Goal: Task Accomplishment & Management: Manage account settings

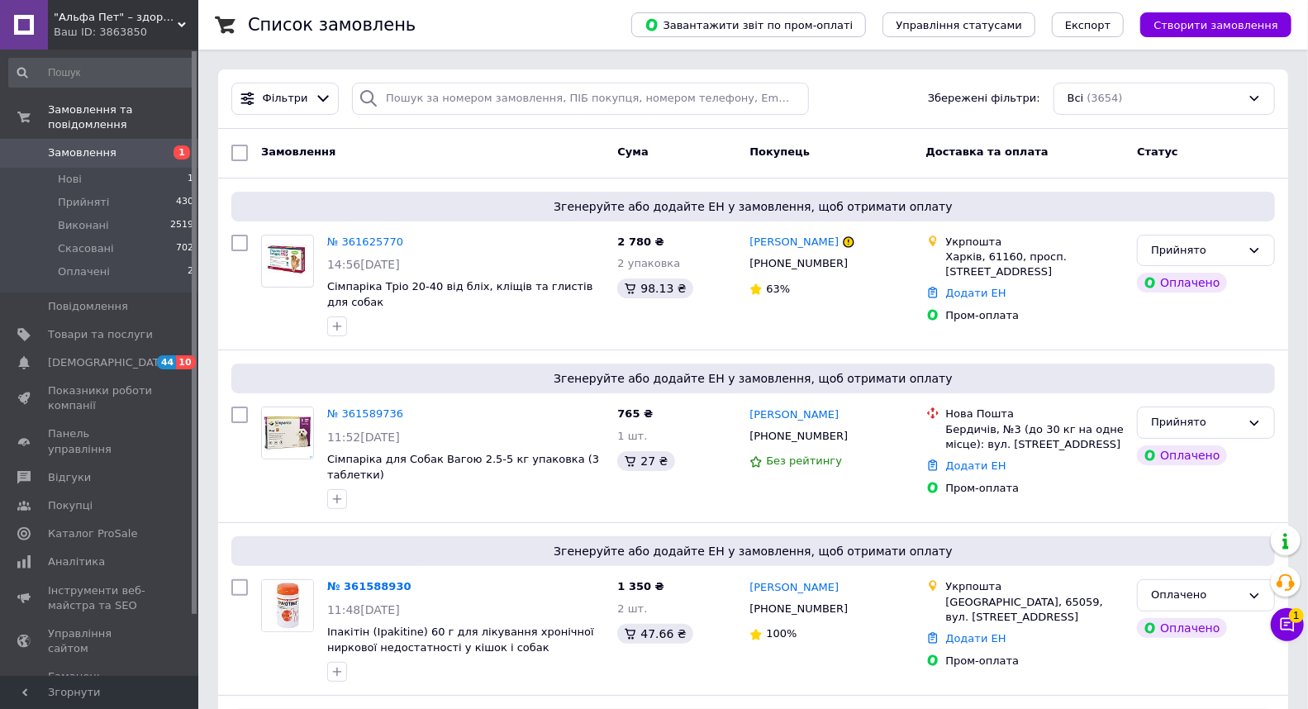
click at [102, 139] on link "Замовлення 1" at bounding box center [101, 153] width 203 height 28
click at [382, 241] on link "№ 361625770" at bounding box center [365, 241] width 76 height 12
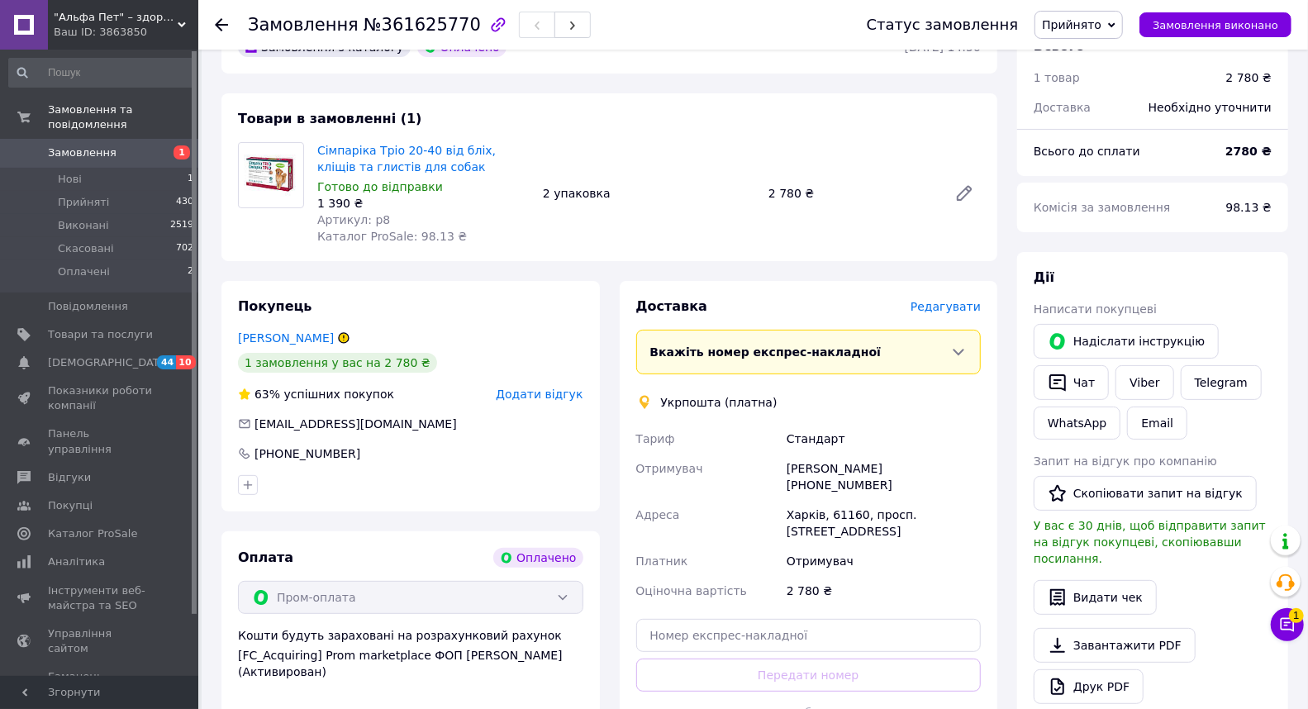
scroll to position [183, 0]
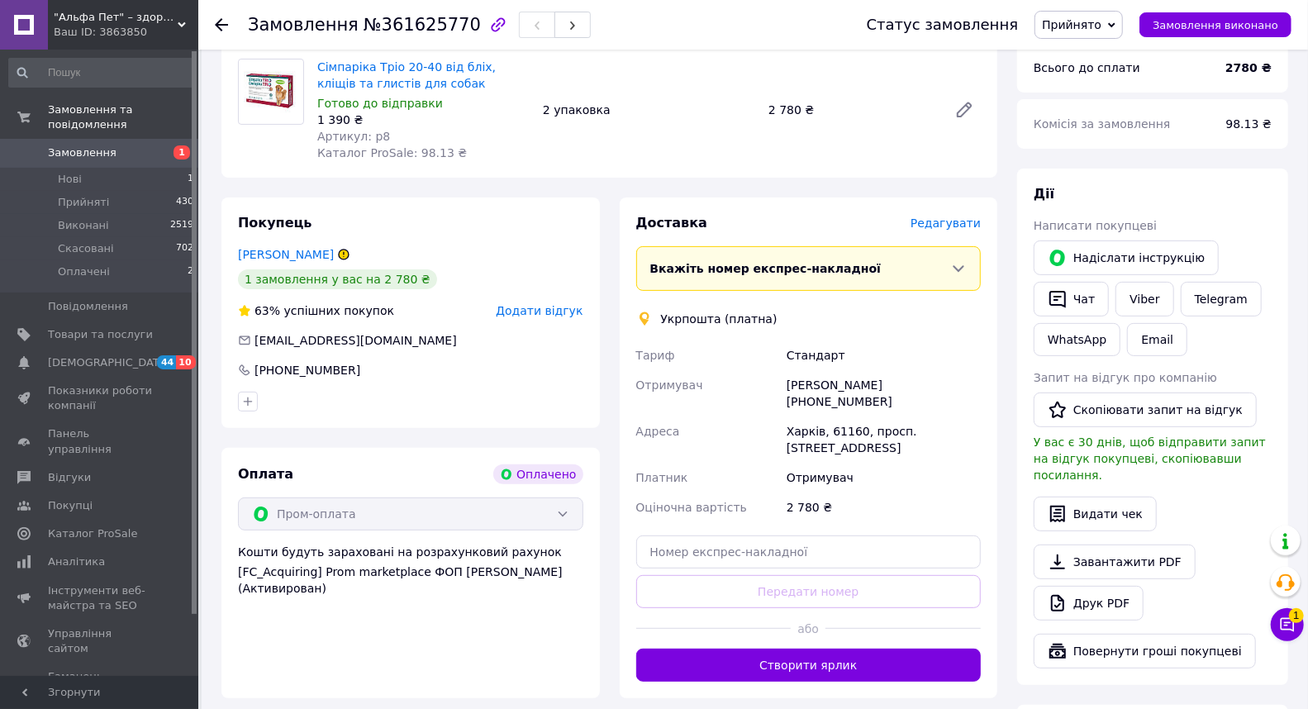
click at [349, 257] on icon at bounding box center [344, 254] width 10 height 10
click at [309, 249] on link "Светикова Светлана" at bounding box center [286, 254] width 96 height 13
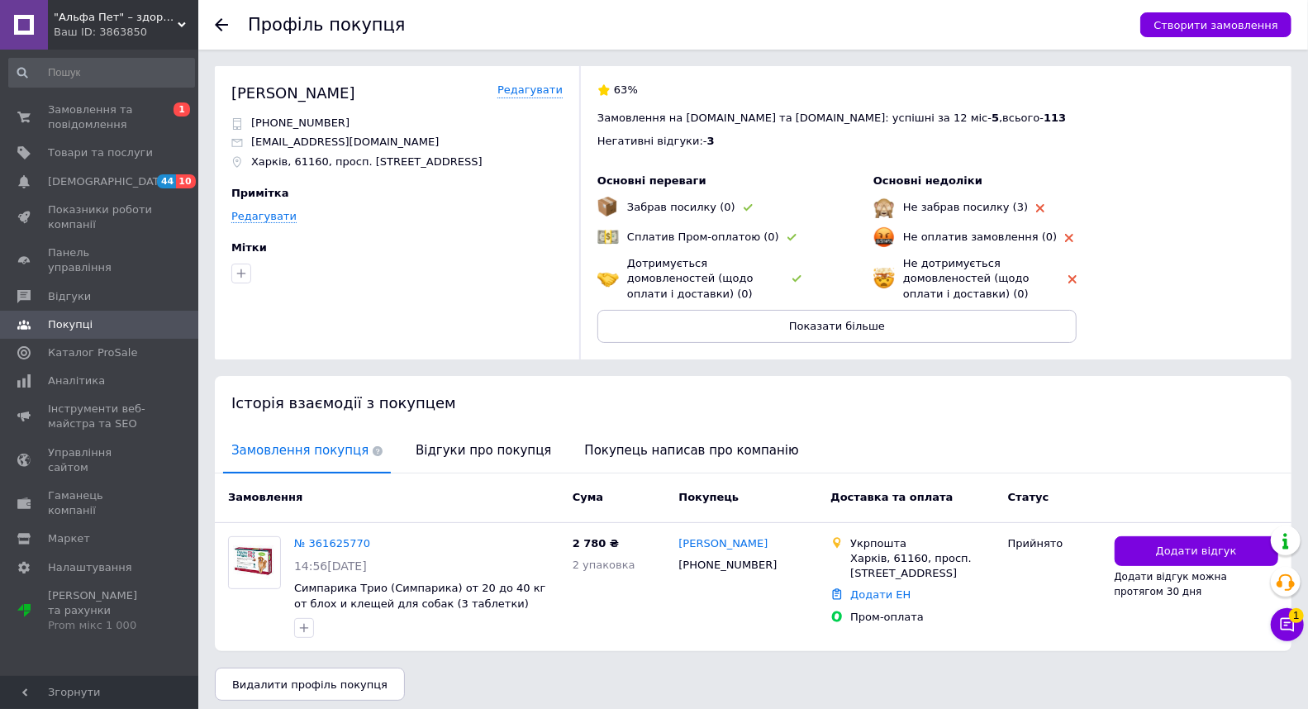
scroll to position [45, 0]
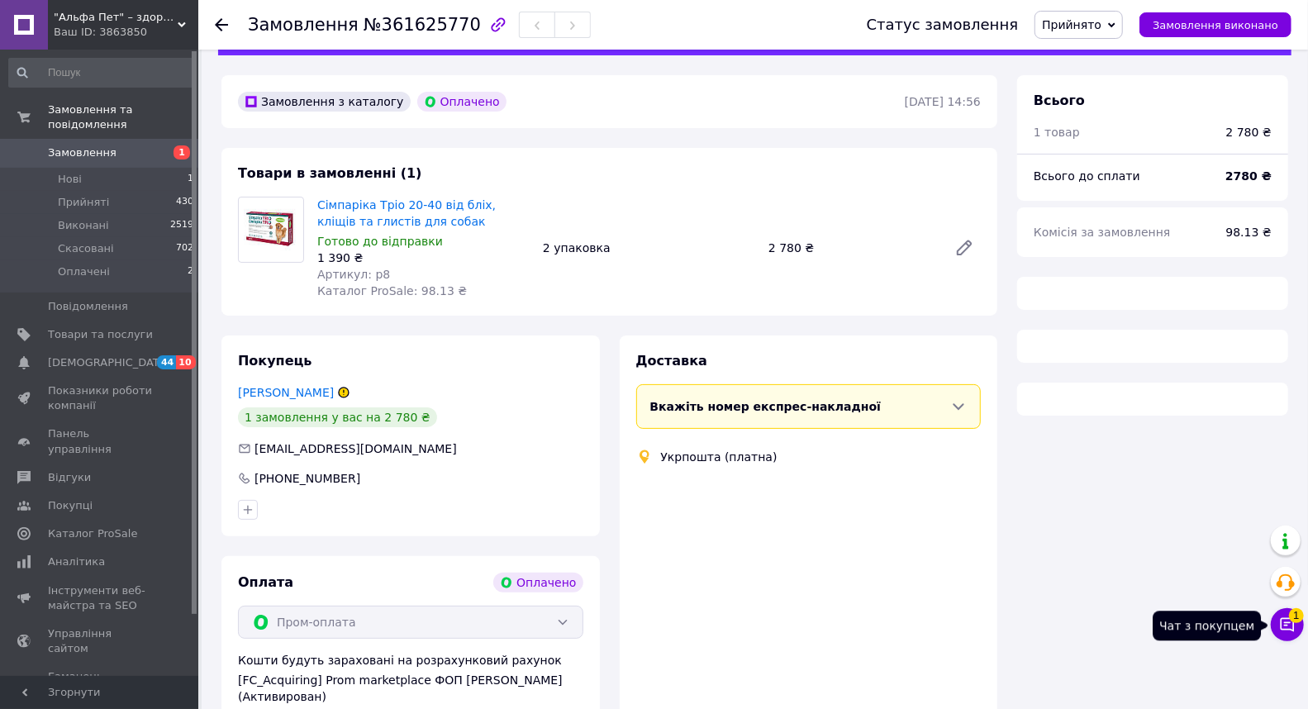
click at [1289, 620] on span "1" at bounding box center [1296, 615] width 15 height 15
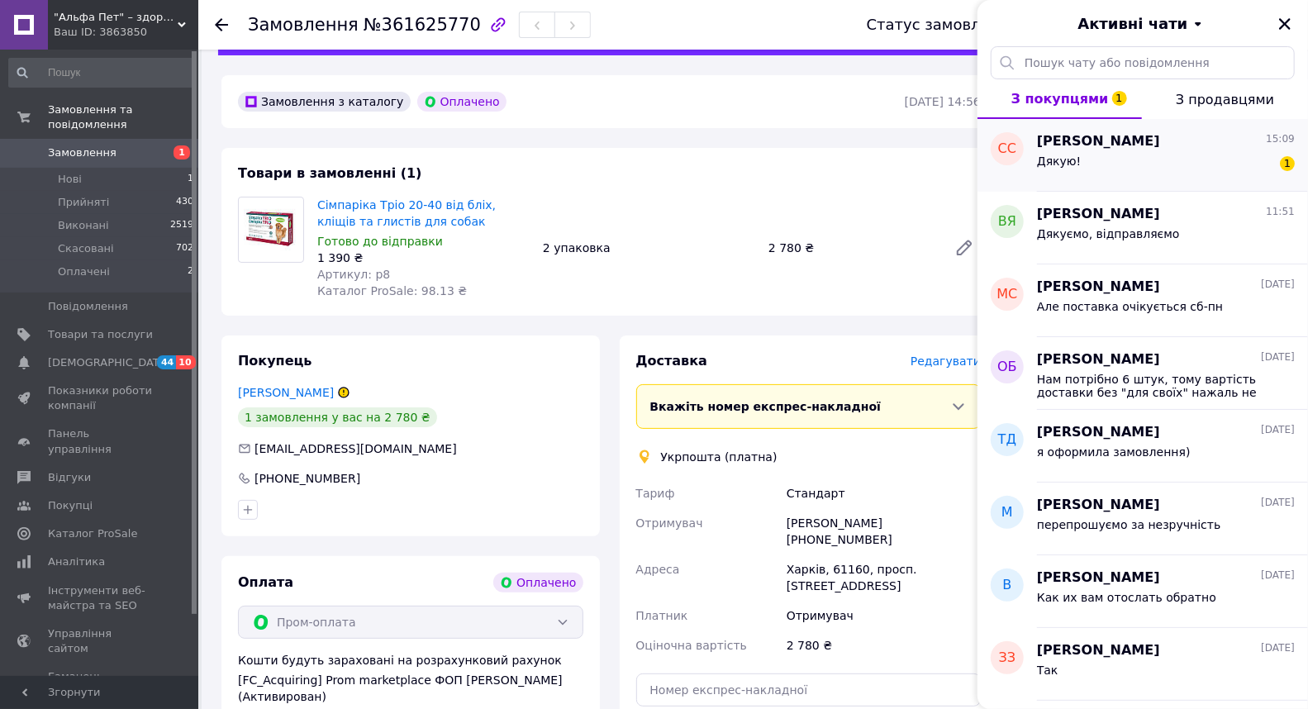
click at [1126, 179] on div "Светлана Светикова 15:09 Дякую! 1" at bounding box center [1172, 155] width 271 height 73
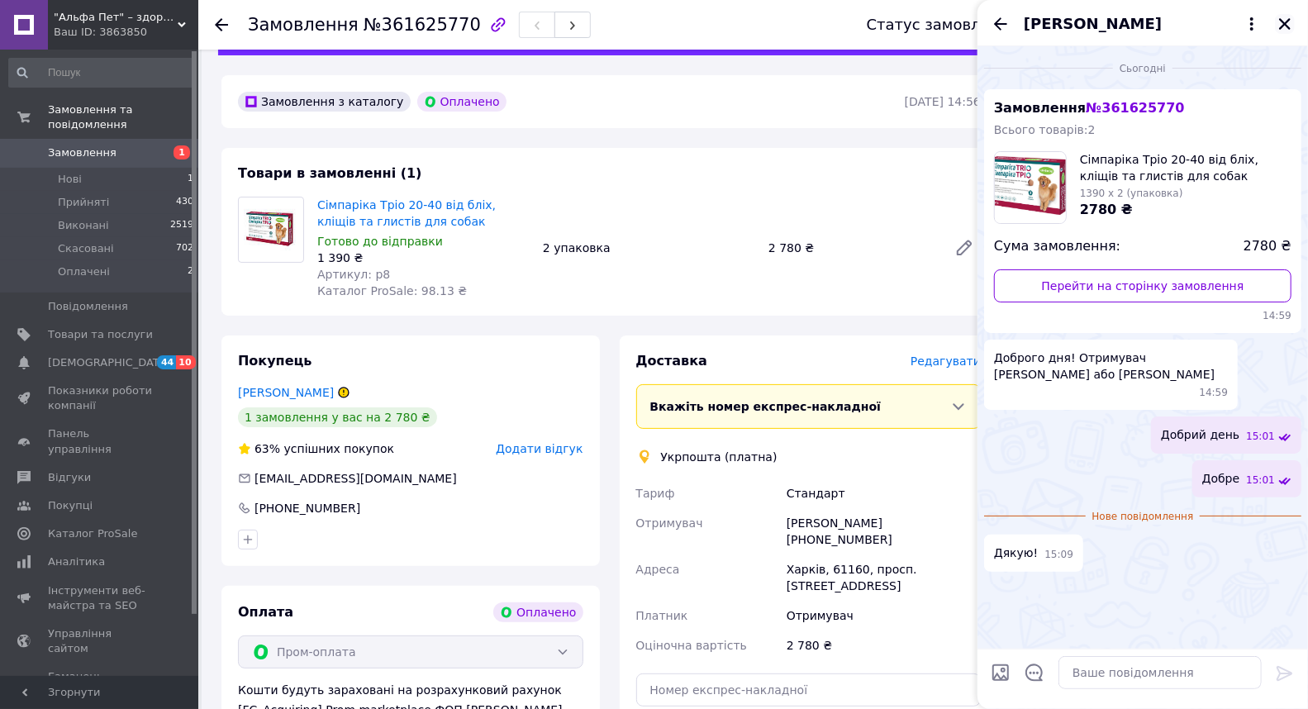
click at [1287, 22] on icon "Закрити" at bounding box center [1284, 24] width 15 height 15
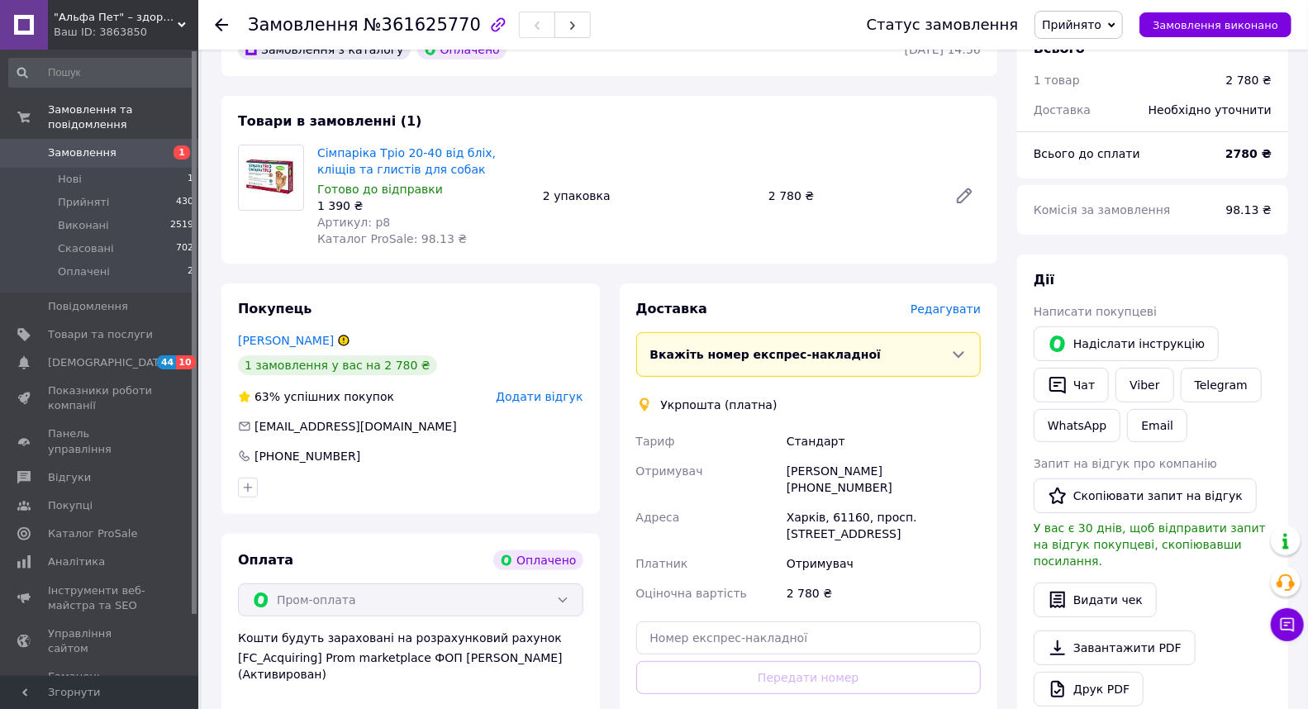
scroll to position [0, 0]
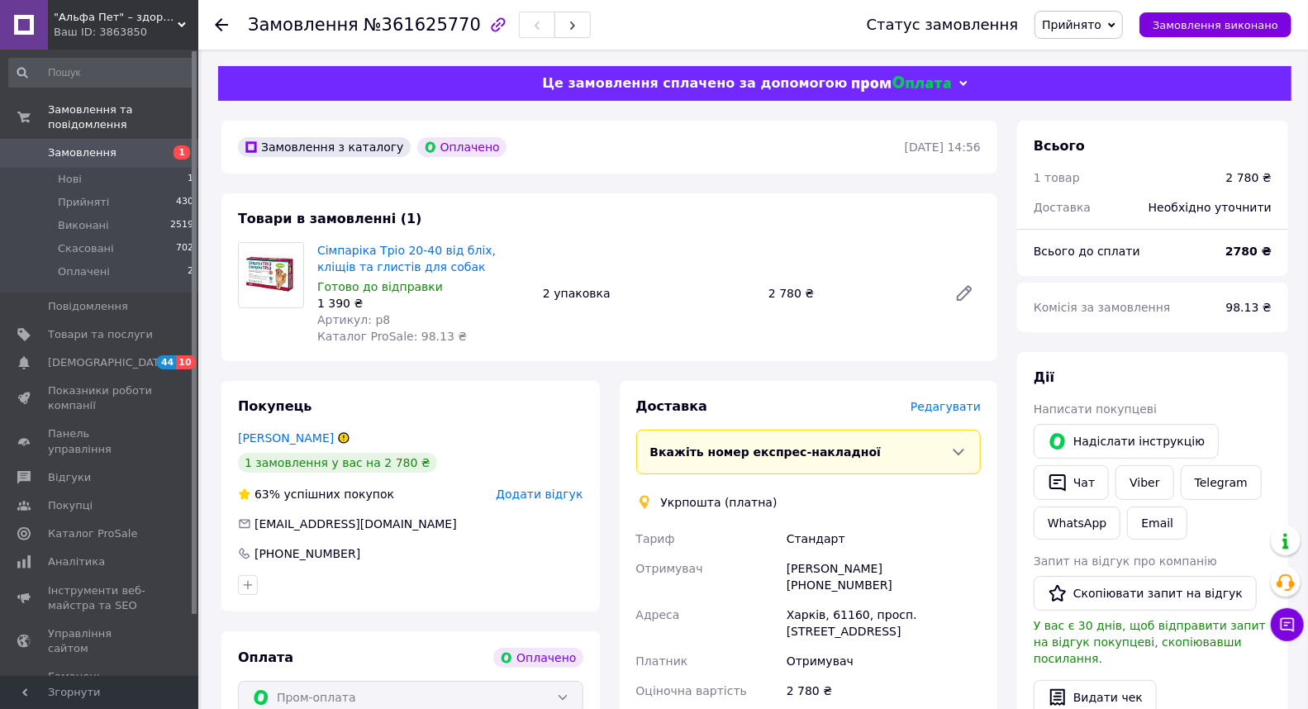
click at [143, 139] on link "Замовлення 1" at bounding box center [101, 153] width 203 height 28
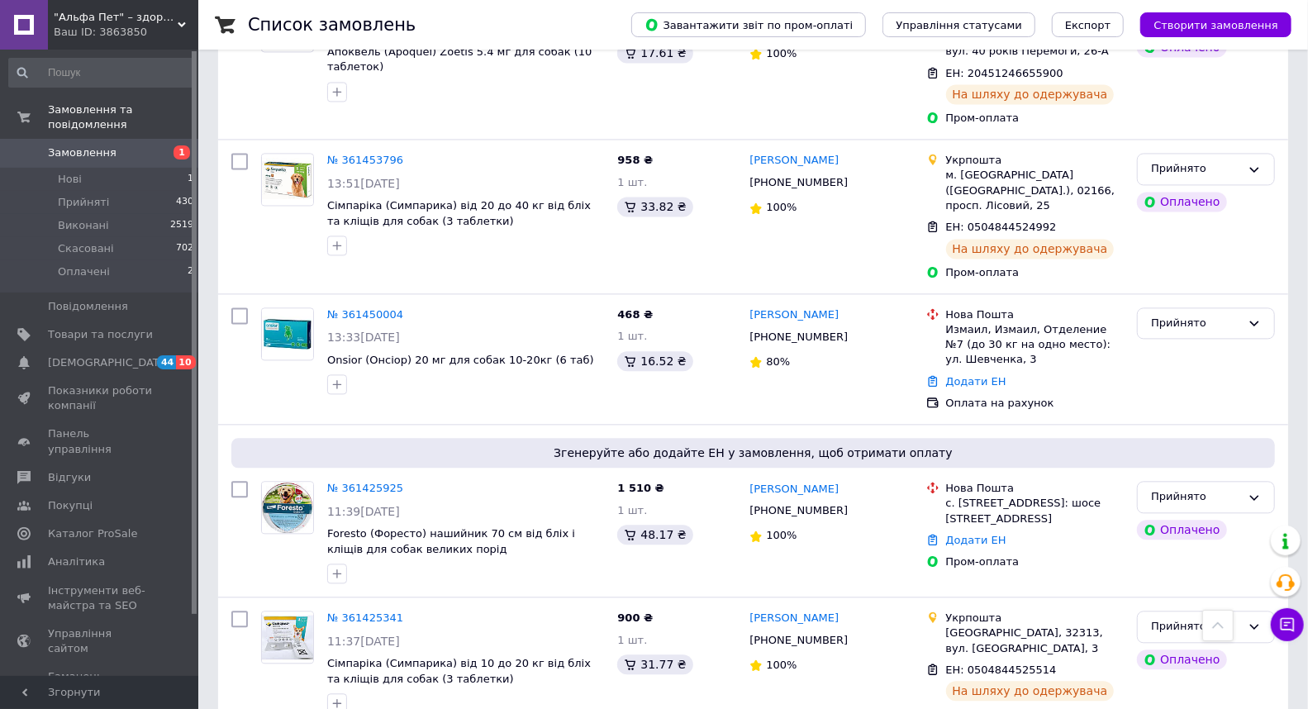
scroll to position [2757, 0]
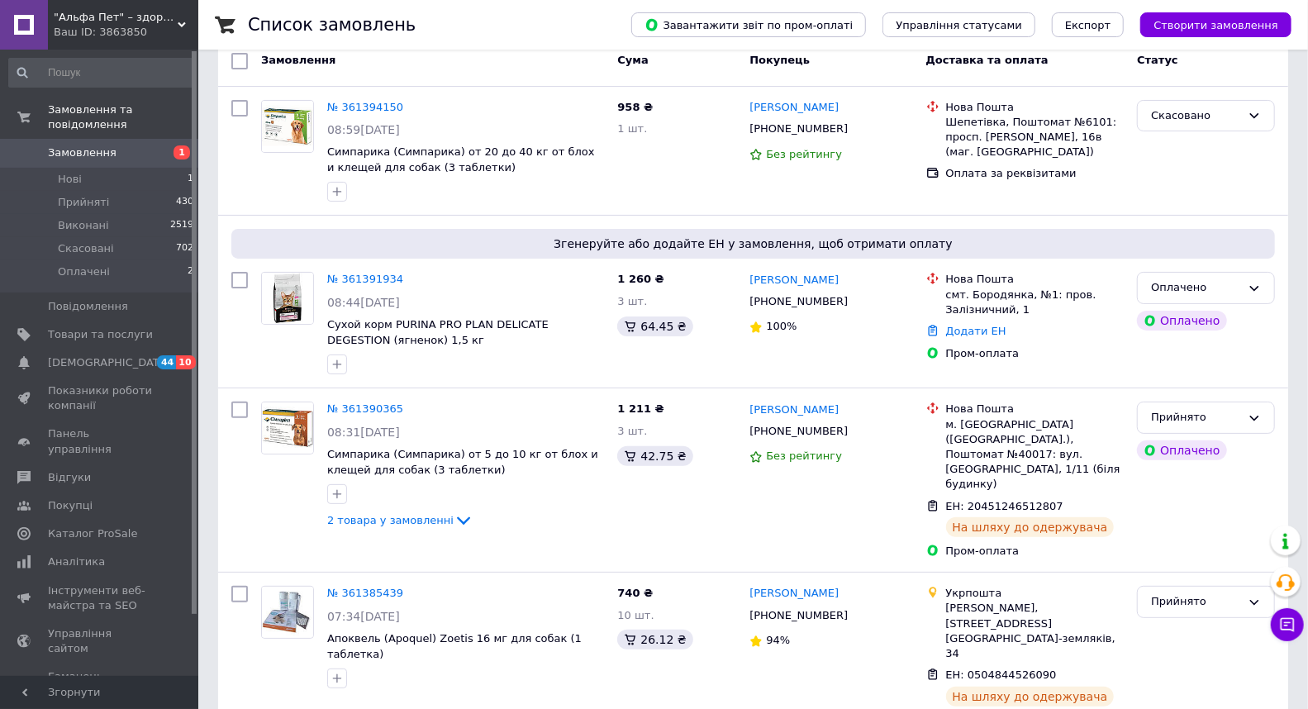
scroll to position [2497, 0]
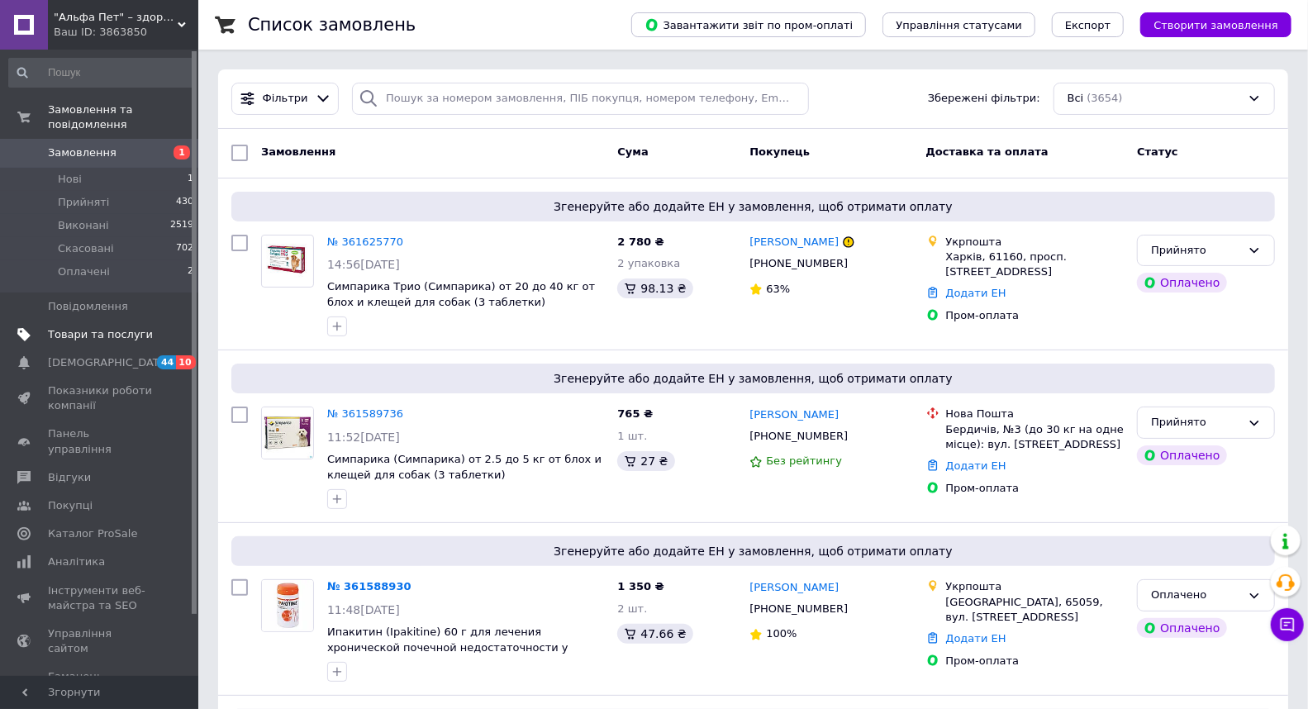
click at [88, 327] on span "Товари та послуги" at bounding box center [100, 334] width 105 height 15
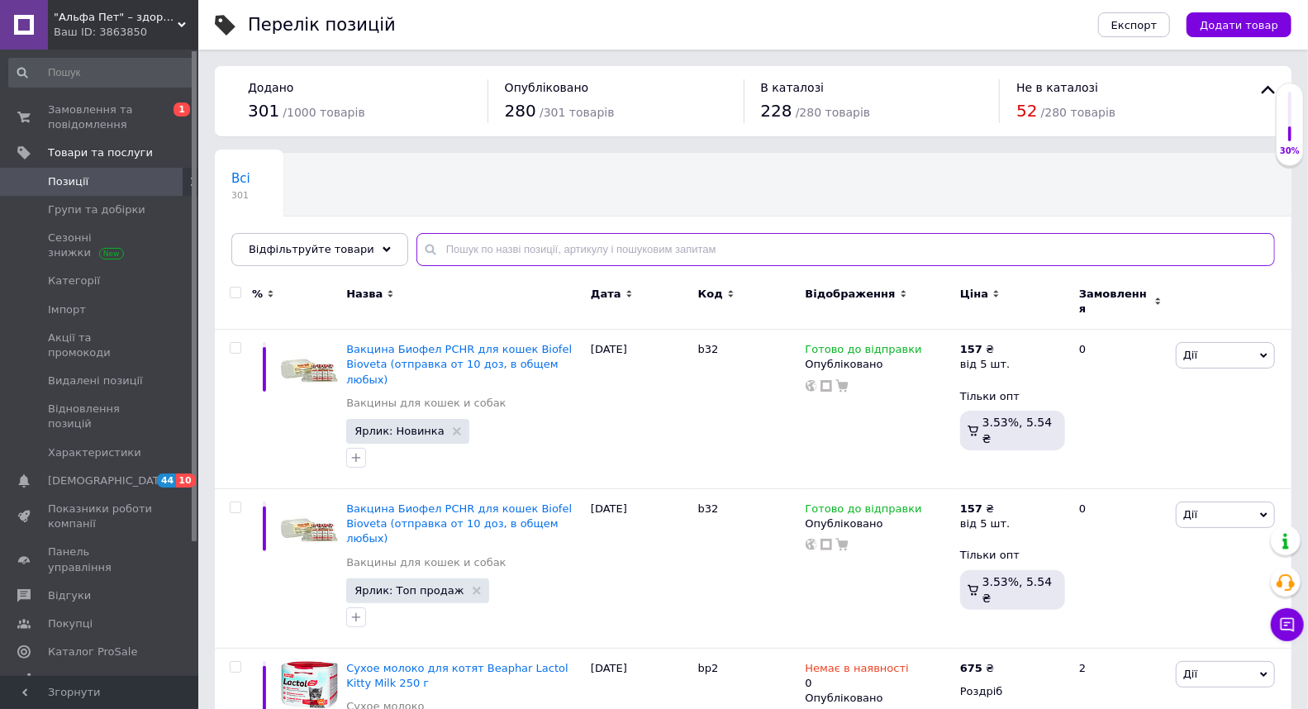
click at [500, 243] on input "text" at bounding box center [845, 249] width 858 height 33
type input "симпарика"
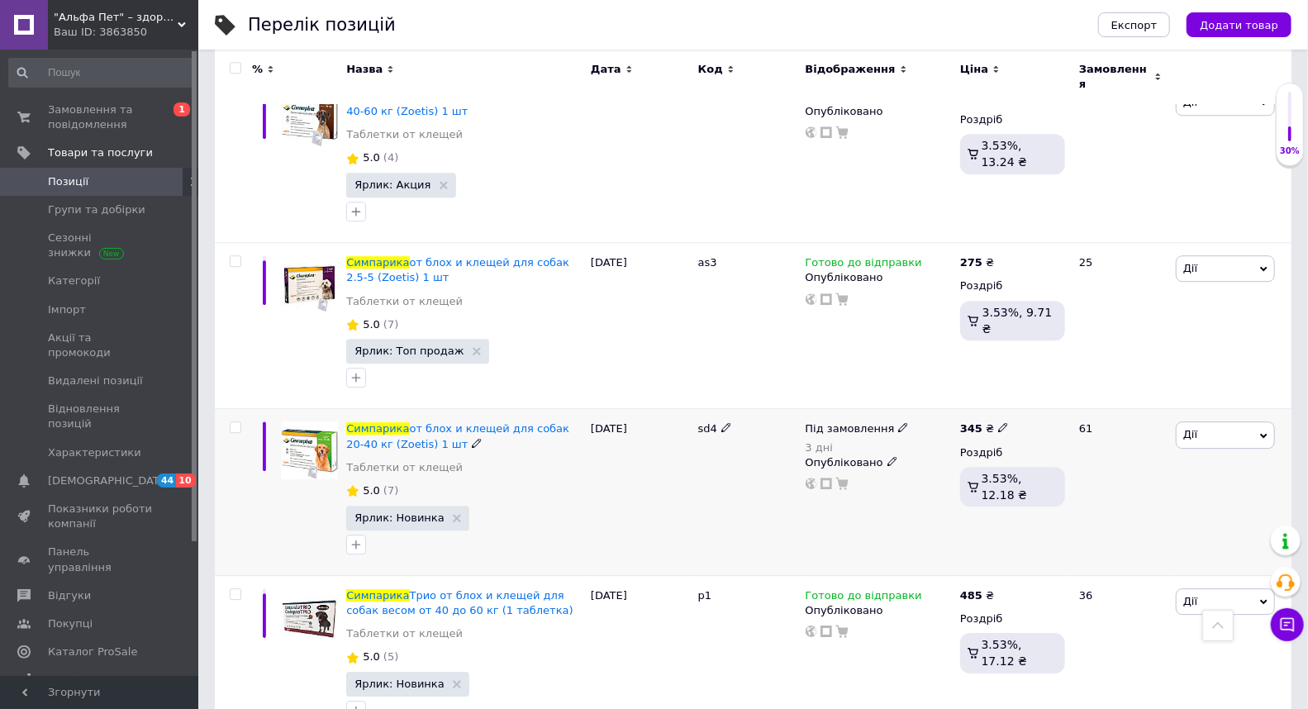
scroll to position [2802, 0]
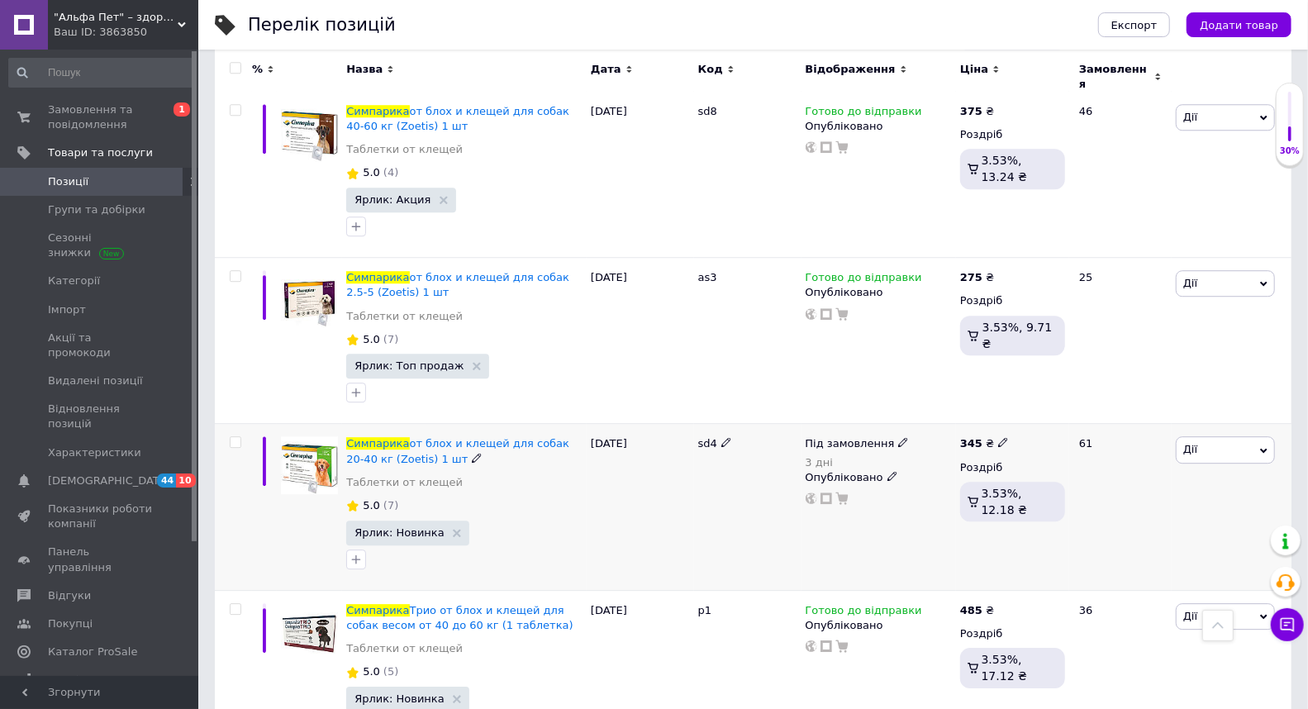
click at [898, 437] on icon at bounding box center [903, 442] width 10 height 10
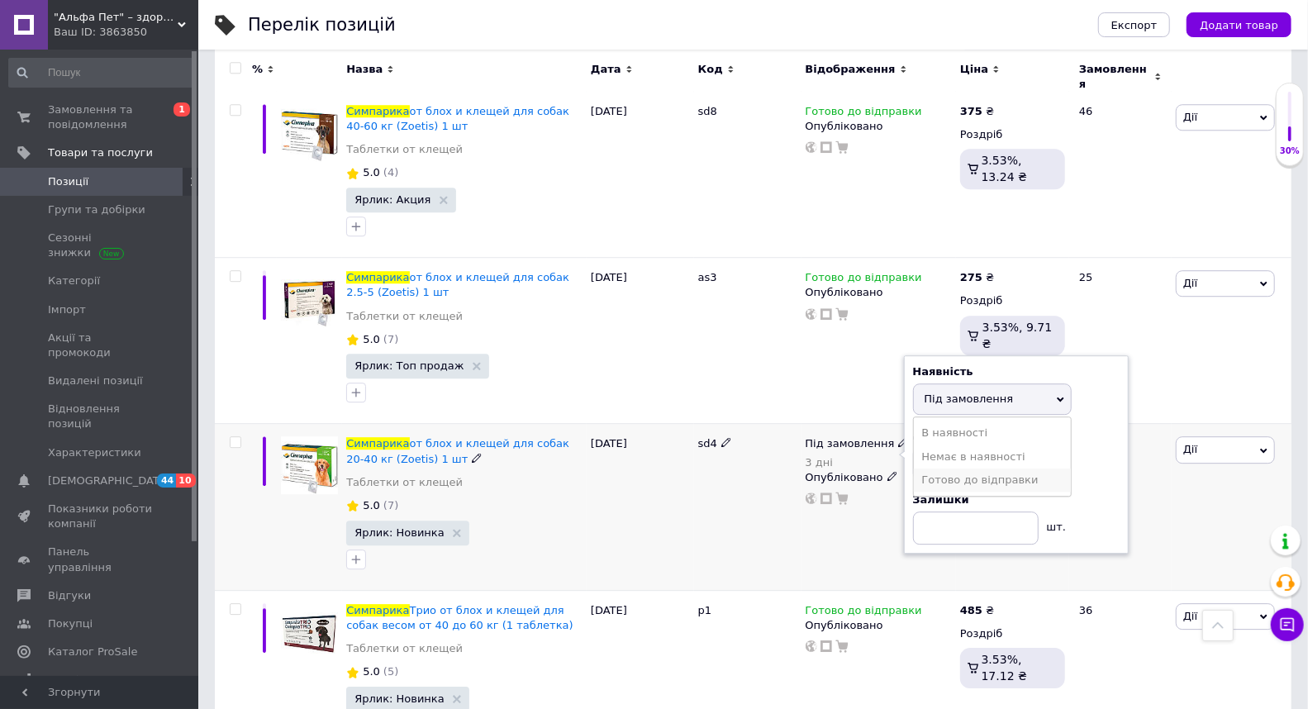
click at [959, 468] on li "Готово до відправки" at bounding box center [992, 479] width 157 height 23
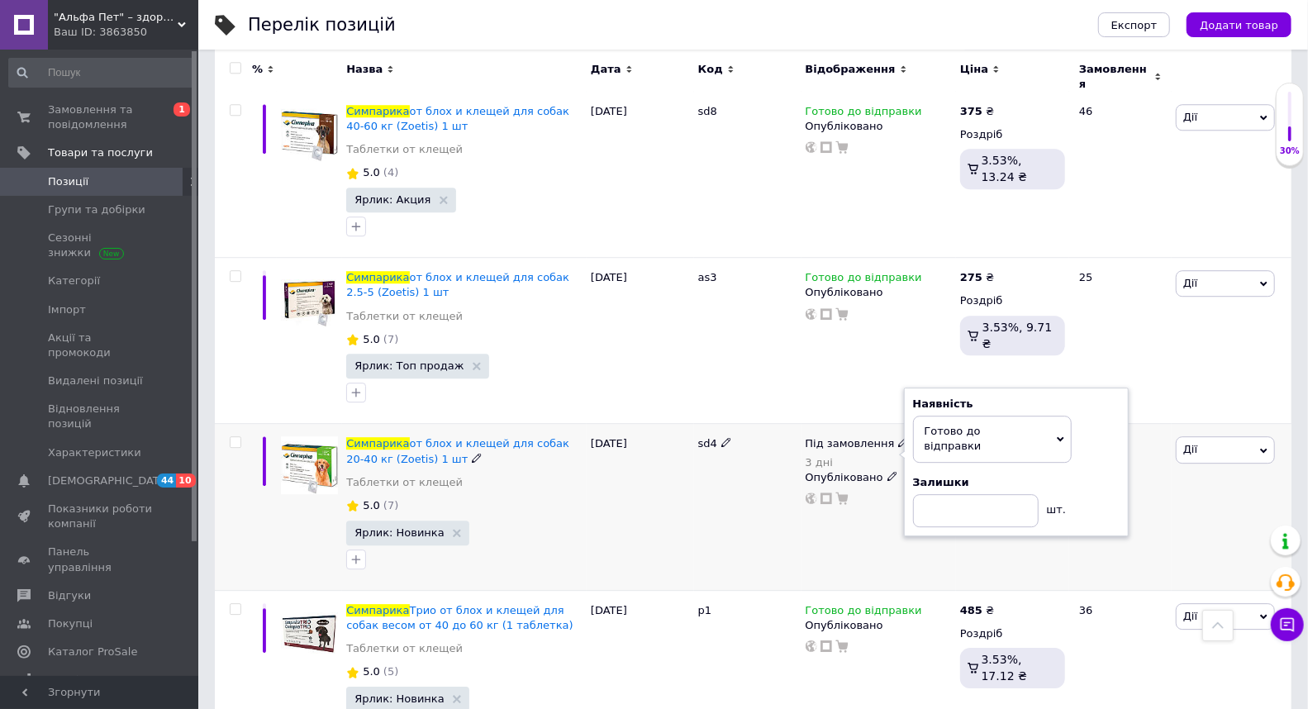
click at [924, 448] on div "Під замовлення 3 дні Наявність Готово до відправки В наявності Немає в наявност…" at bounding box center [878, 507] width 155 height 166
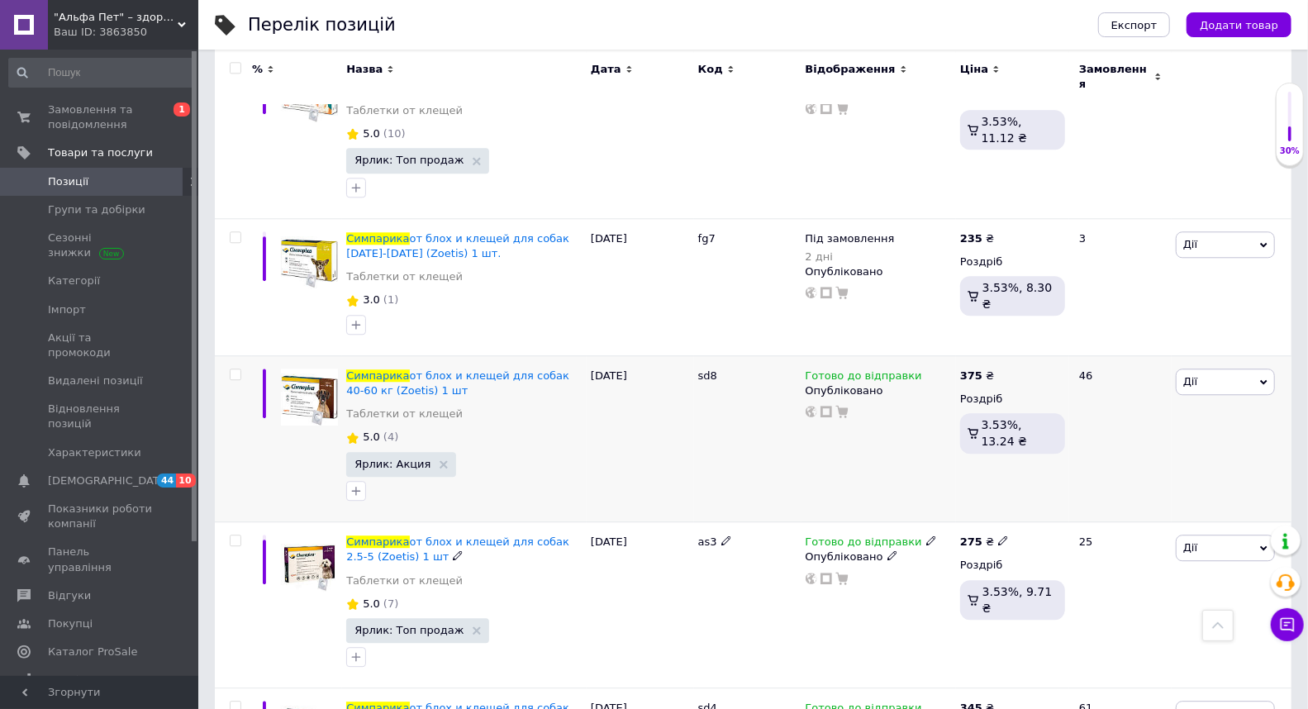
scroll to position [2434, 0]
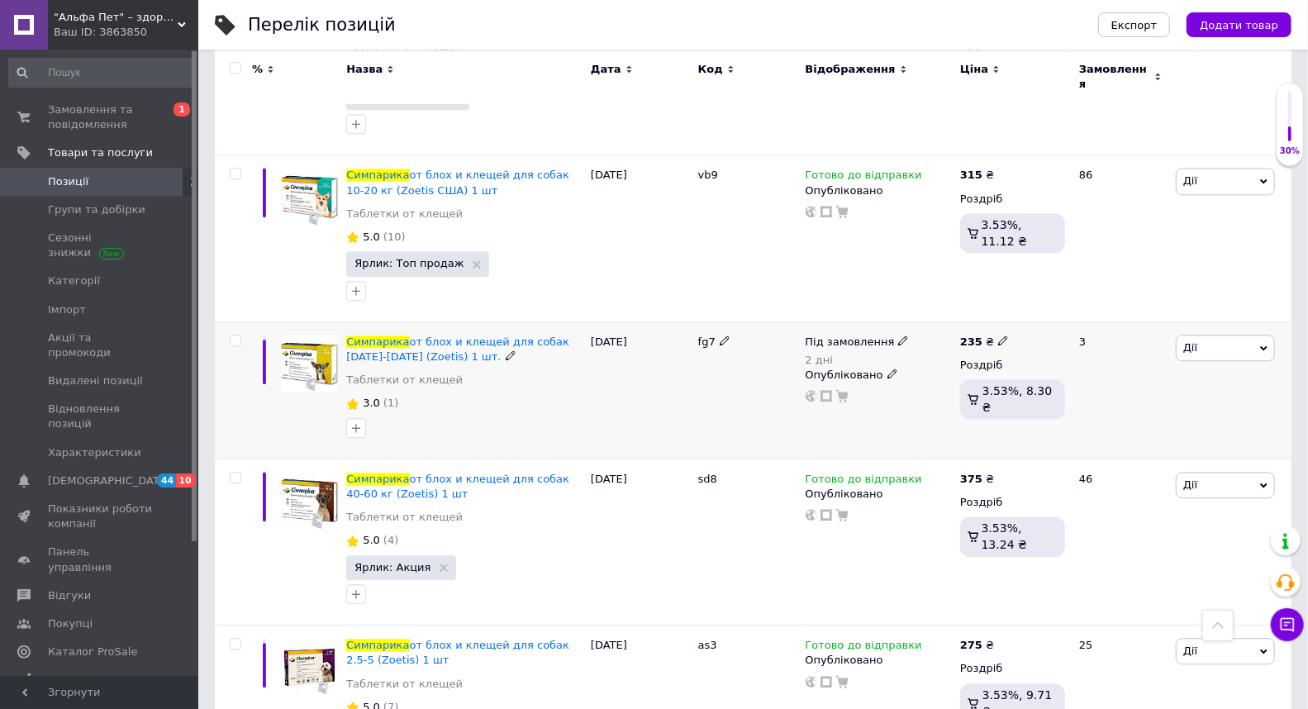
click at [898, 335] on icon at bounding box center [903, 340] width 10 height 10
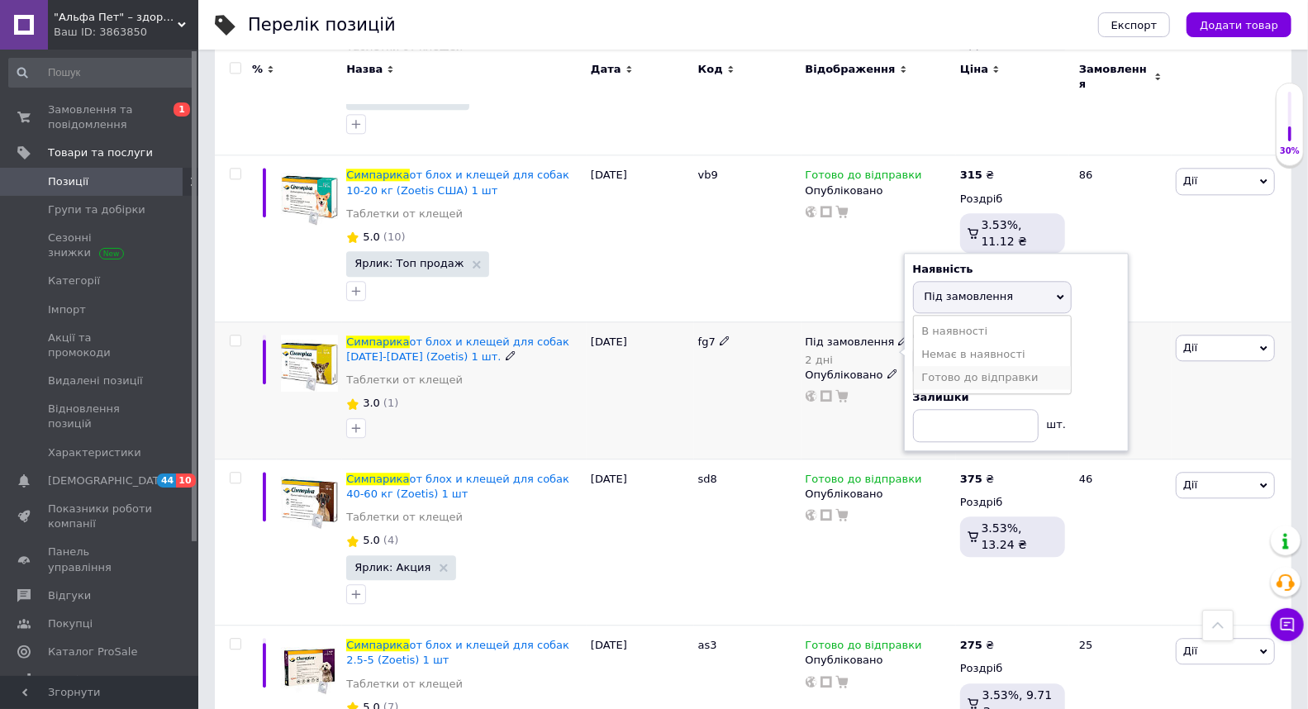
click at [953, 366] on li "Готово до відправки" at bounding box center [992, 377] width 157 height 23
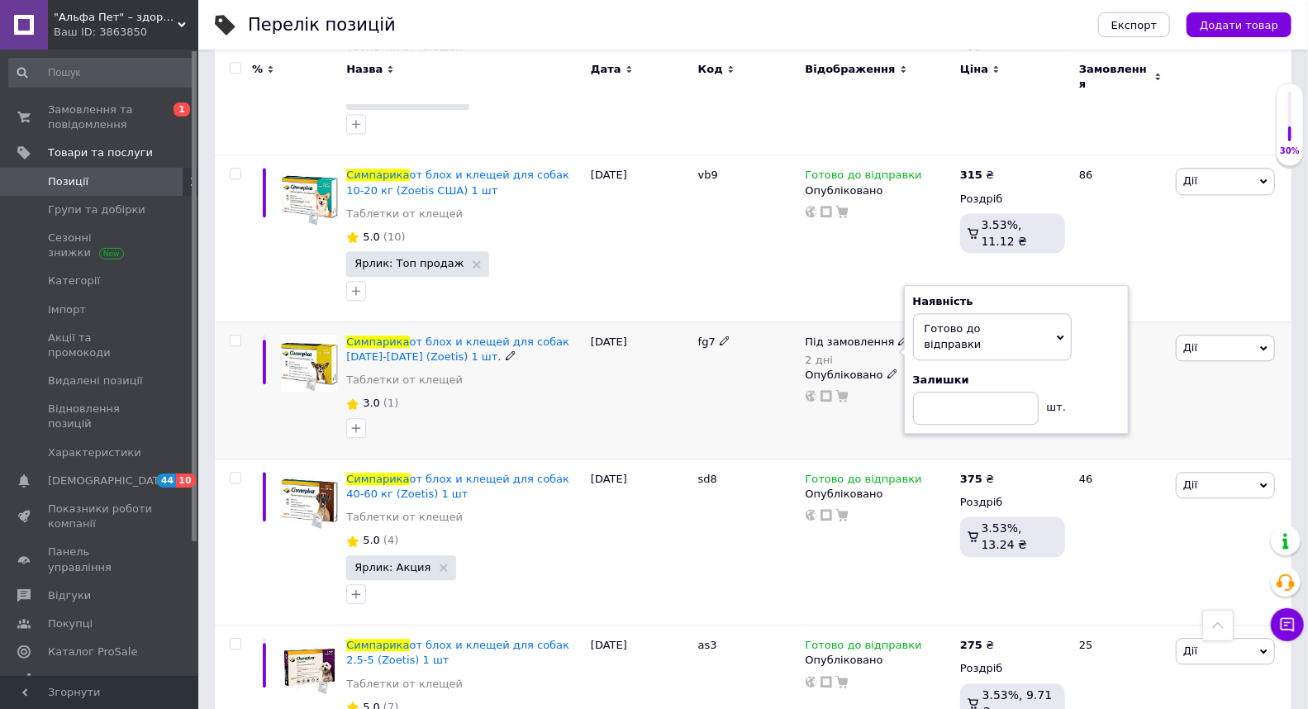
click at [870, 349] on div "Під замовлення 2 дні Наявність Готово до відправки В наявності Немає в наявност…" at bounding box center [878, 389] width 155 height 137
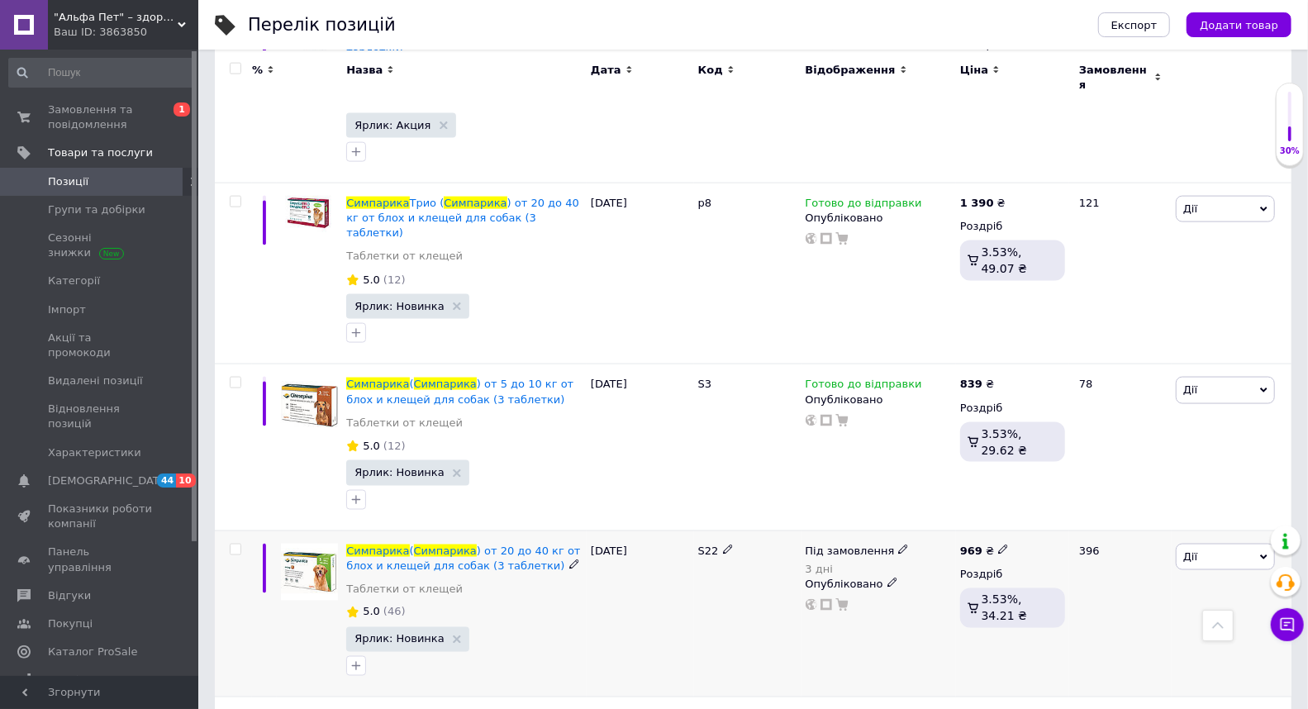
scroll to position [1333, 0]
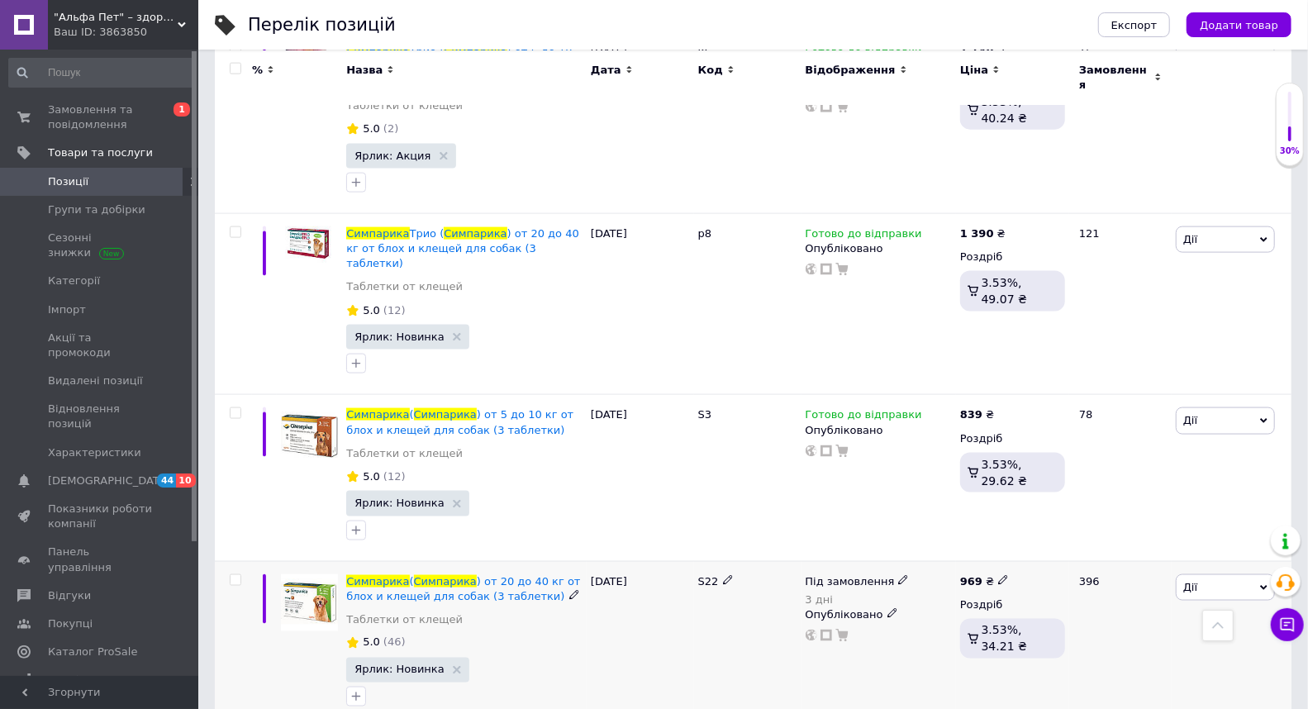
click at [898, 575] on icon at bounding box center [903, 580] width 10 height 10
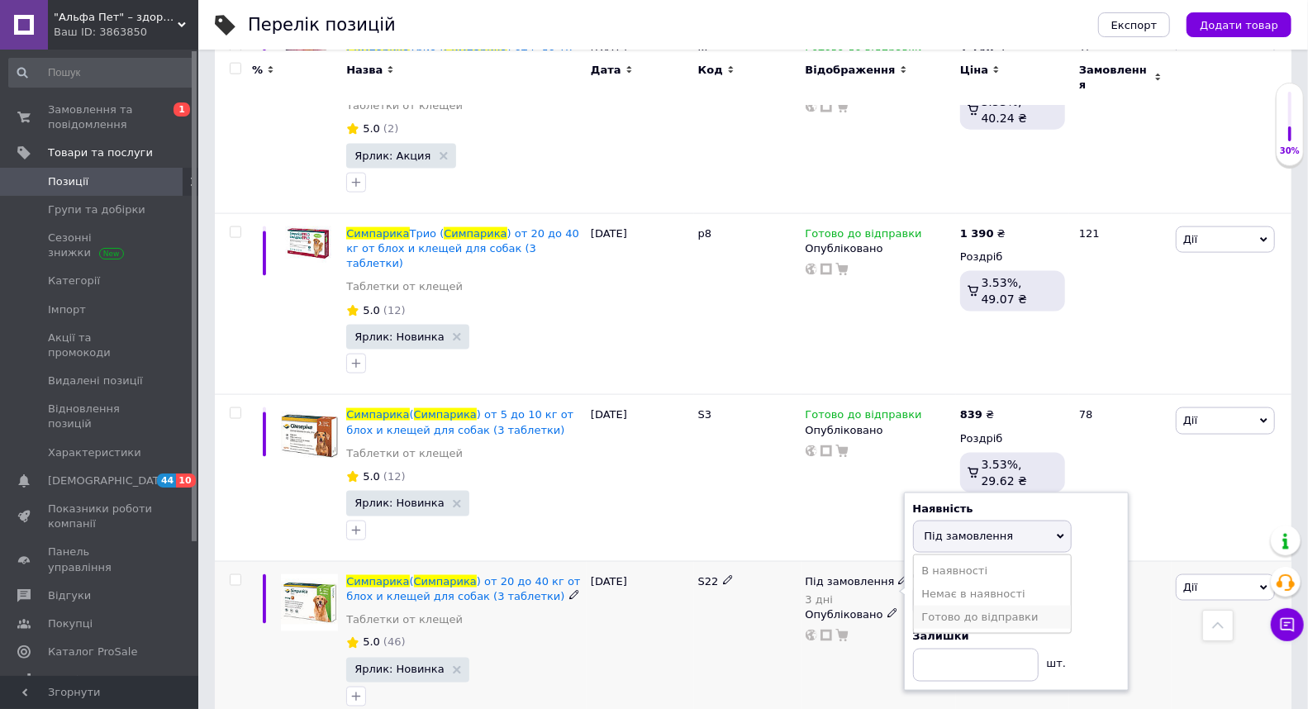
click at [960, 606] on li "Готово до відправки" at bounding box center [992, 617] width 157 height 23
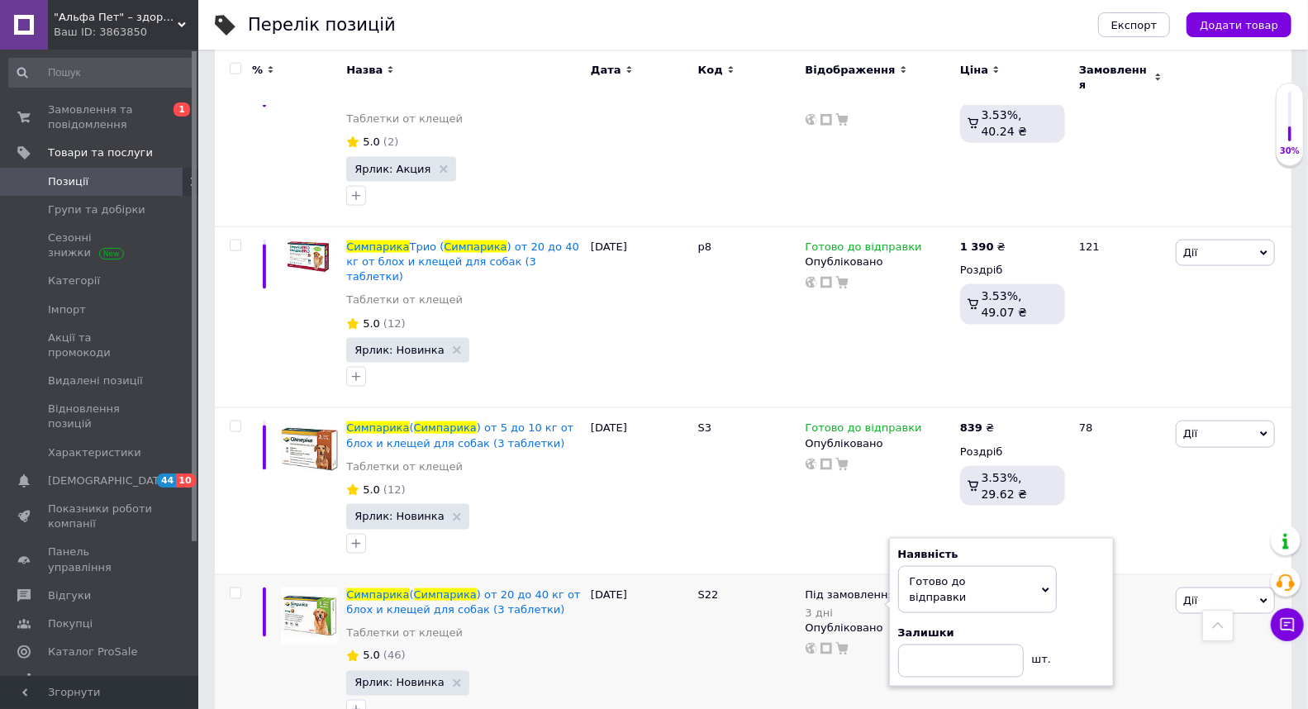
scroll to position [1376, 0]
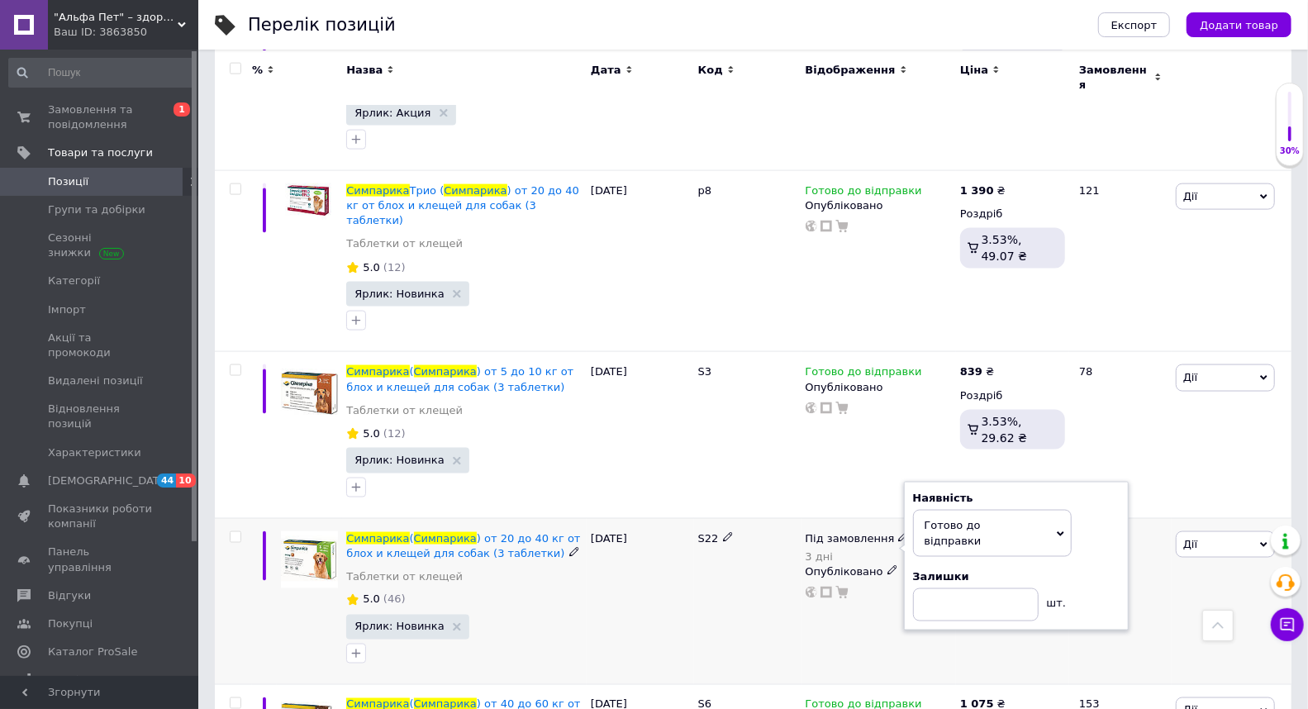
click at [1036, 547] on div "969 ₴ Роздріб 3.53%, 34.21 ₴" at bounding box center [1012, 601] width 113 height 166
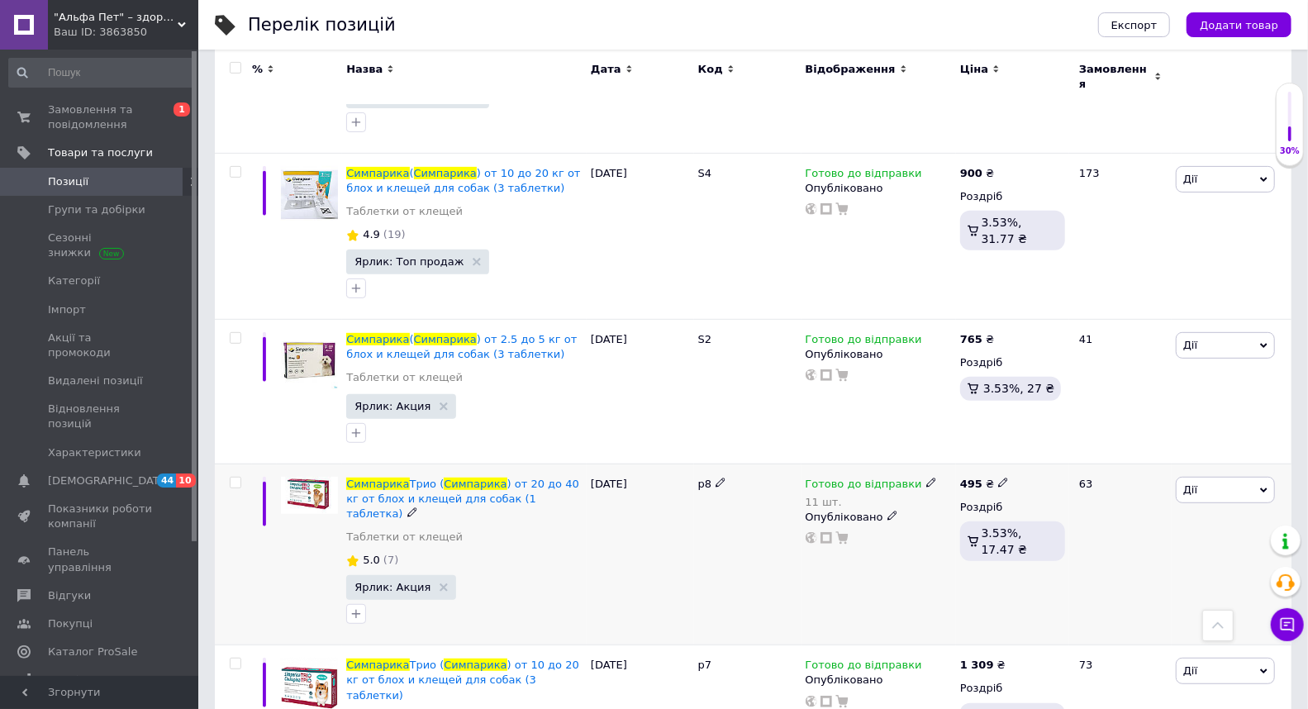
scroll to position [232, 0]
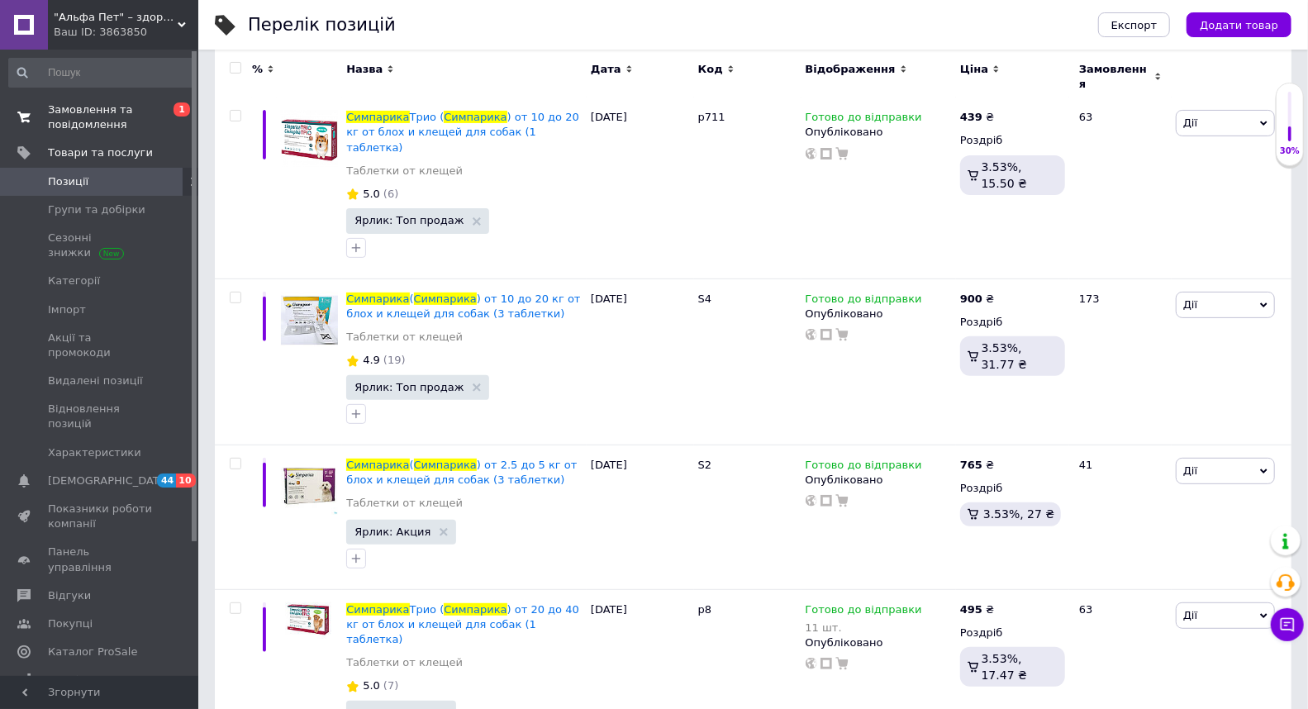
click at [92, 114] on span "Замовлення та повідомлення" at bounding box center [100, 117] width 105 height 30
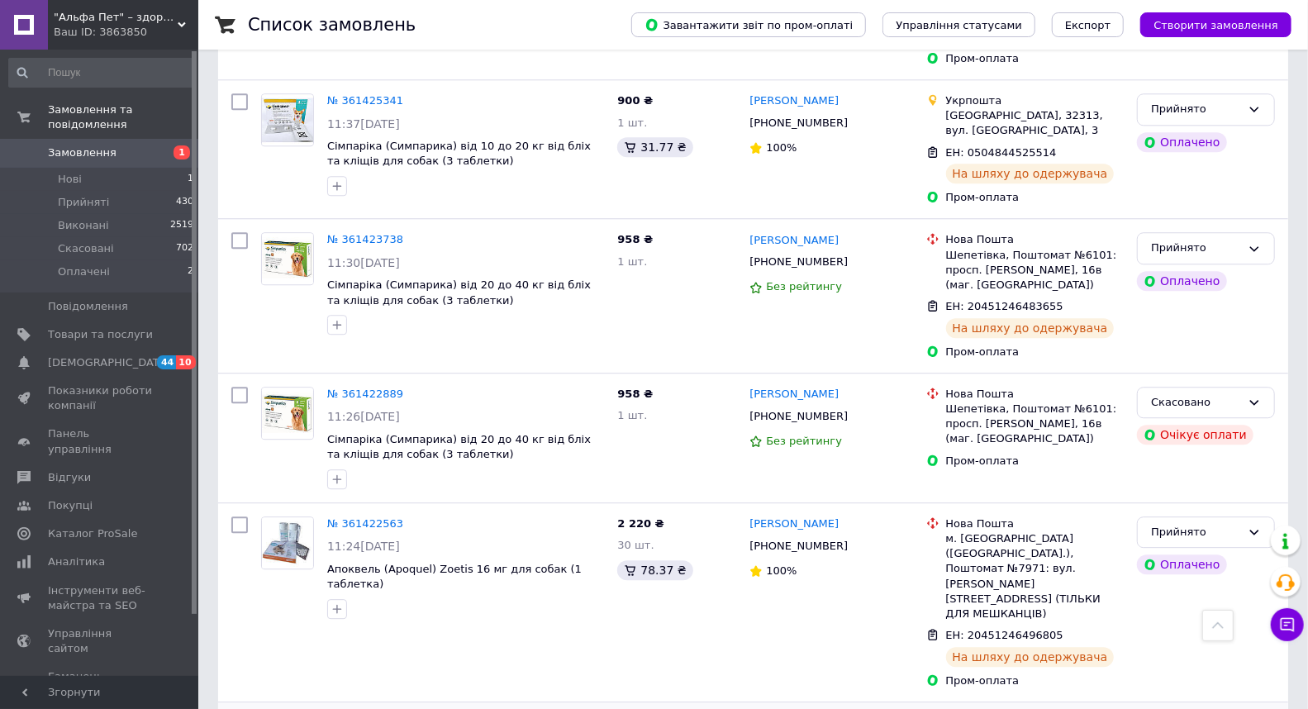
scroll to position [2790, 0]
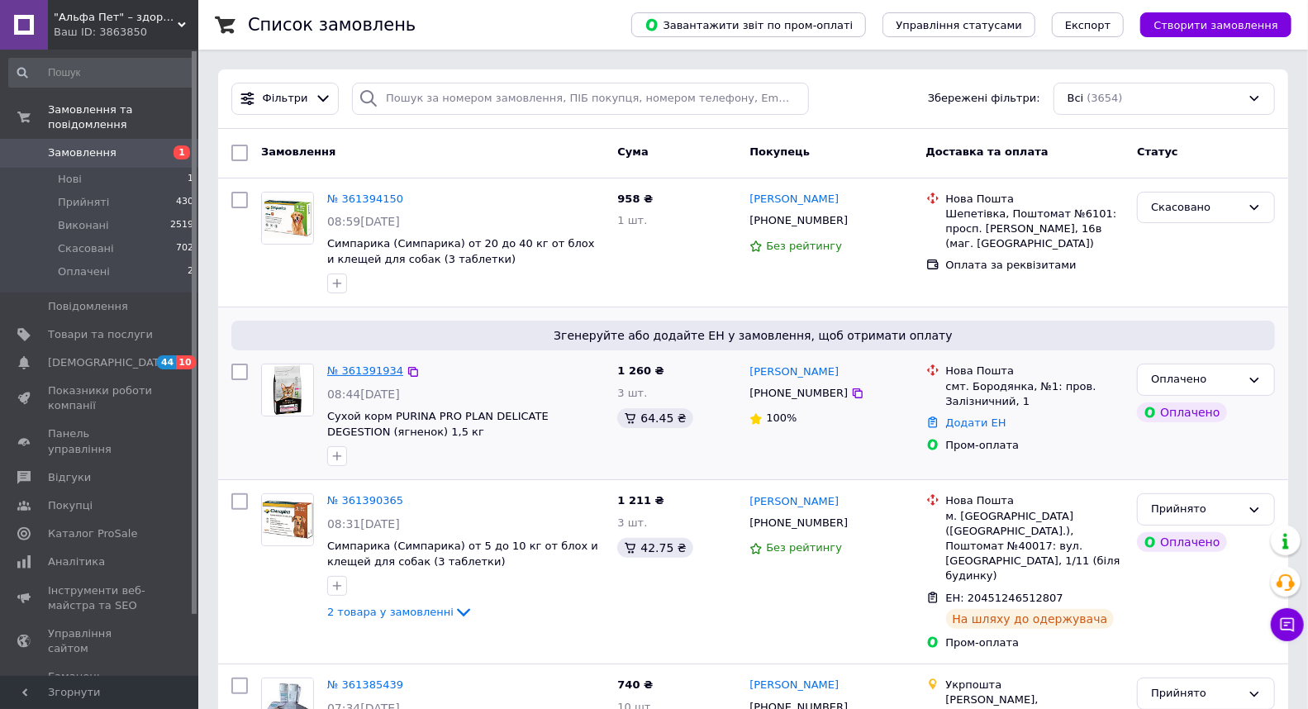
click at [370, 368] on link "№ 361391934" at bounding box center [365, 370] width 76 height 12
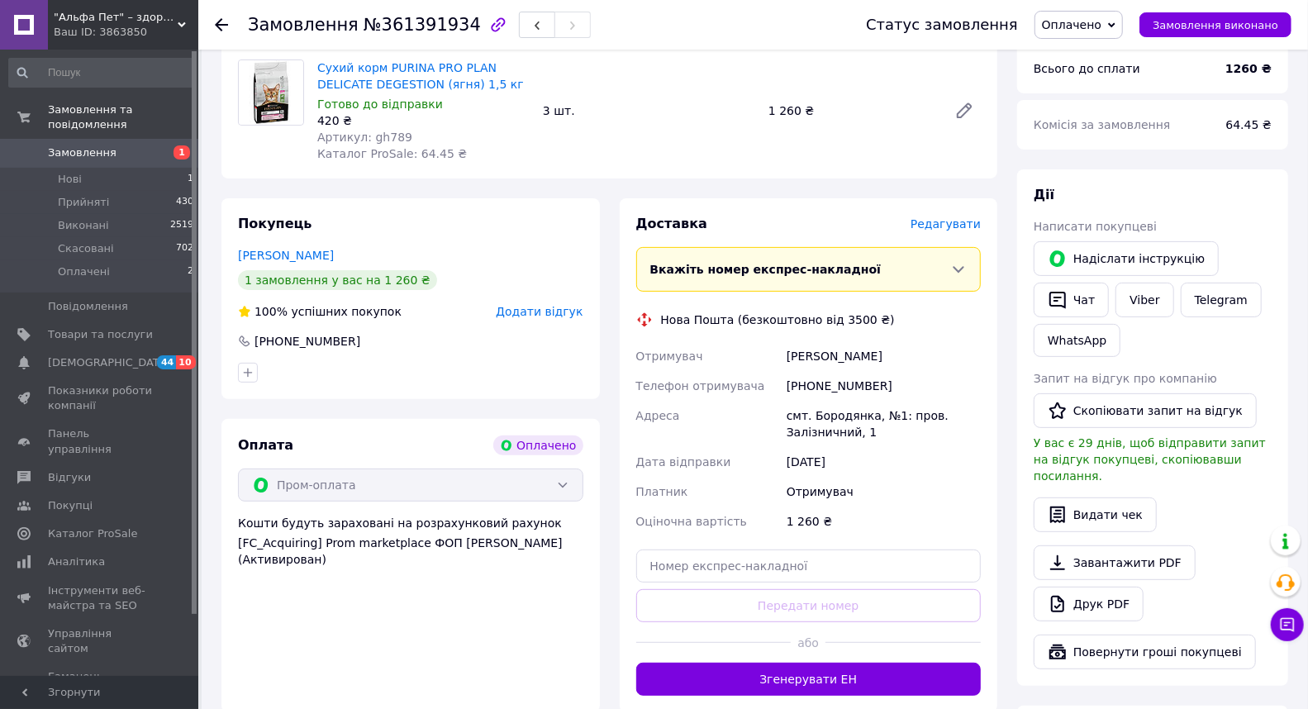
scroll to position [367, 0]
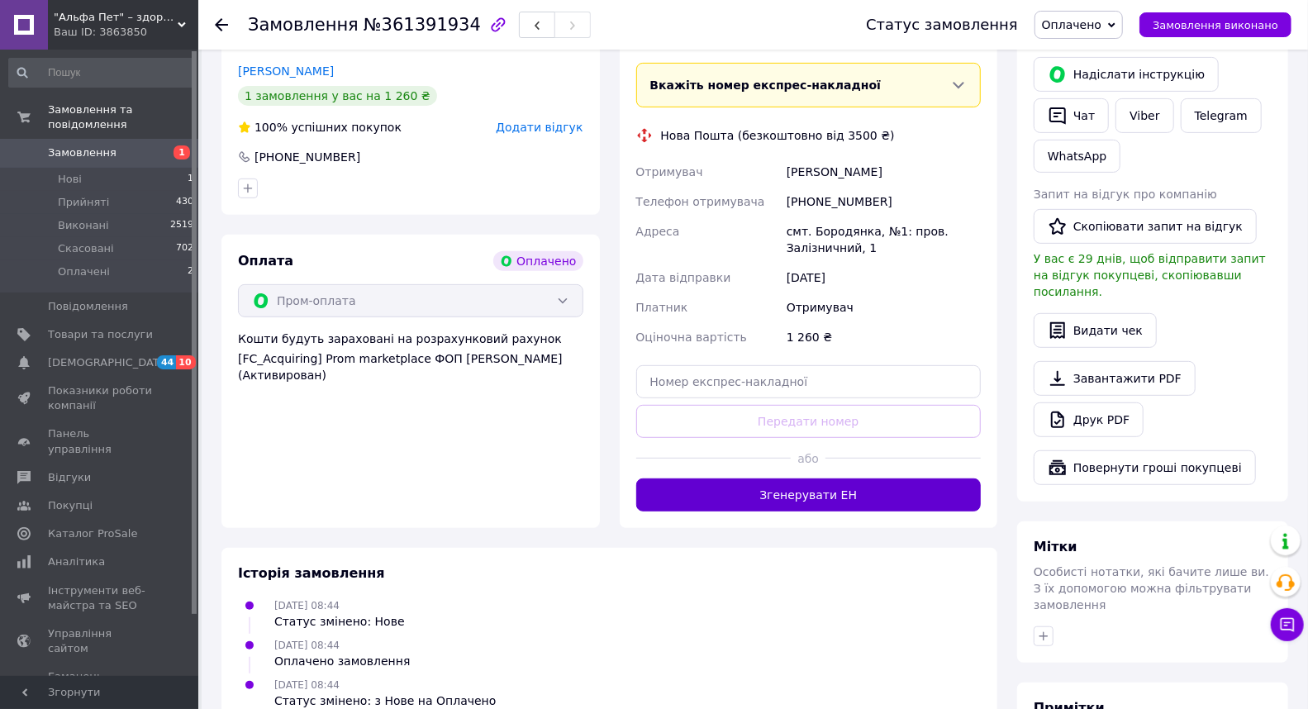
click at [802, 499] on button "Згенерувати ЕН" at bounding box center [808, 494] width 345 height 33
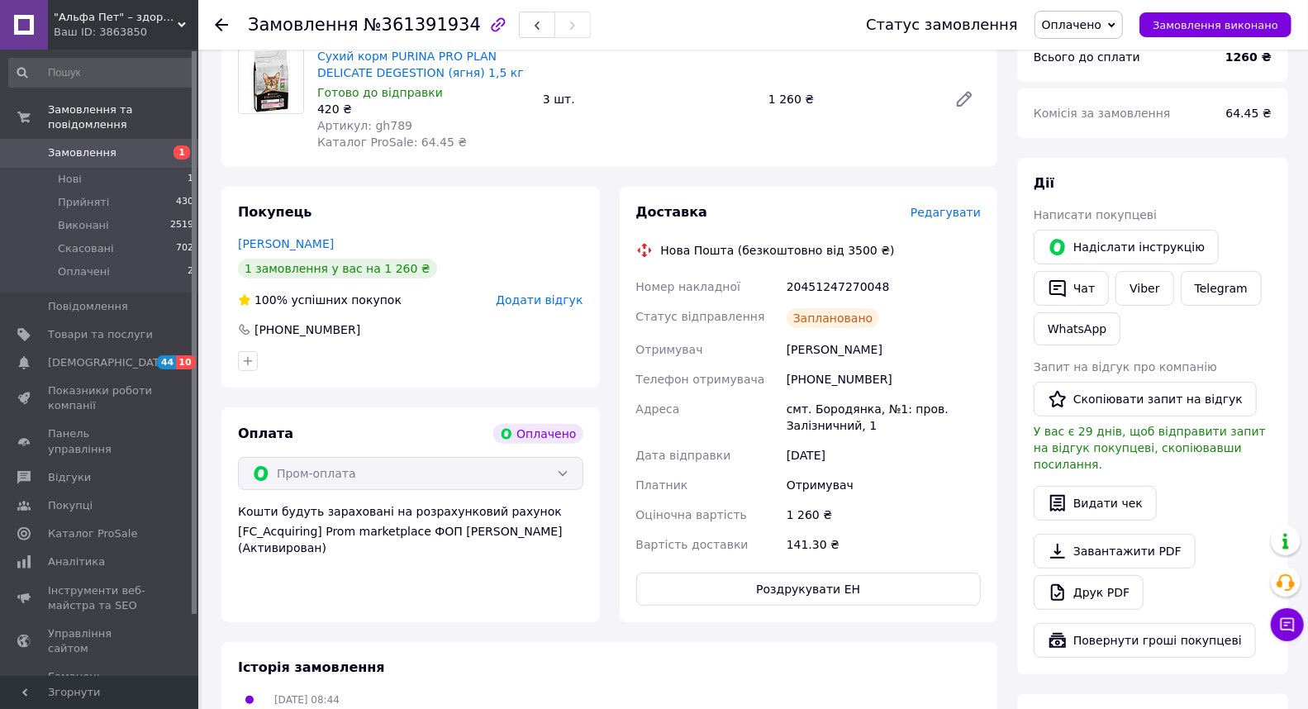
scroll to position [183, 0]
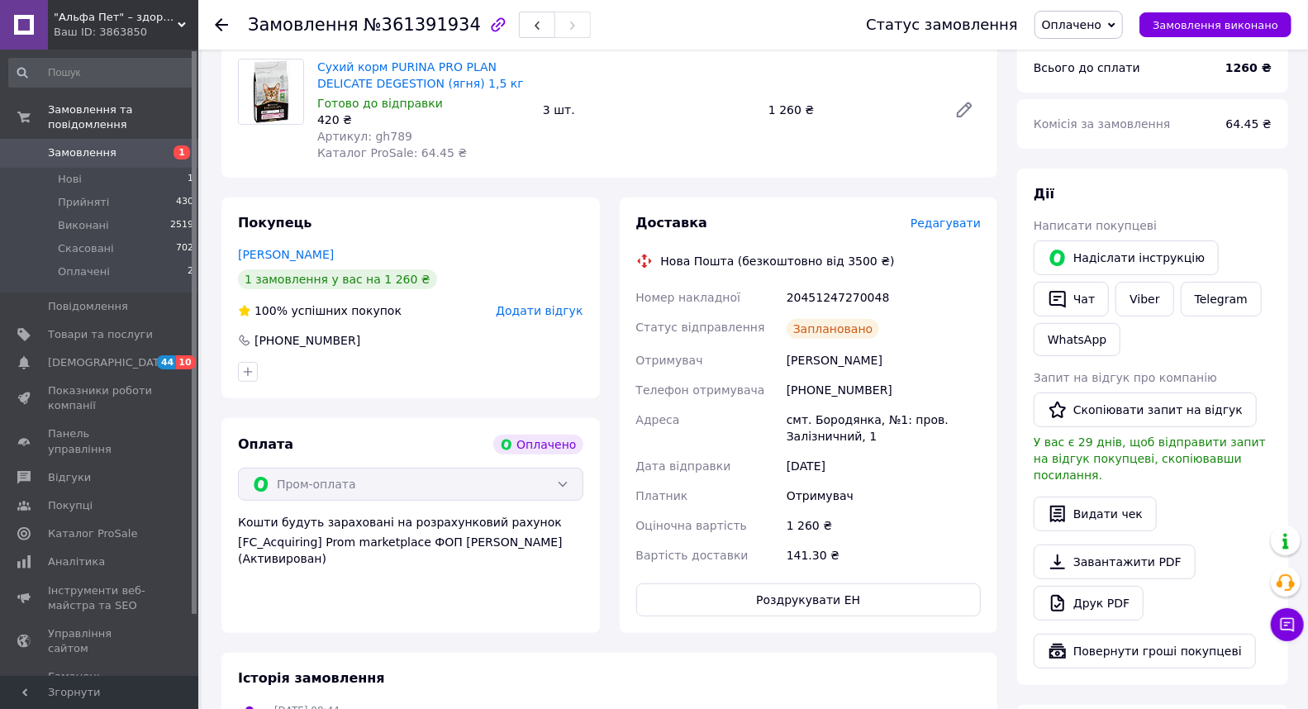
click at [813, 293] on div "20451247270048" at bounding box center [883, 298] width 201 height 30
drag, startPoint x: 813, startPoint y: 297, endPoint x: 961, endPoint y: 216, distance: 169.0
click at [961, 216] on div "Доставка Редагувати" at bounding box center [808, 223] width 345 height 19
click at [956, 224] on span "Редагувати" at bounding box center [945, 222] width 70 height 13
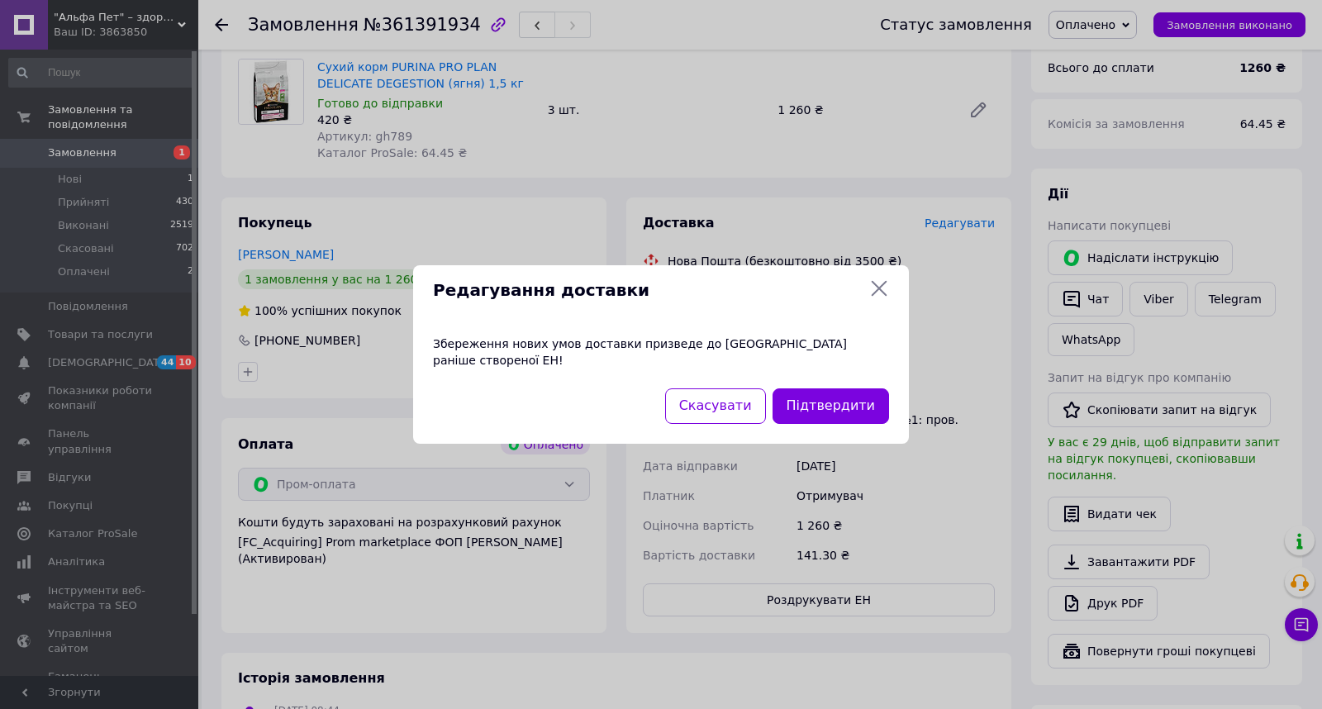
click at [881, 291] on icon at bounding box center [879, 288] width 20 height 20
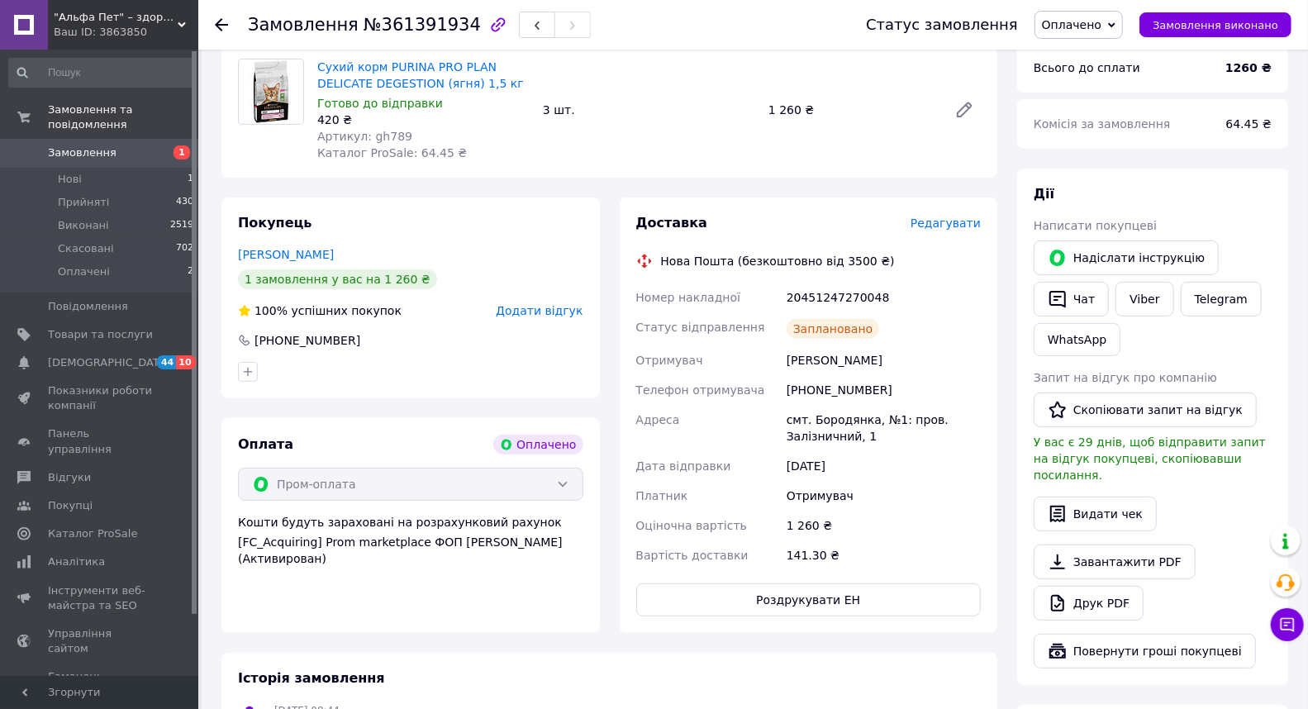
click at [838, 292] on div "20451247270048" at bounding box center [883, 298] width 201 height 30
copy div "20451247270048"
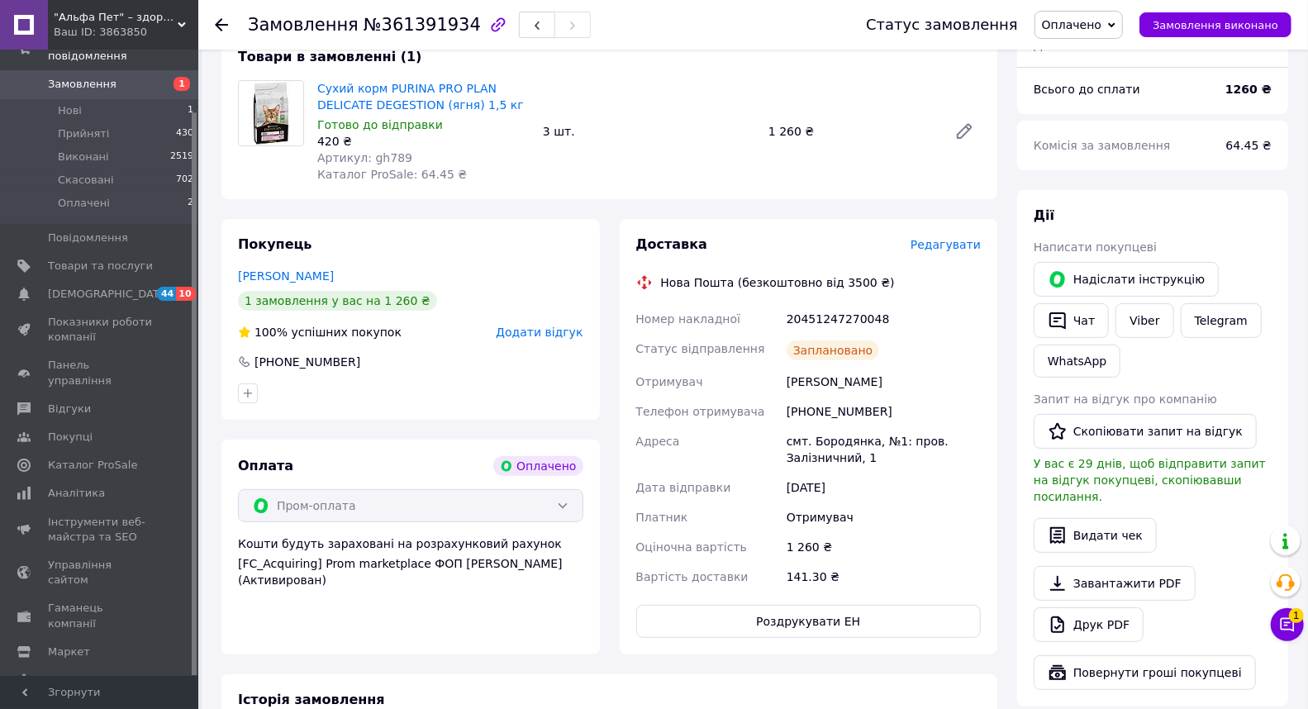
scroll to position [92, 0]
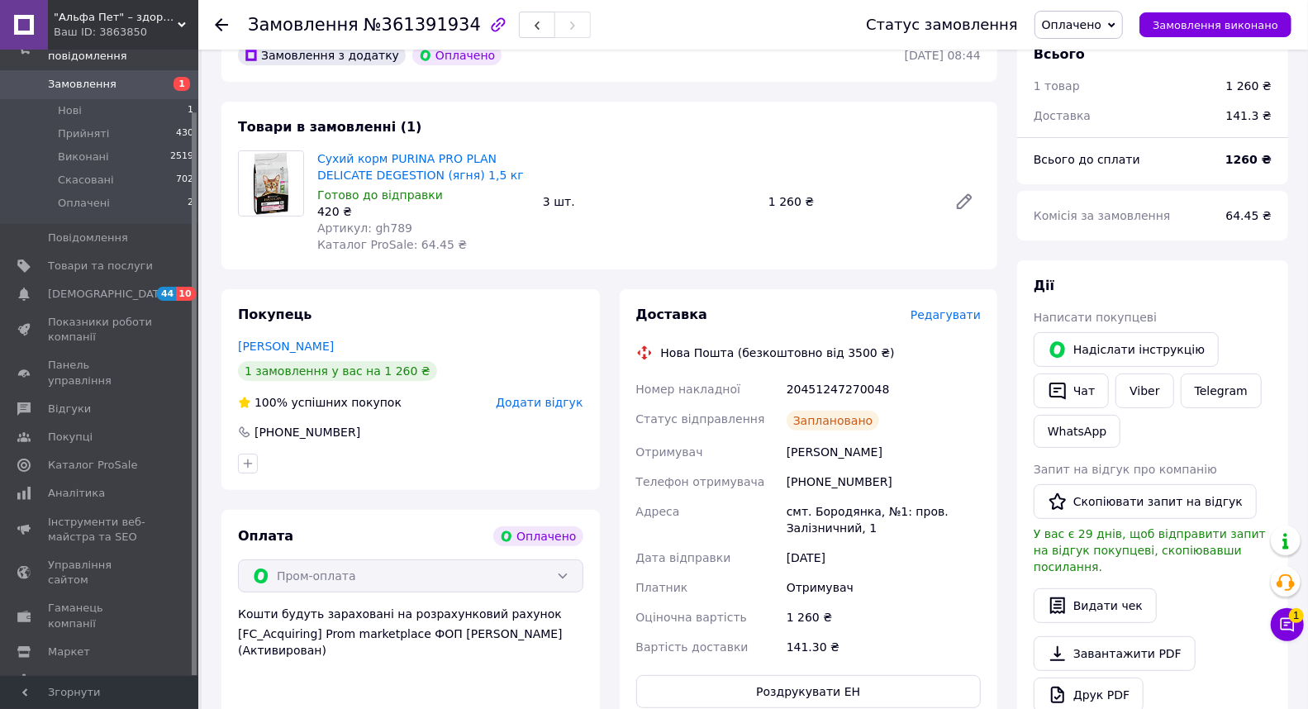
click at [111, 77] on span "Замовлення" at bounding box center [100, 84] width 105 height 15
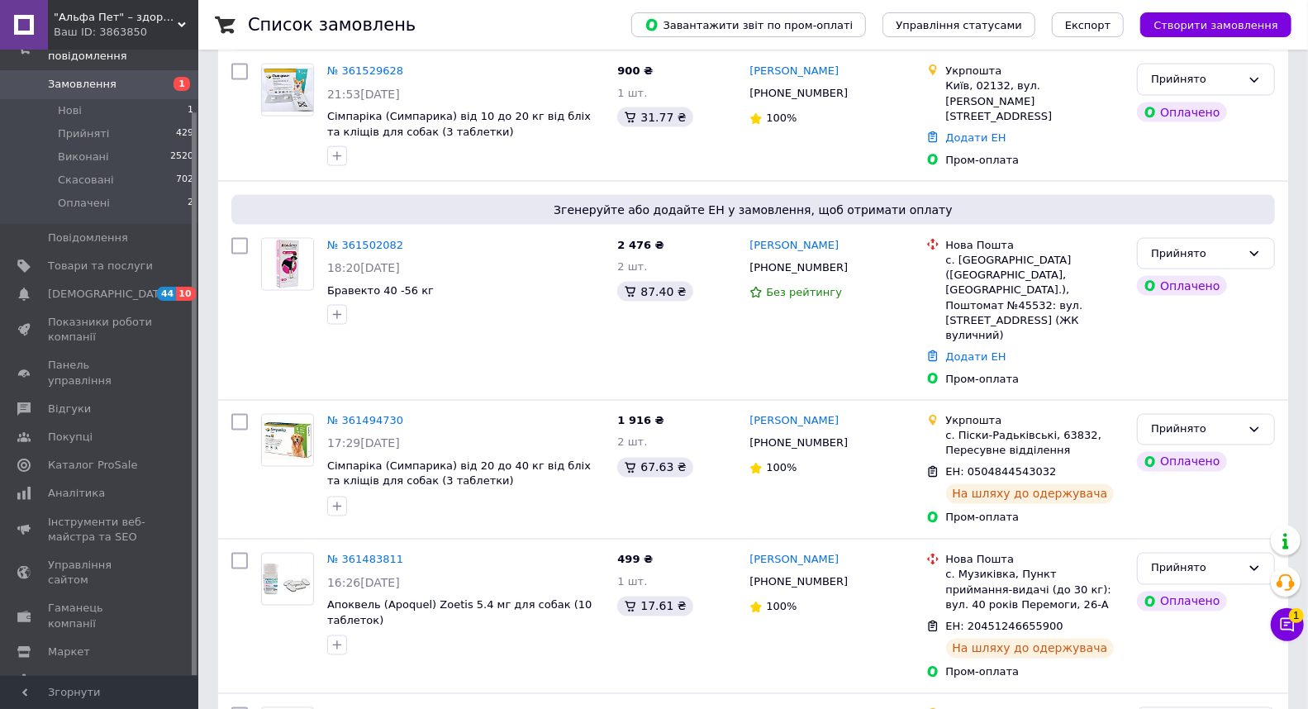
scroll to position [2776, 0]
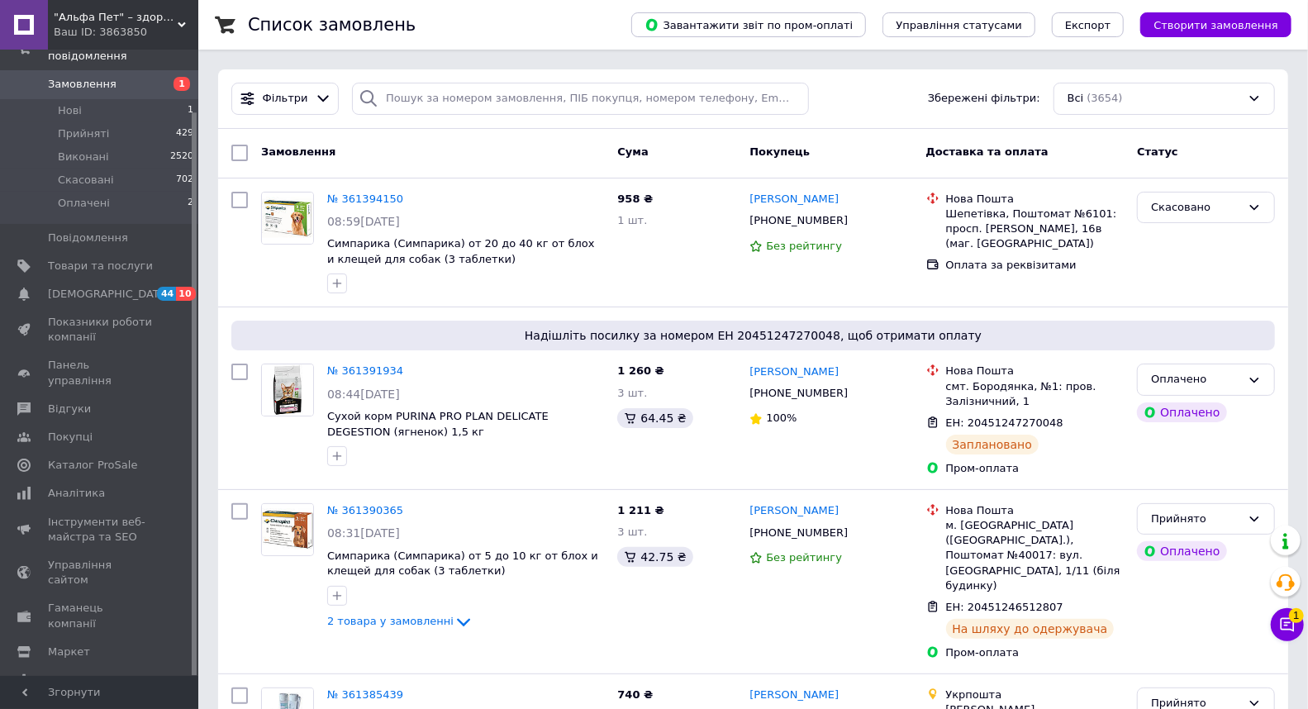
scroll to position [2506, 0]
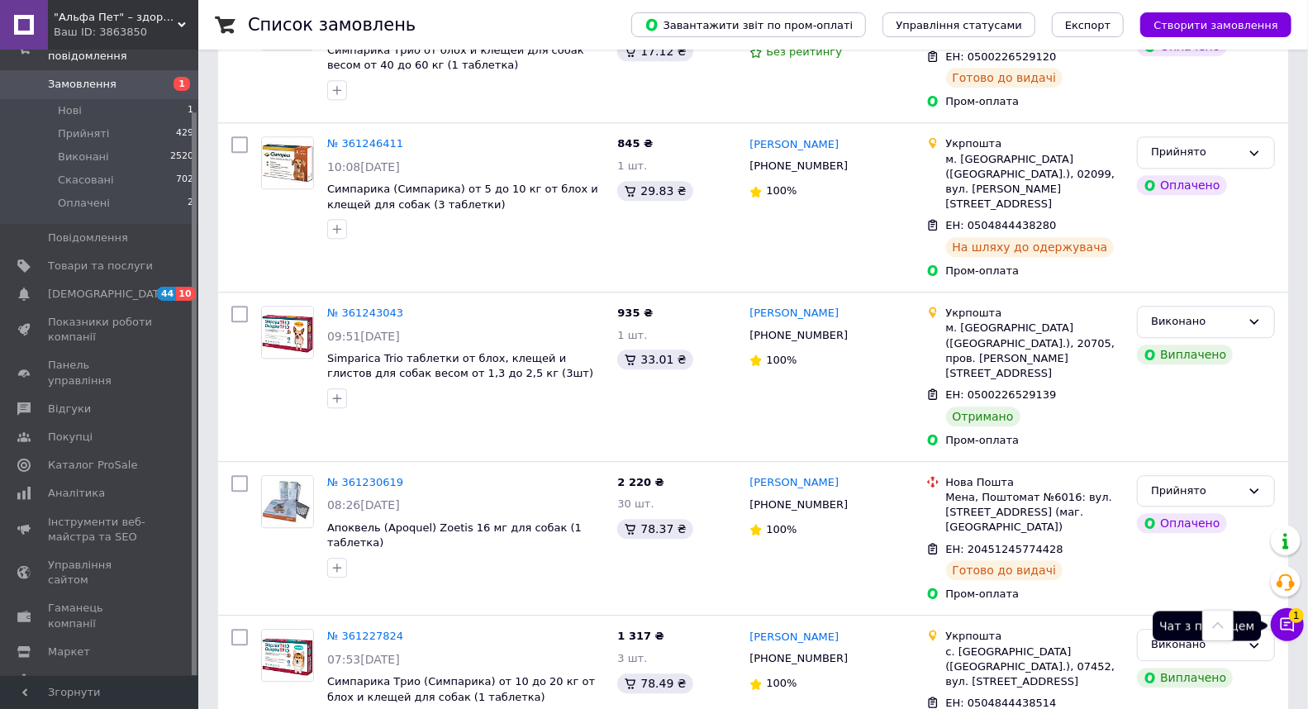
click at [1289, 613] on span "1" at bounding box center [1296, 610] width 15 height 15
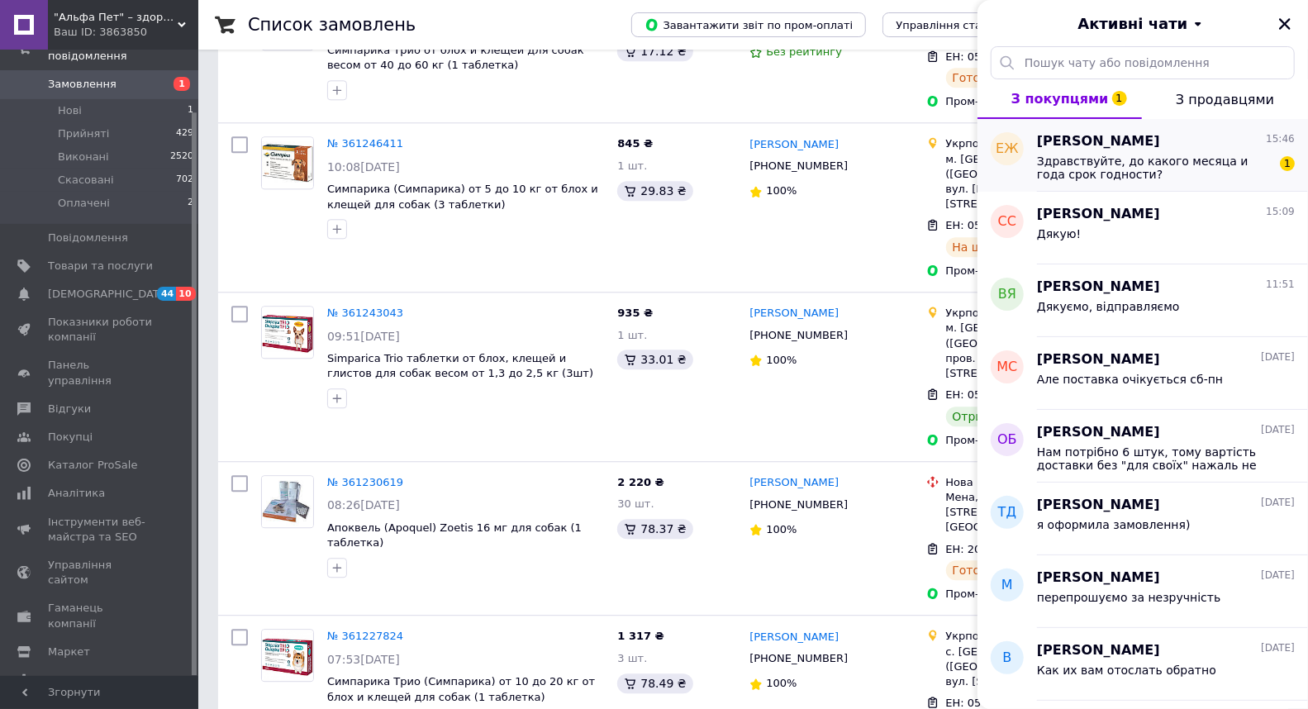
click at [1057, 173] on span "Здравствуйте, до какого месяца и года срок годности?" at bounding box center [1154, 167] width 235 height 26
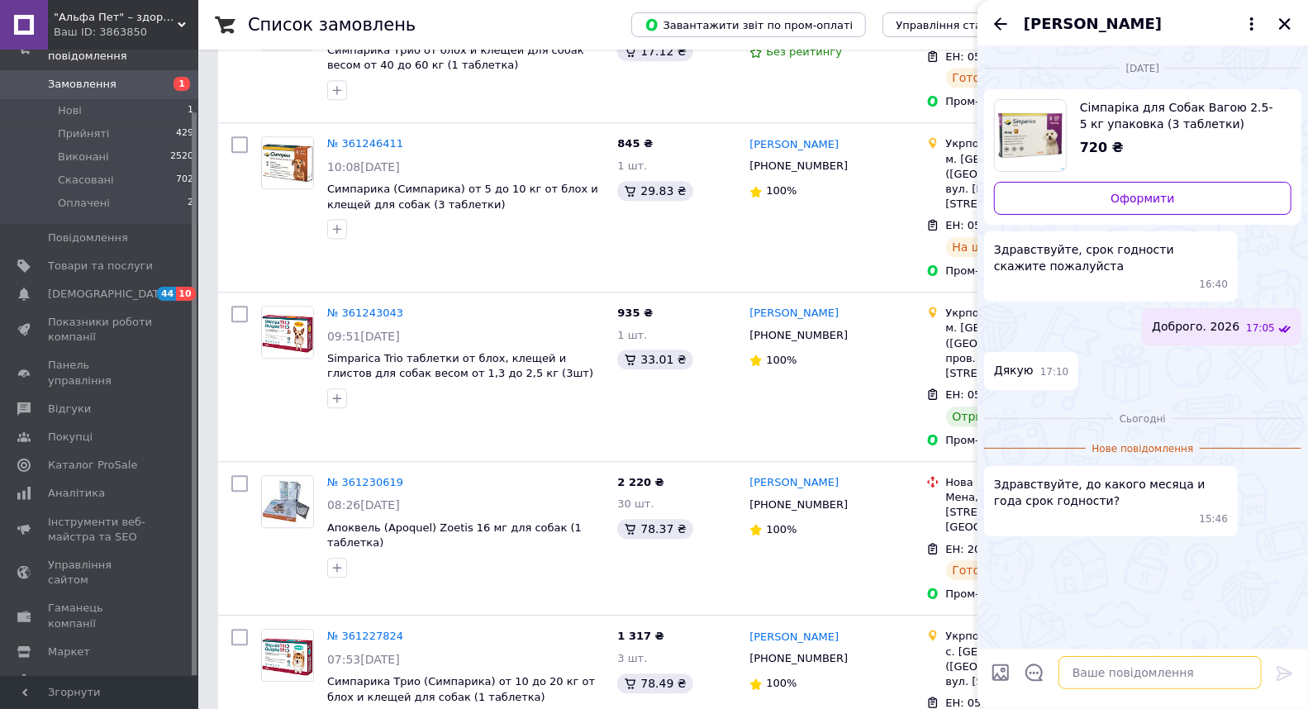
click at [1143, 664] on textarea at bounding box center [1159, 672] width 203 height 33
type textarea "Добрий день"
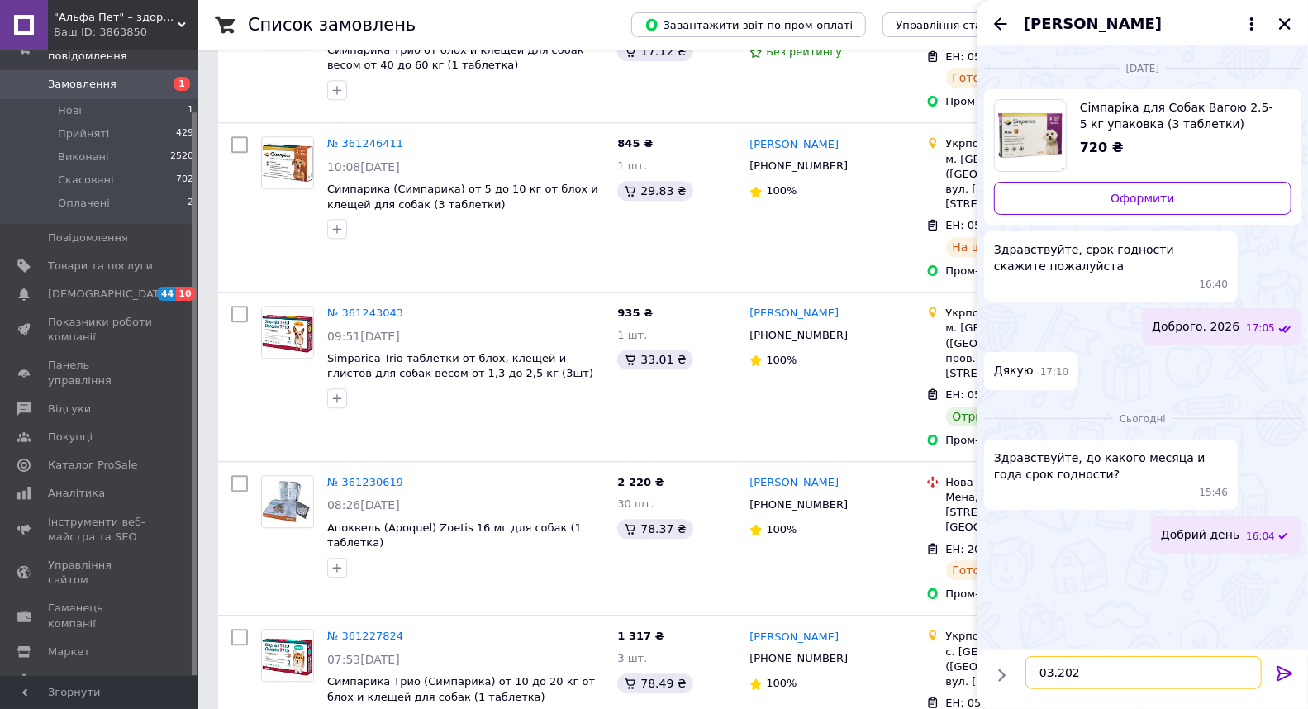
type textarea "03.2027"
click at [1284, 10] on div "Елена Журавская" at bounding box center [1142, 23] width 330 height 46
click at [1289, 22] on icon "Закрити" at bounding box center [1284, 24] width 15 height 15
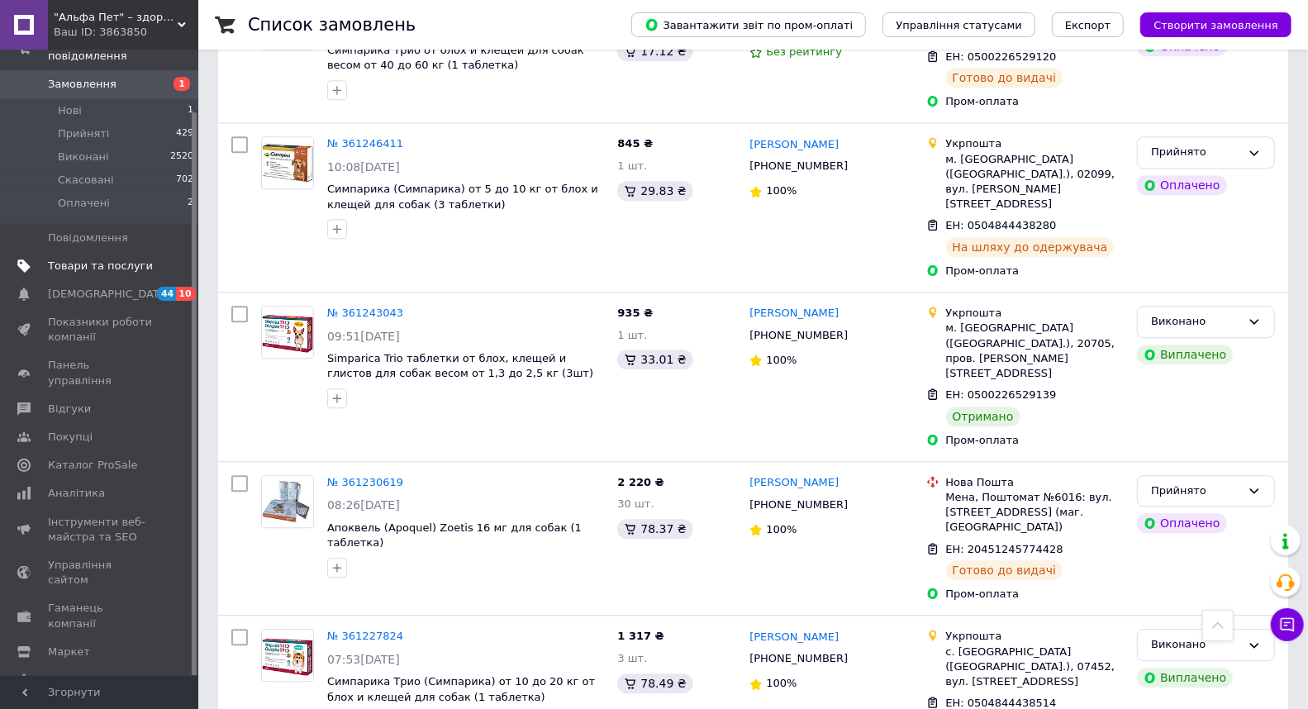
click at [103, 259] on span "Товари та послуги" at bounding box center [100, 266] width 105 height 15
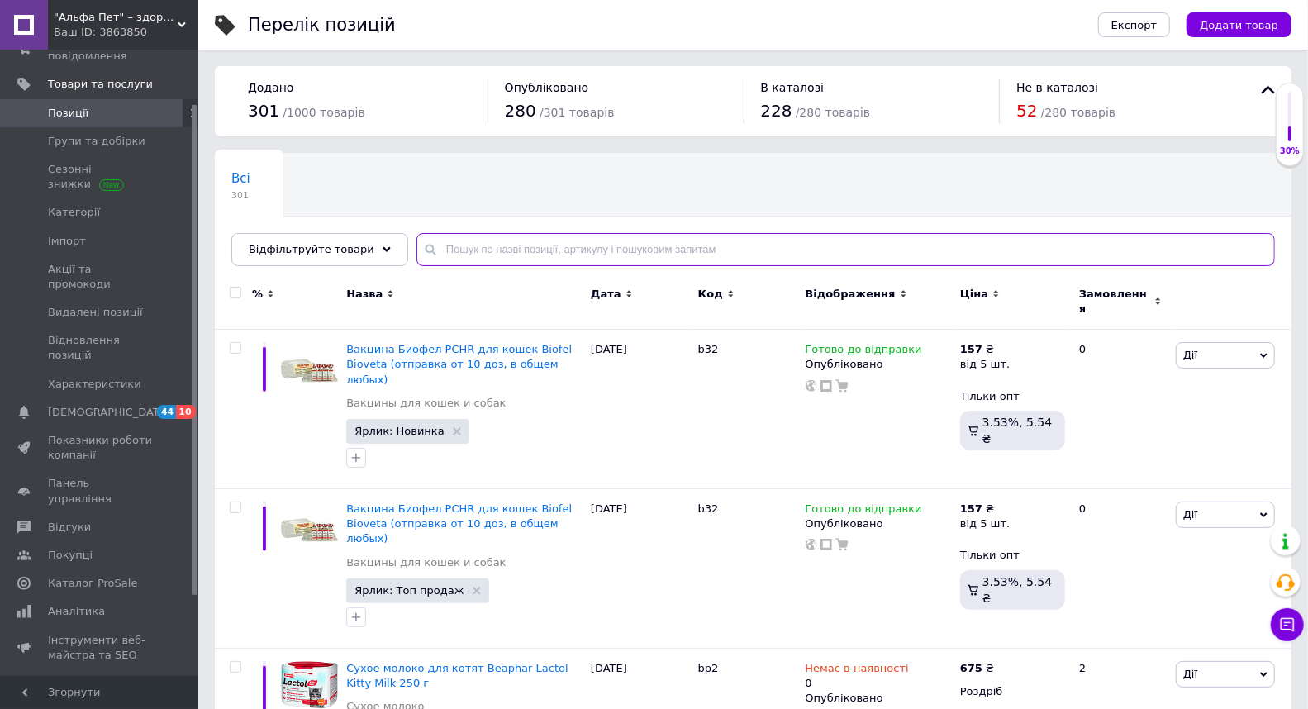
click at [493, 246] on input "text" at bounding box center [845, 249] width 858 height 33
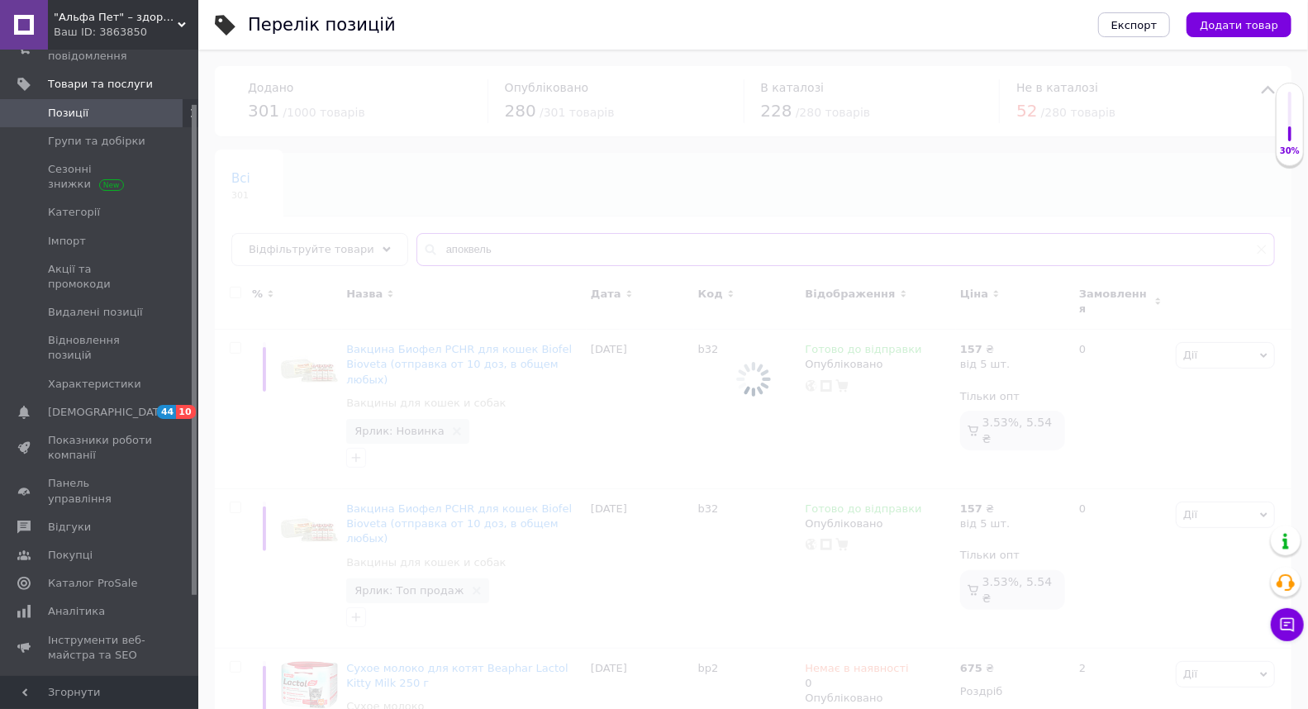
type input "апоквель"
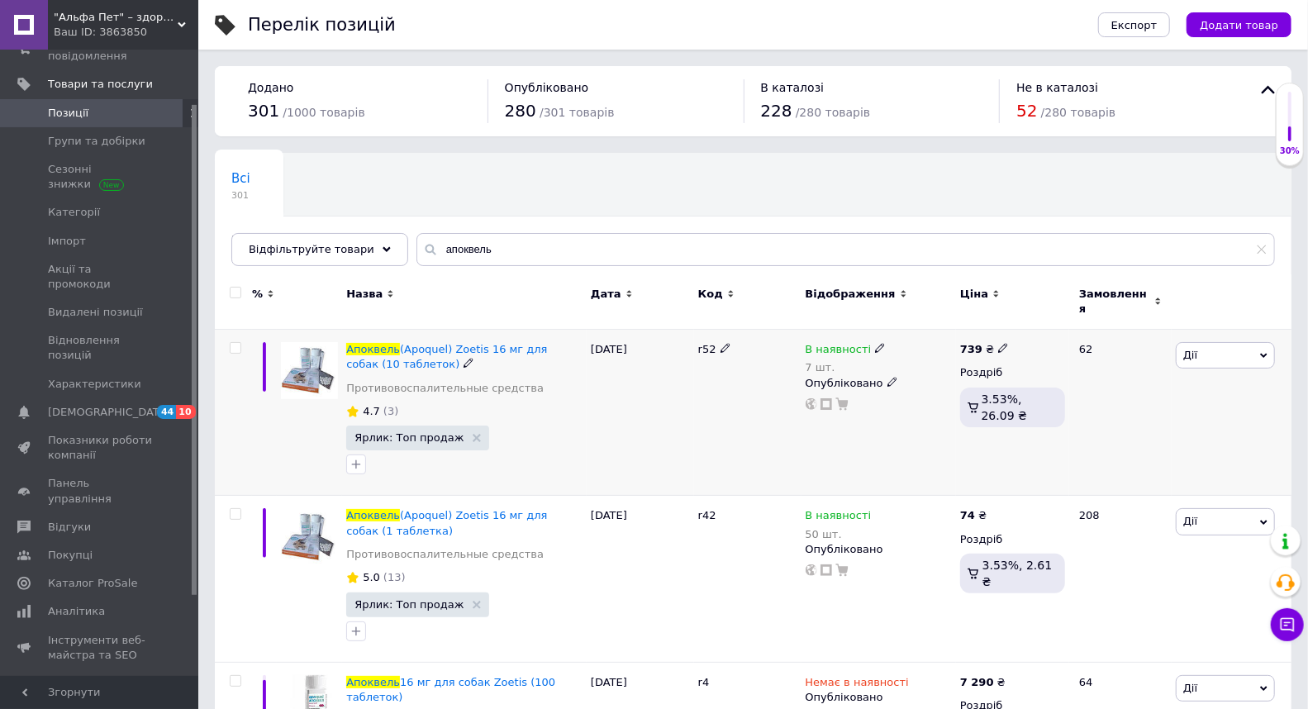
click at [875, 344] on icon at bounding box center [880, 348] width 10 height 10
click at [912, 411] on li "Готово до відправки" at bounding box center [970, 417] width 157 height 23
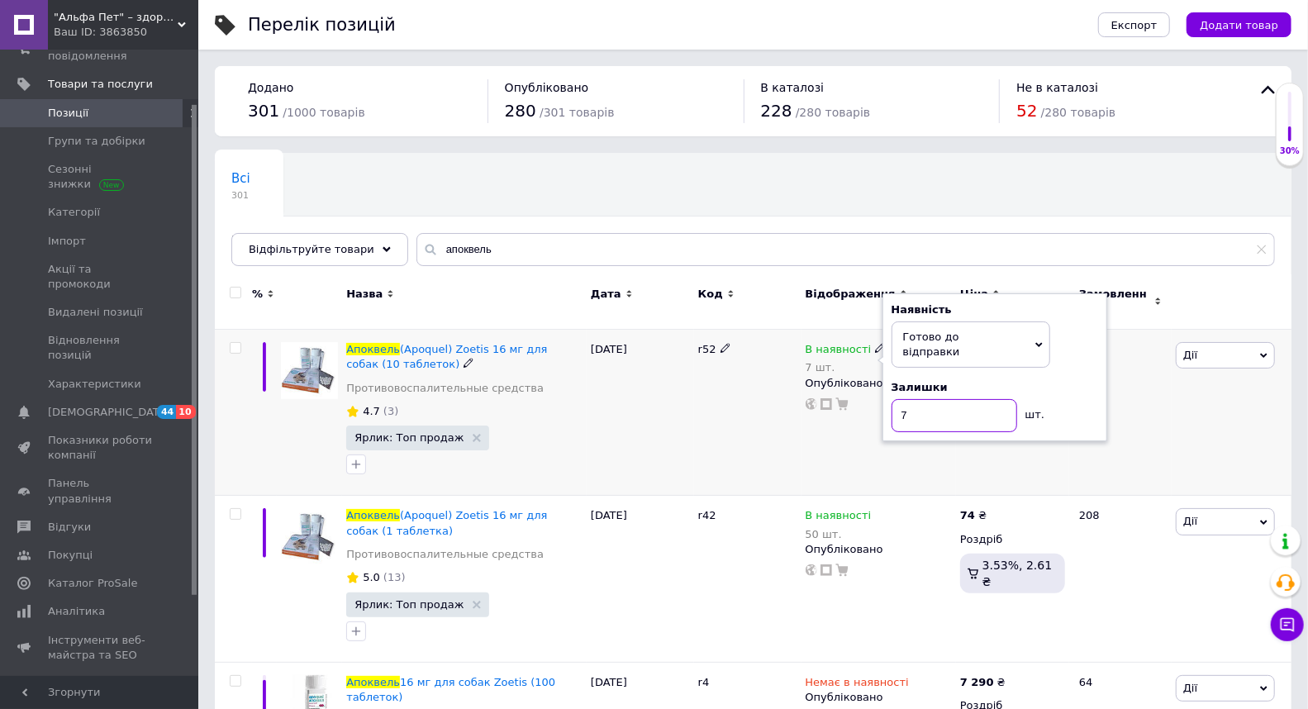
click at [944, 401] on input "7" at bounding box center [954, 415] width 126 height 33
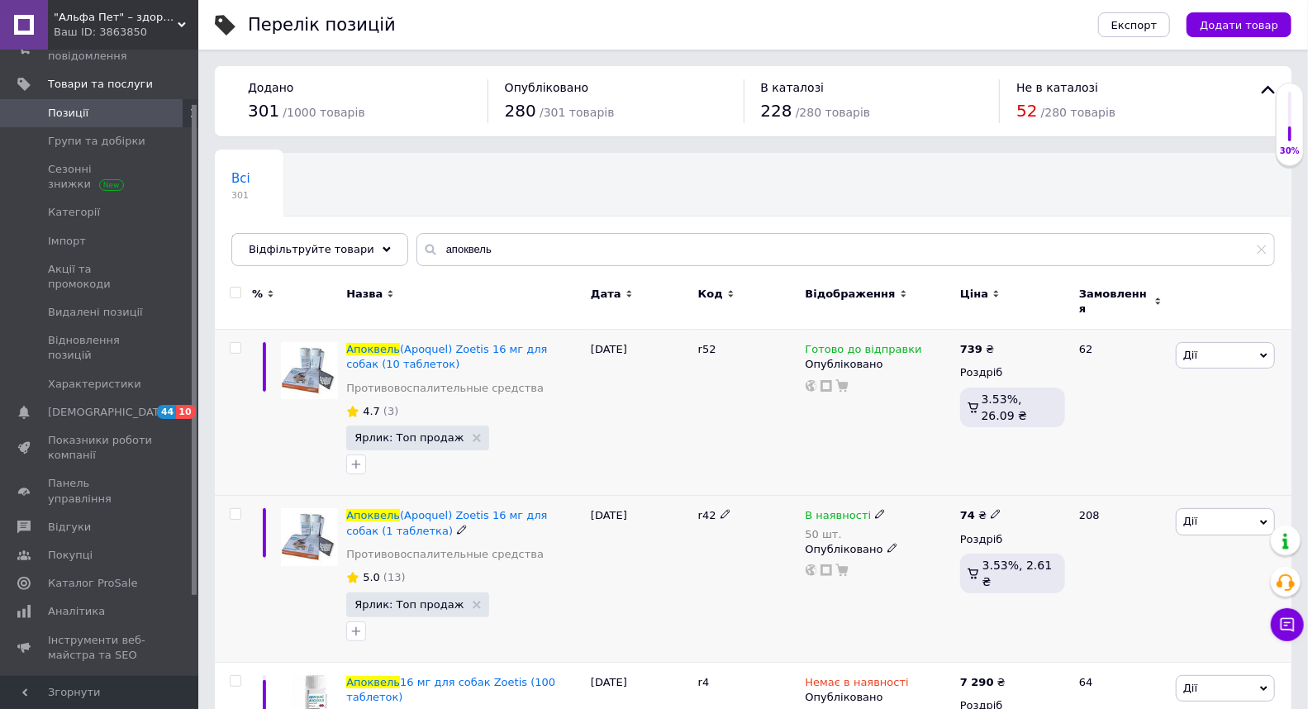
click at [875, 509] on icon at bounding box center [880, 514] width 10 height 10
click at [947, 574] on li "Готово до відправки" at bounding box center [970, 583] width 157 height 23
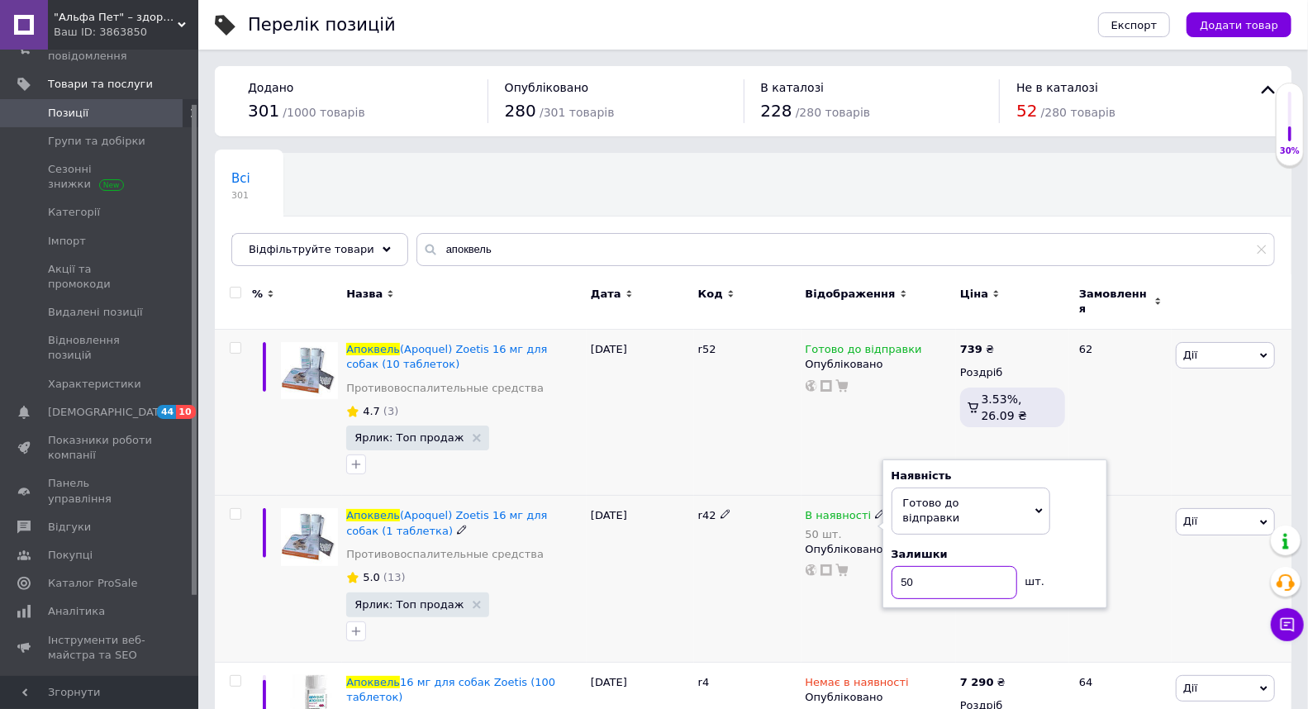
click at [938, 566] on input "50" at bounding box center [954, 582] width 126 height 33
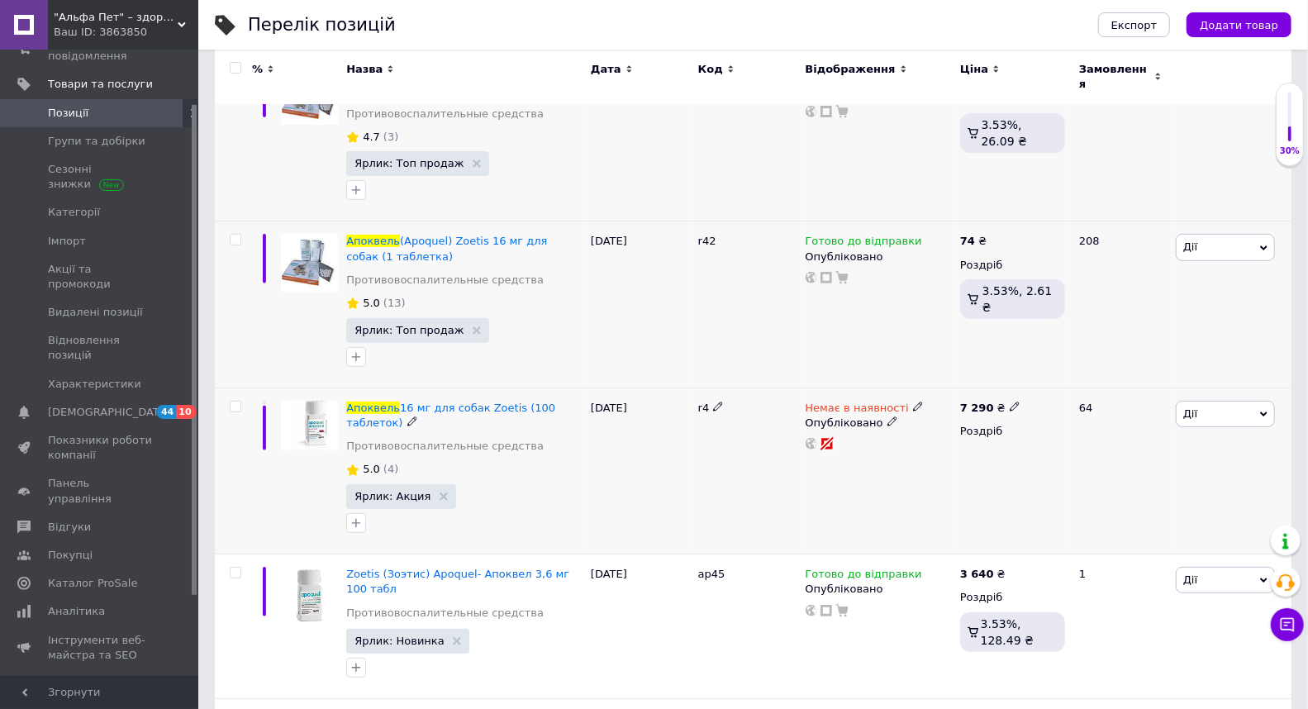
scroll to position [275, 0]
click at [913, 399] on span at bounding box center [918, 405] width 10 height 12
click at [965, 461] on li "Готово до відправки" at bounding box center [1004, 465] width 157 height 23
click at [910, 464] on div "Немає в наявності Наявність Готово до відправки В наявності Немає в наявності П…" at bounding box center [878, 470] width 155 height 166
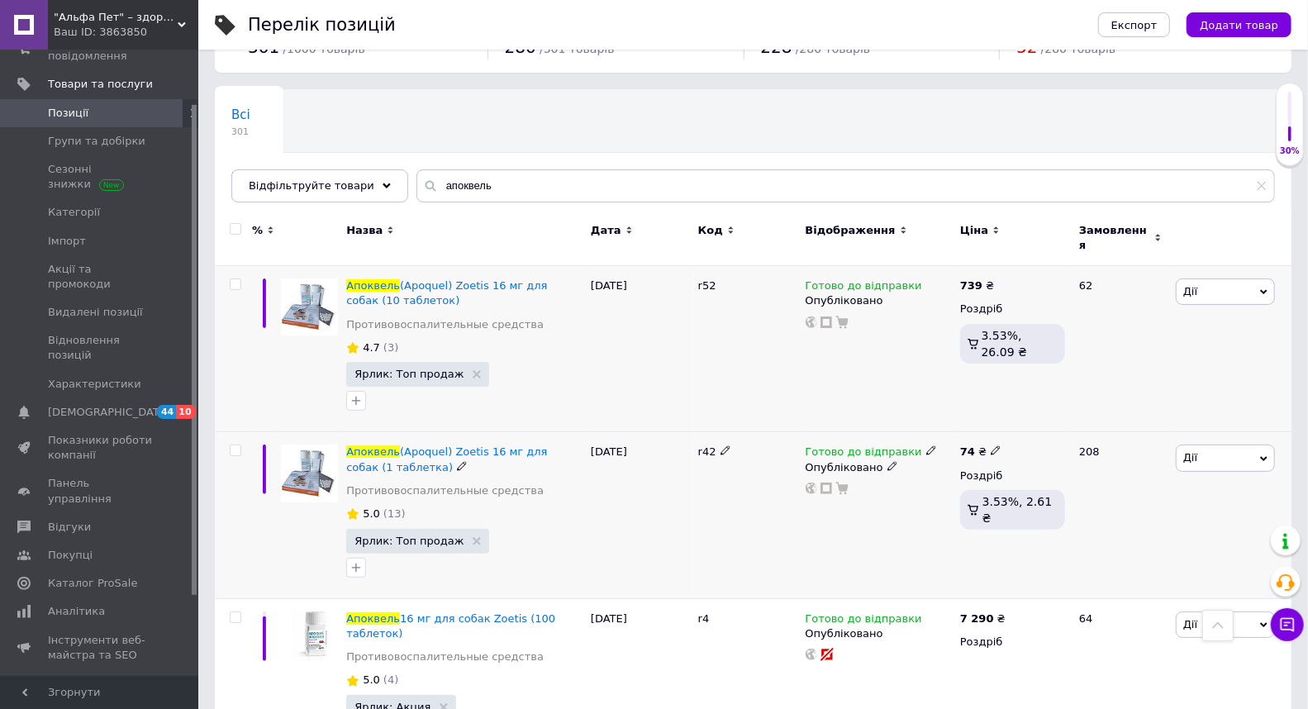
scroll to position [0, 0]
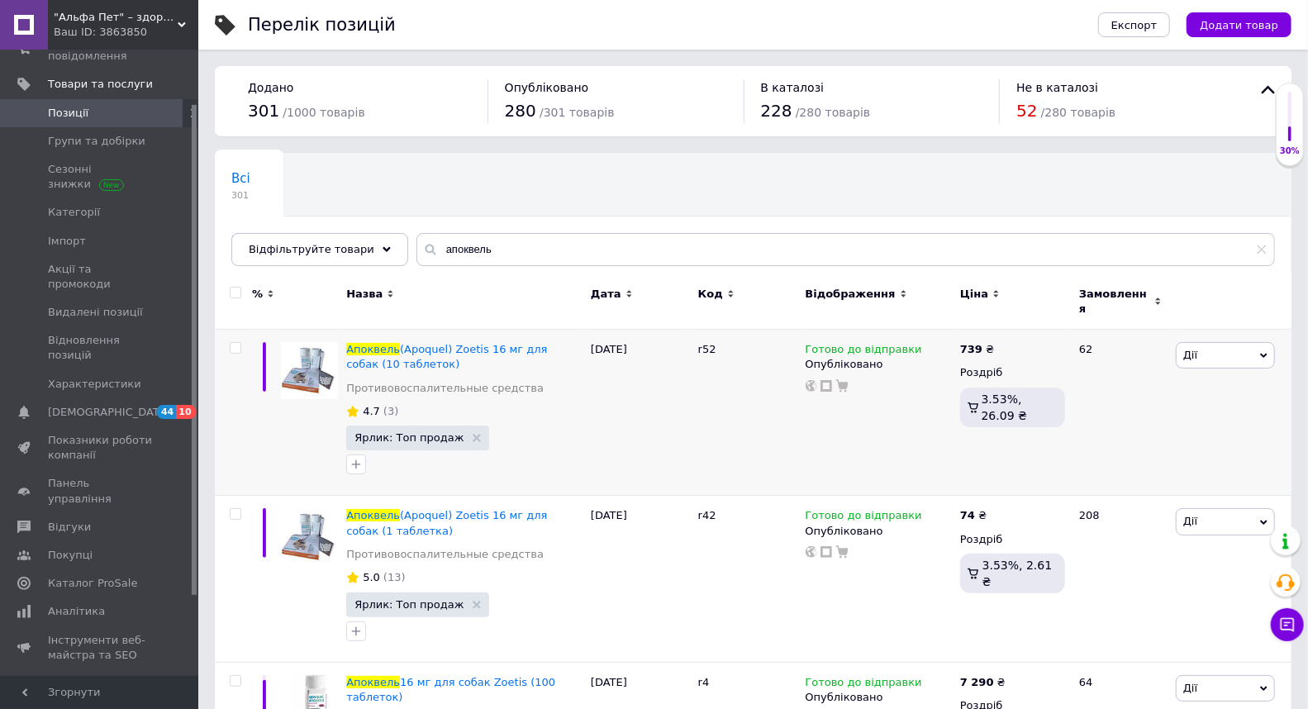
click at [92, 99] on link "Позиції" at bounding box center [101, 113] width 203 height 28
click at [87, 87] on span "Товари та послуги" at bounding box center [100, 84] width 105 height 15
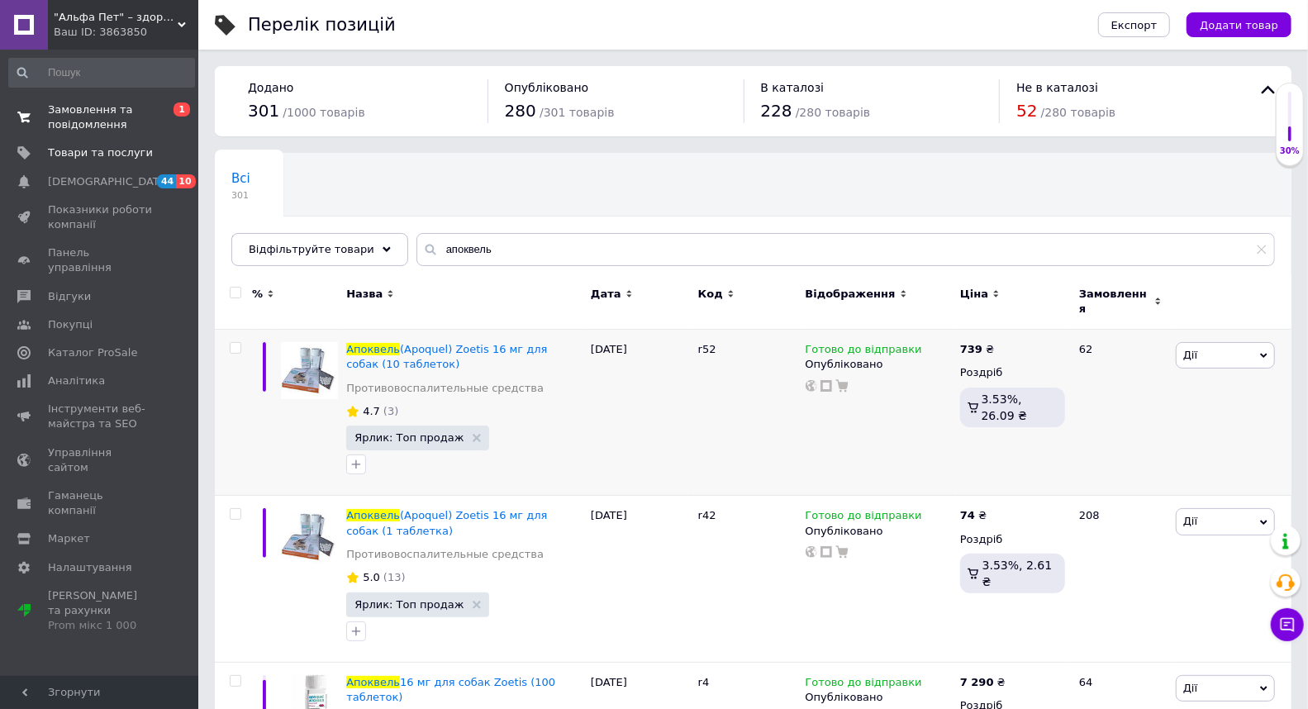
click at [91, 112] on span "Замовлення та повідомлення" at bounding box center [100, 117] width 105 height 30
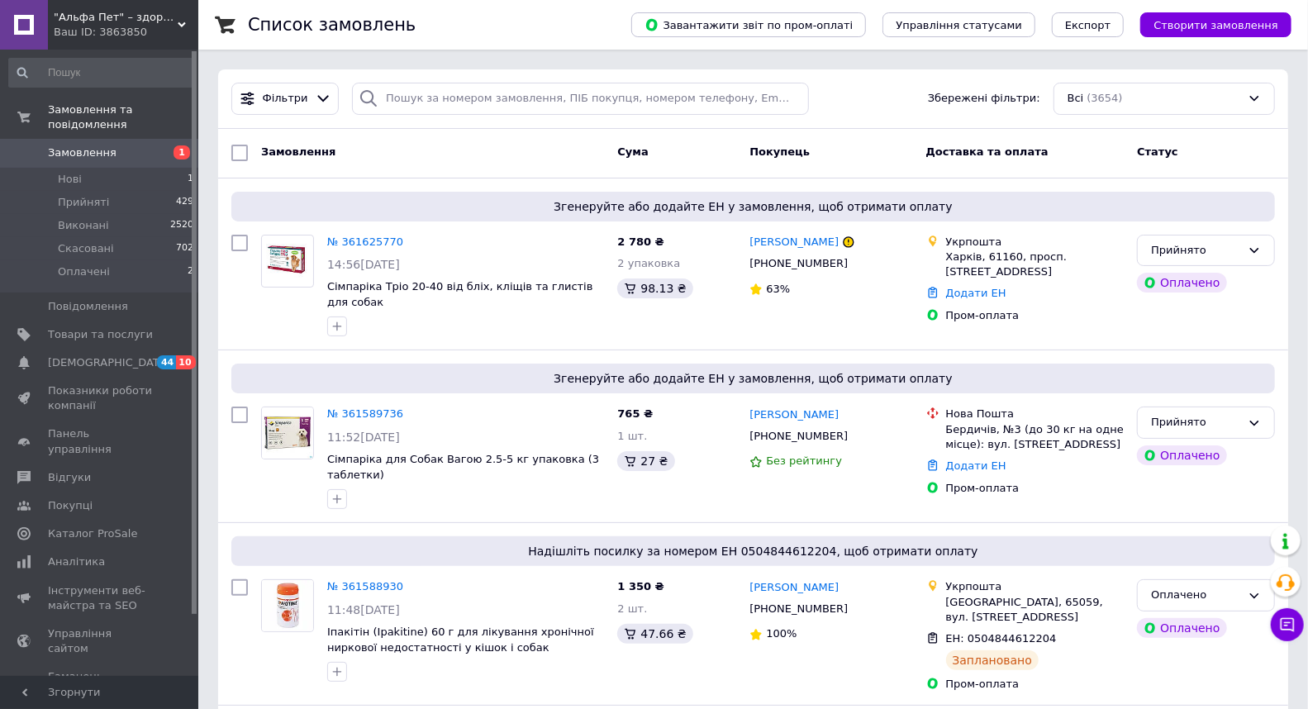
scroll to position [2776, 0]
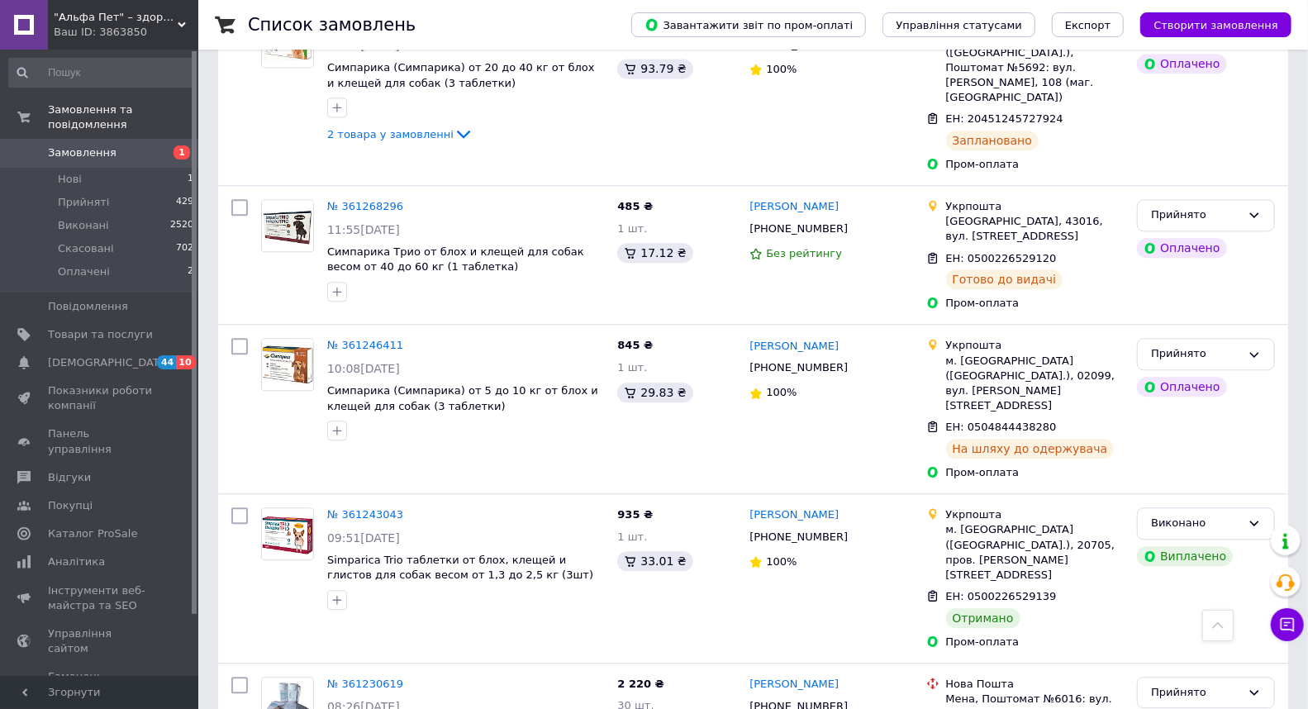
scroll to position [2506, 0]
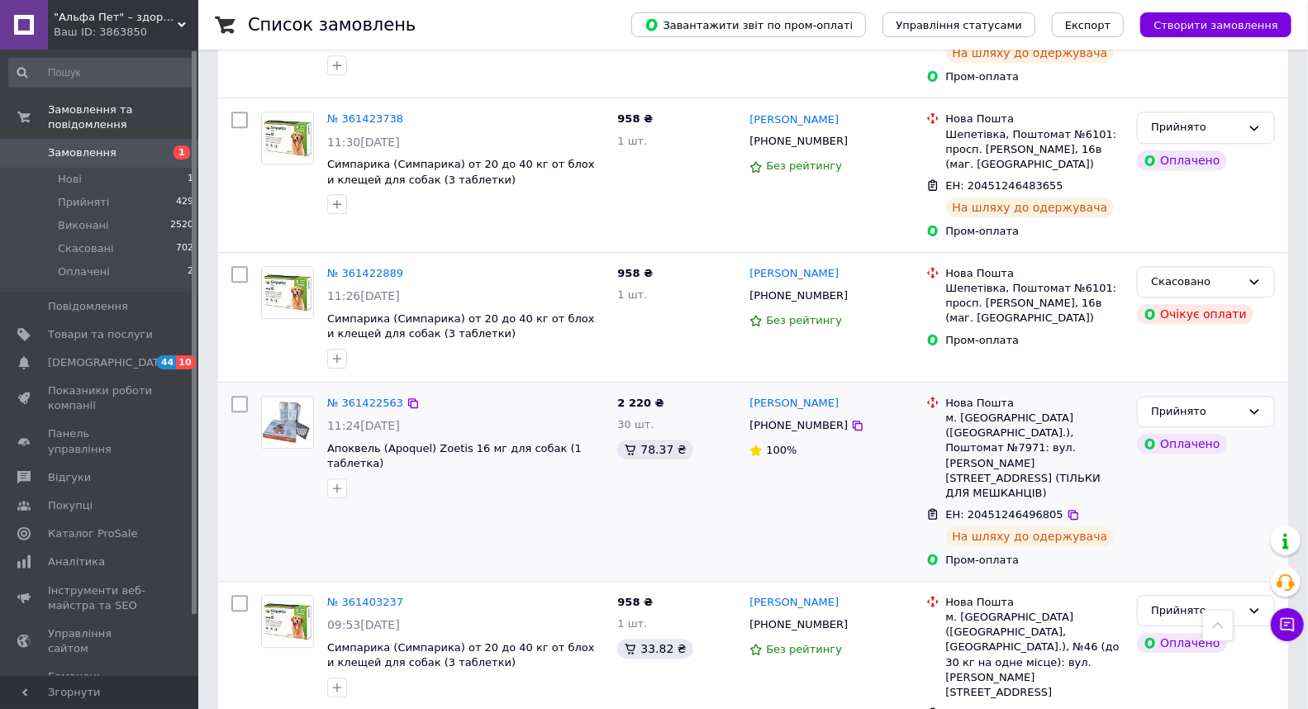
scroll to position [2776, 0]
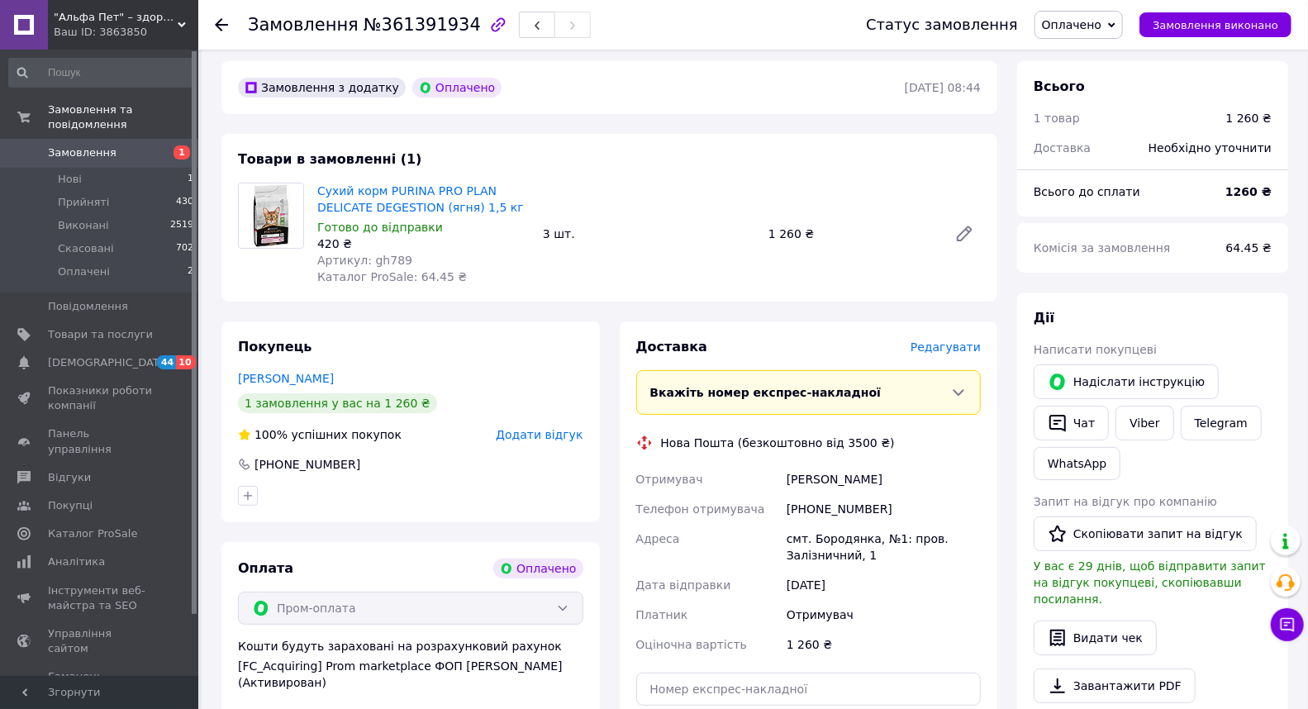
scroll to position [92, 0]
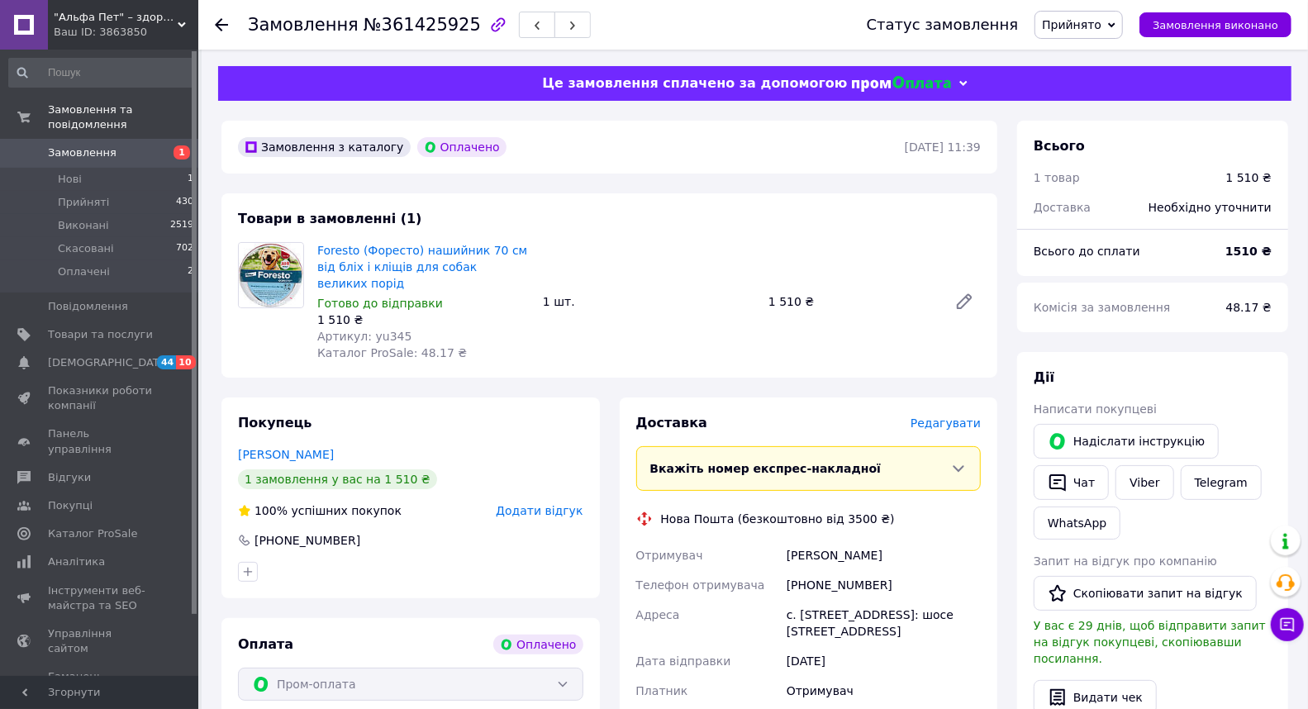
click at [843, 570] on div "+380674322176" at bounding box center [883, 585] width 201 height 30
copy div "380674322176"
click at [815, 540] on div "Шеремета Микола" at bounding box center [883, 555] width 201 height 30
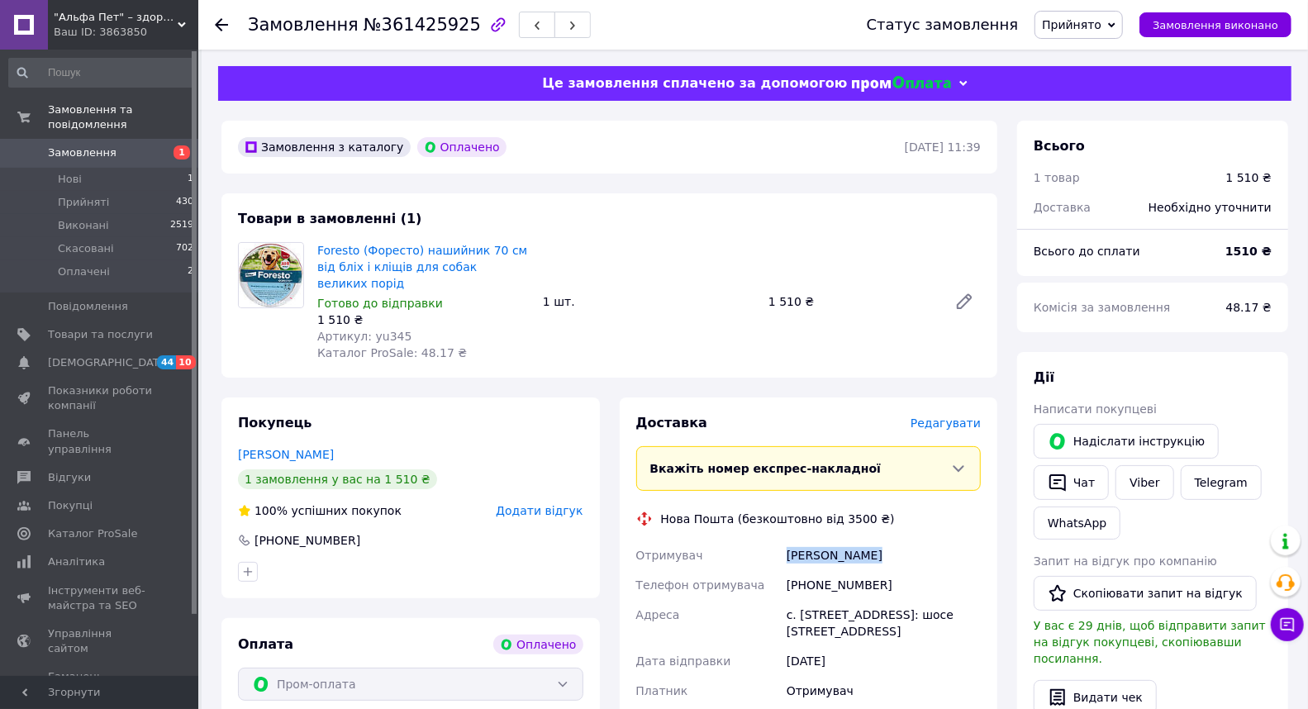
click at [815, 540] on div "Шеремета Микола" at bounding box center [883, 555] width 201 height 30
copy div "Шеремета Микола"
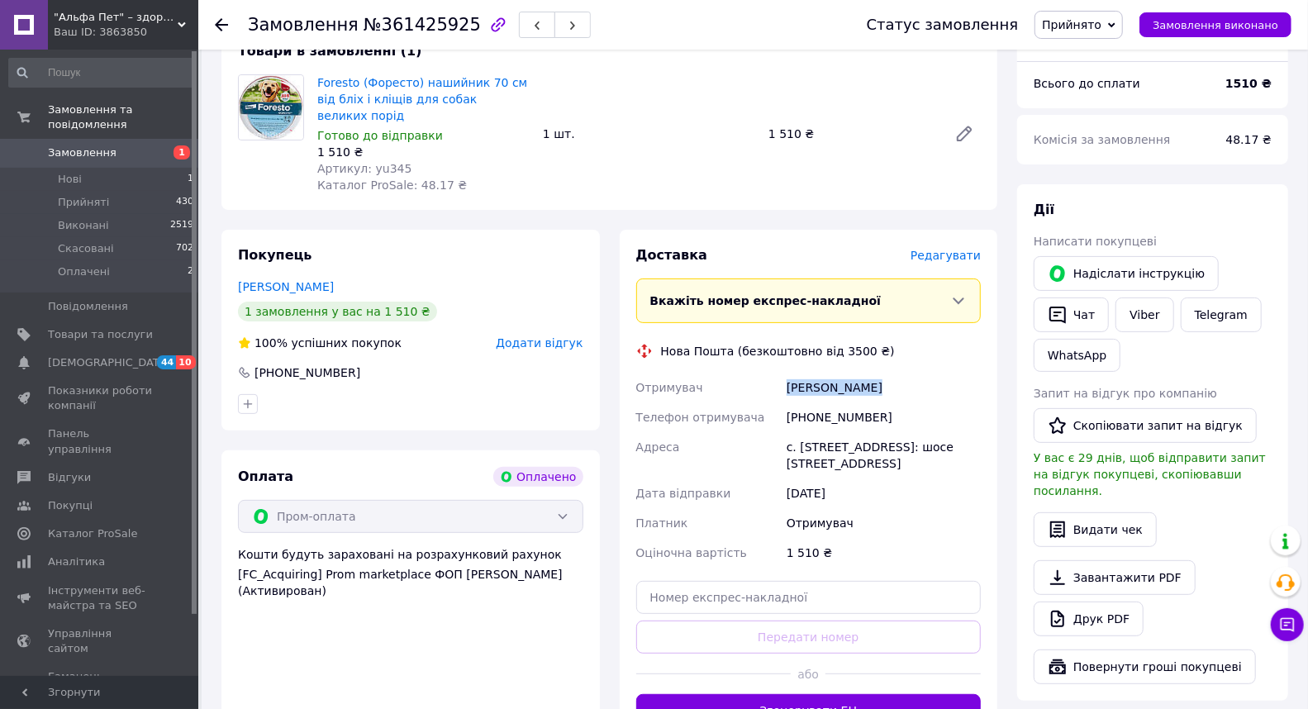
scroll to position [183, 0]
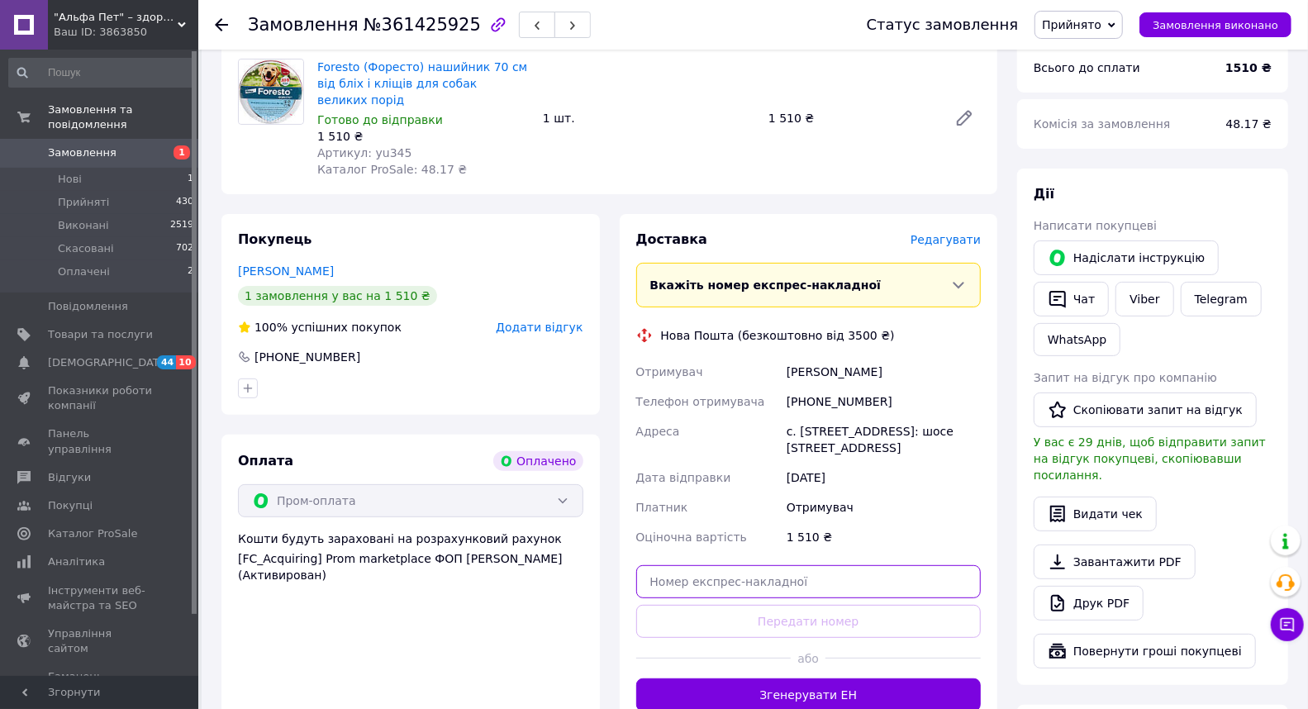
click at [731, 565] on input "text" at bounding box center [808, 581] width 345 height 33
paste input "20451247260672"
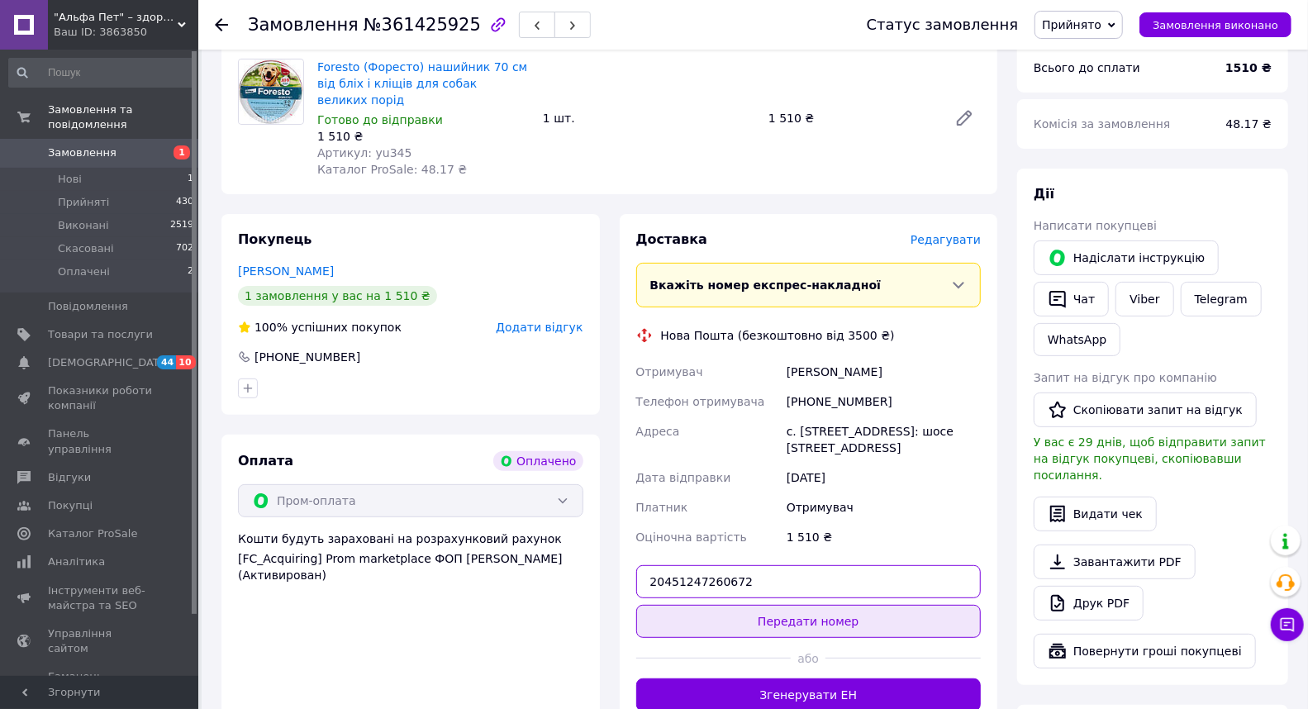
type input "20451247260672"
click at [833, 605] on button "Передати номер" at bounding box center [808, 621] width 345 height 33
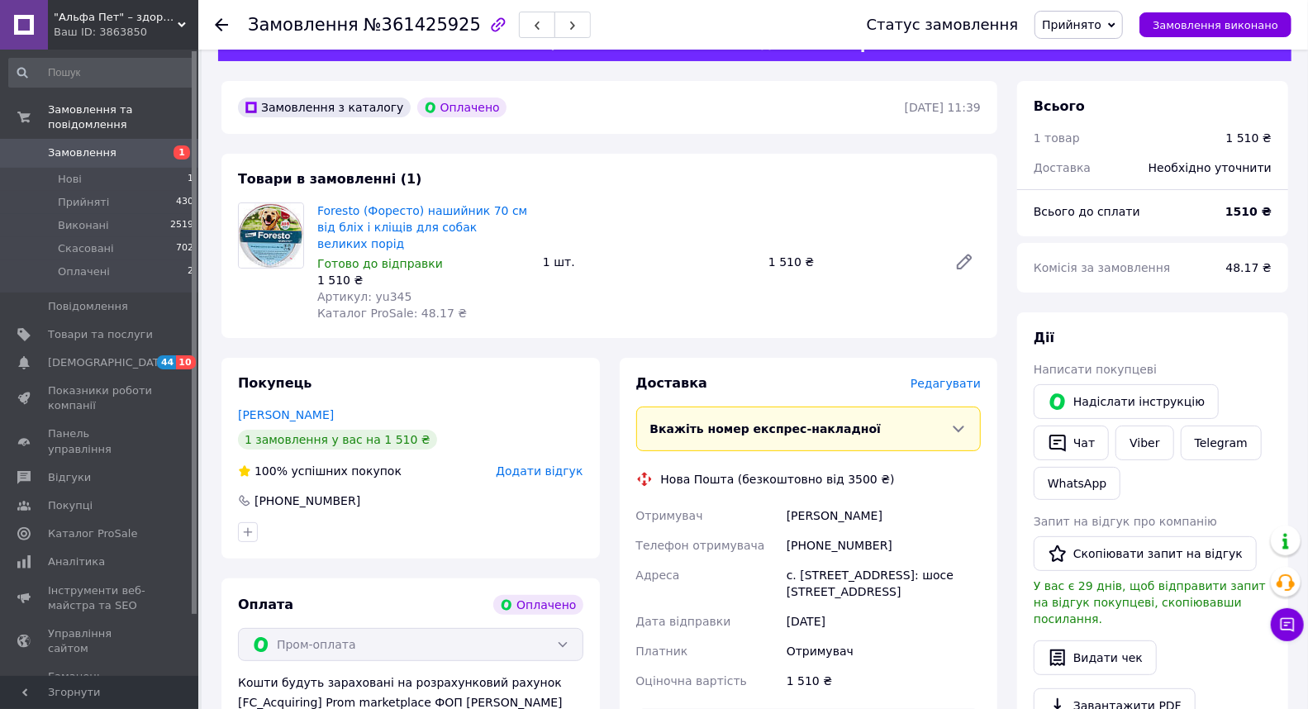
scroll to position [0, 0]
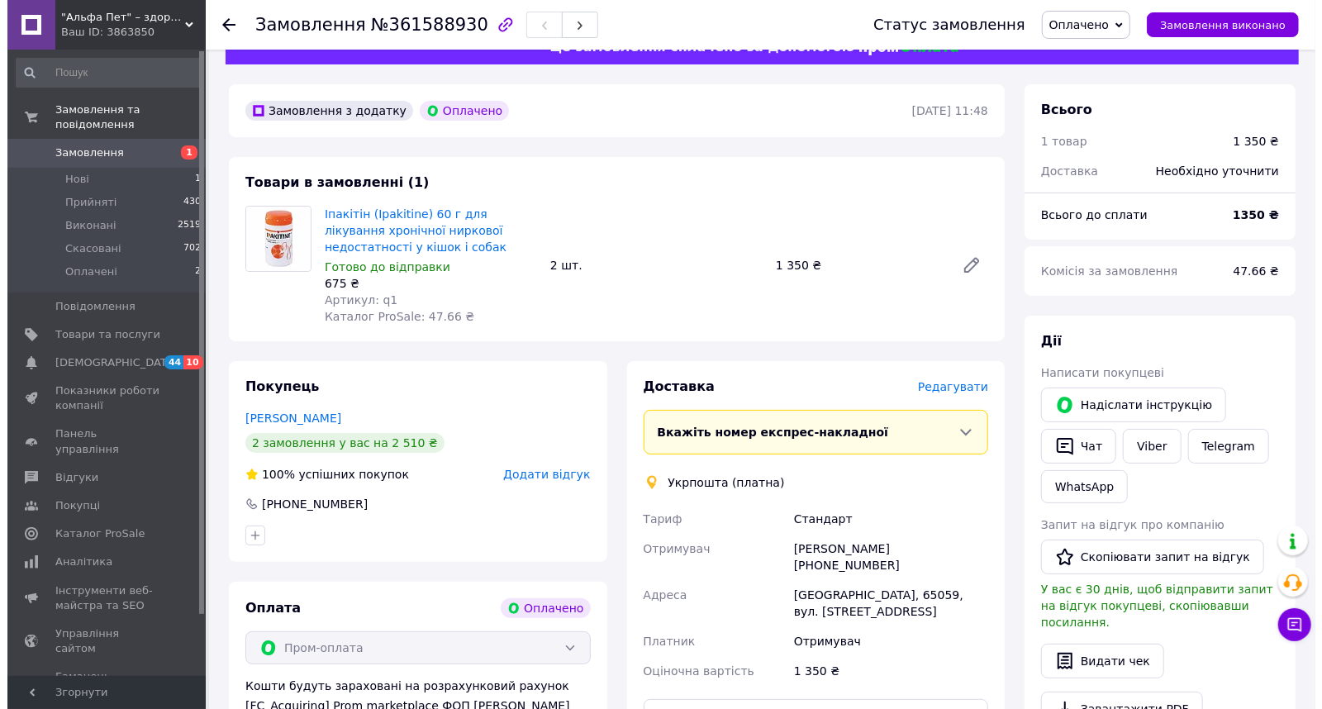
scroll to position [92, 0]
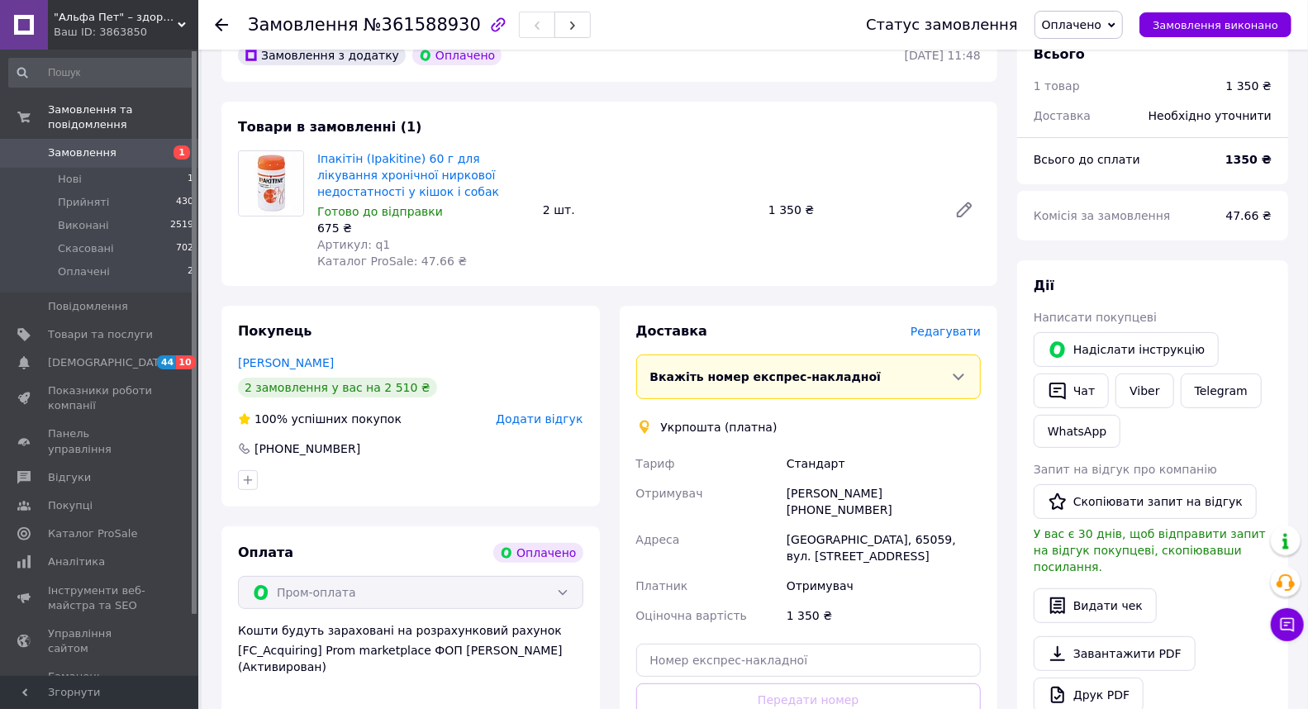
click at [930, 334] on span "Редагувати" at bounding box center [945, 331] width 70 height 13
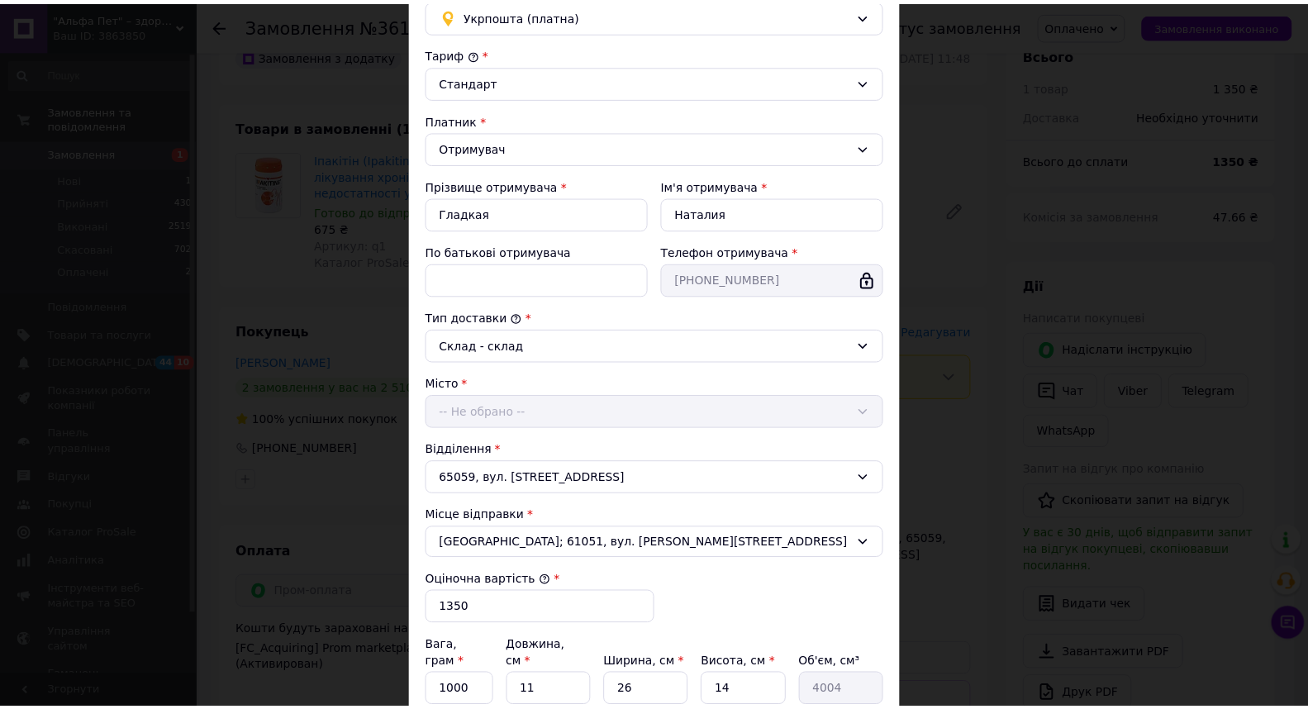
scroll to position [275, 0]
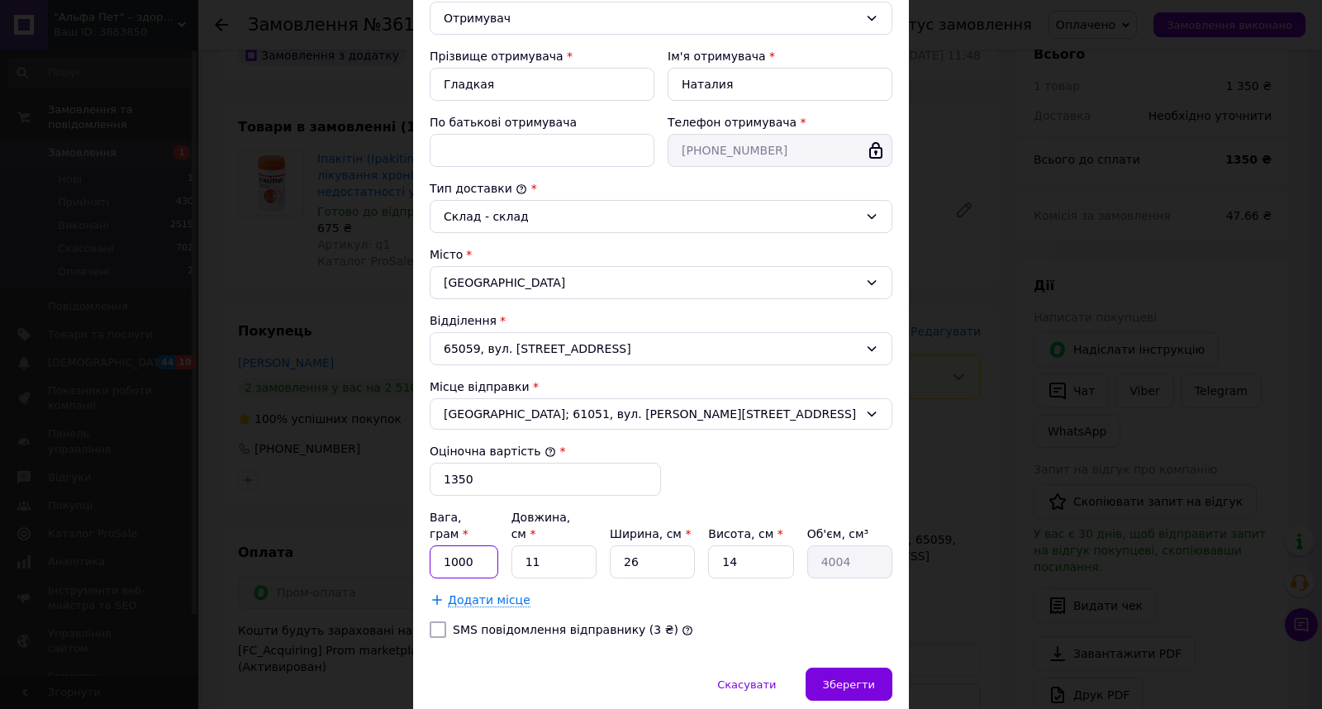
click at [474, 548] on input "1000" at bounding box center [464, 561] width 69 height 33
click at [450, 549] on input "1000" at bounding box center [464, 561] width 69 height 33
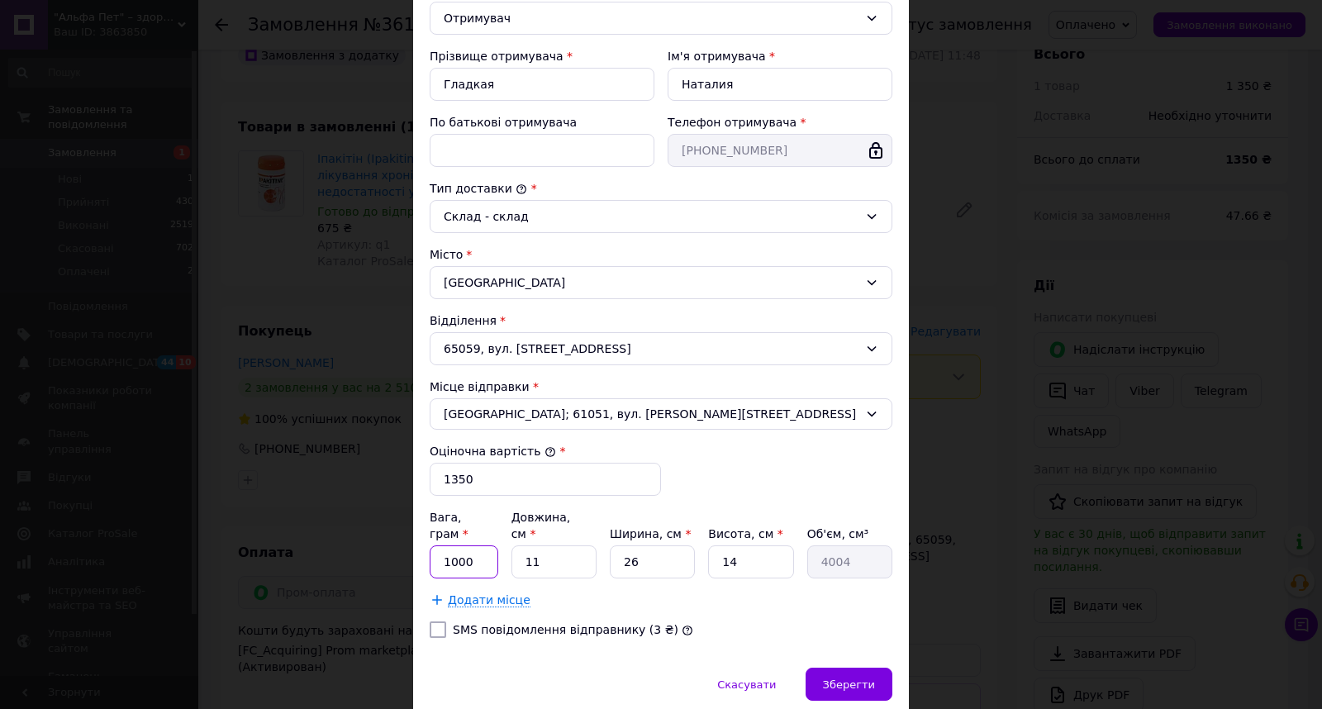
click at [450, 549] on input "1000" at bounding box center [464, 561] width 69 height 33
type input "180"
click at [681, 545] on input "26" at bounding box center [652, 561] width 85 height 33
type input "5"
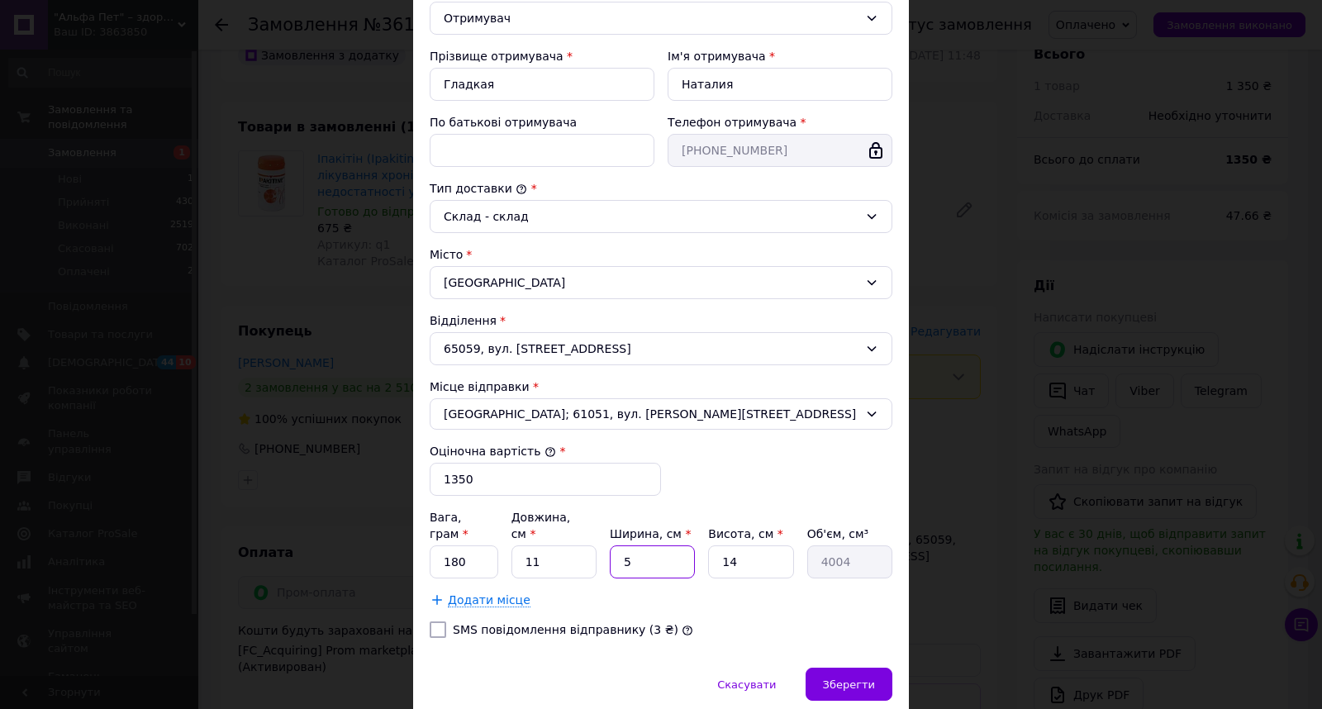
type input "770"
type input "5"
click at [750, 550] on input "14" at bounding box center [750, 561] width 85 height 33
type input "1"
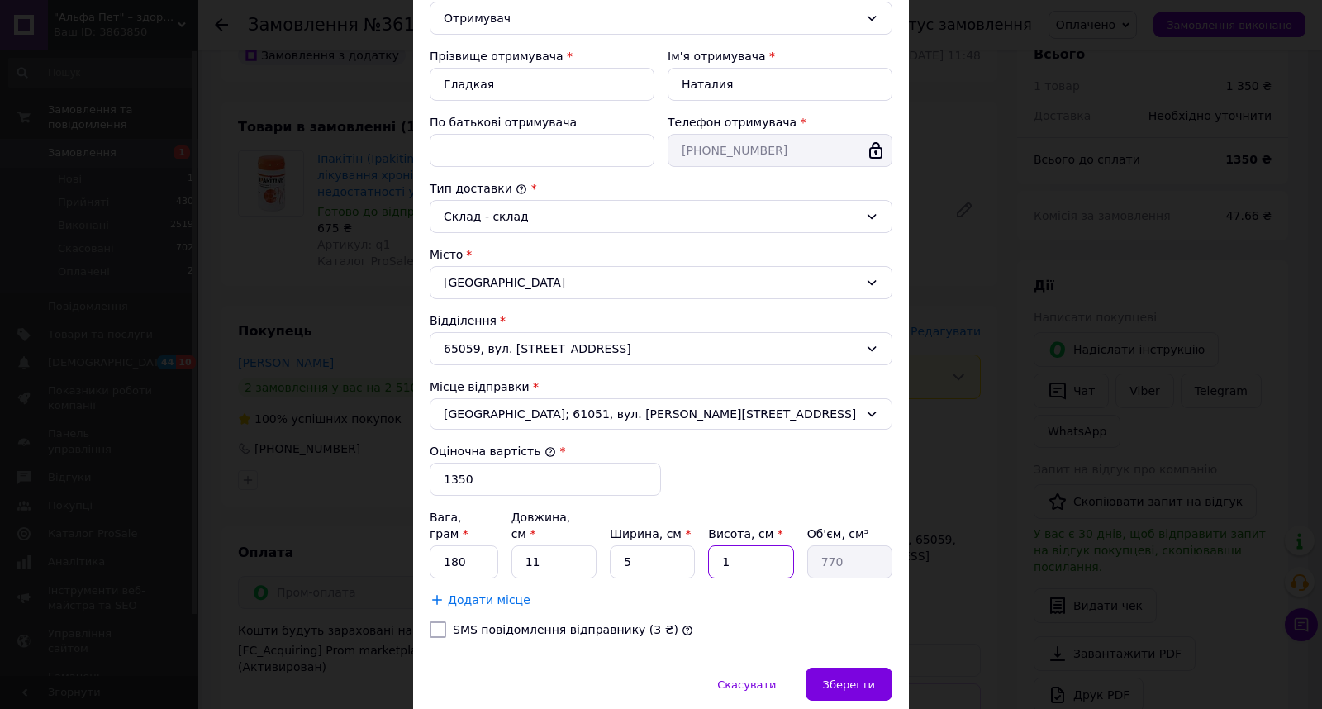
type input "55"
type input "17"
type input "935"
type input "17"
click at [855, 678] on span "Зберегти" at bounding box center [849, 684] width 52 height 12
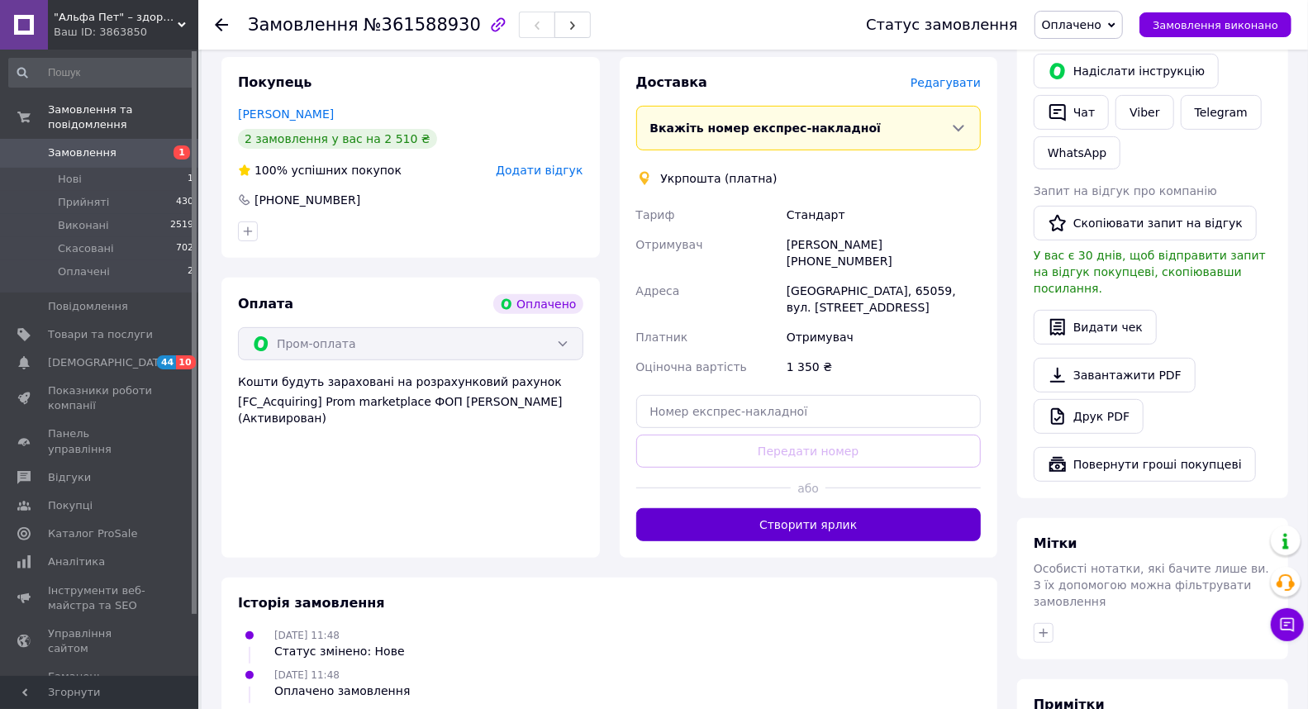
scroll to position [367, 0]
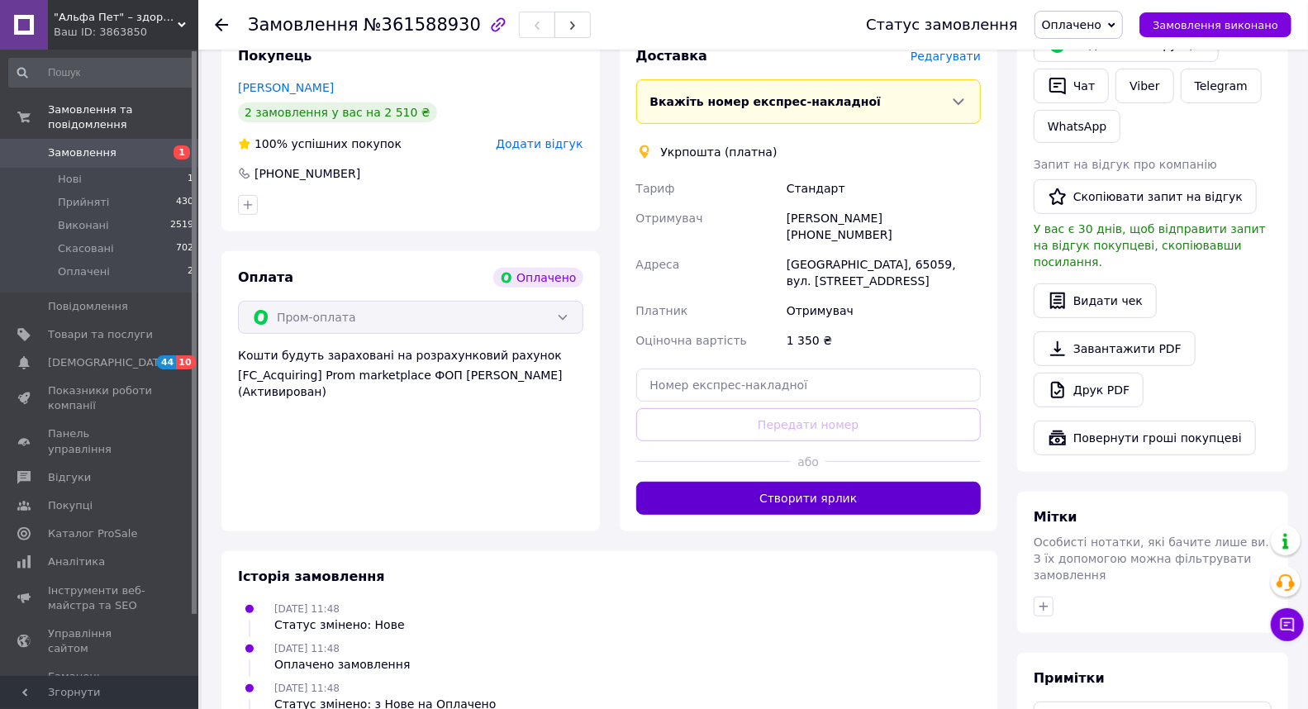
click at [822, 484] on button "Створити ярлик" at bounding box center [808, 498] width 345 height 33
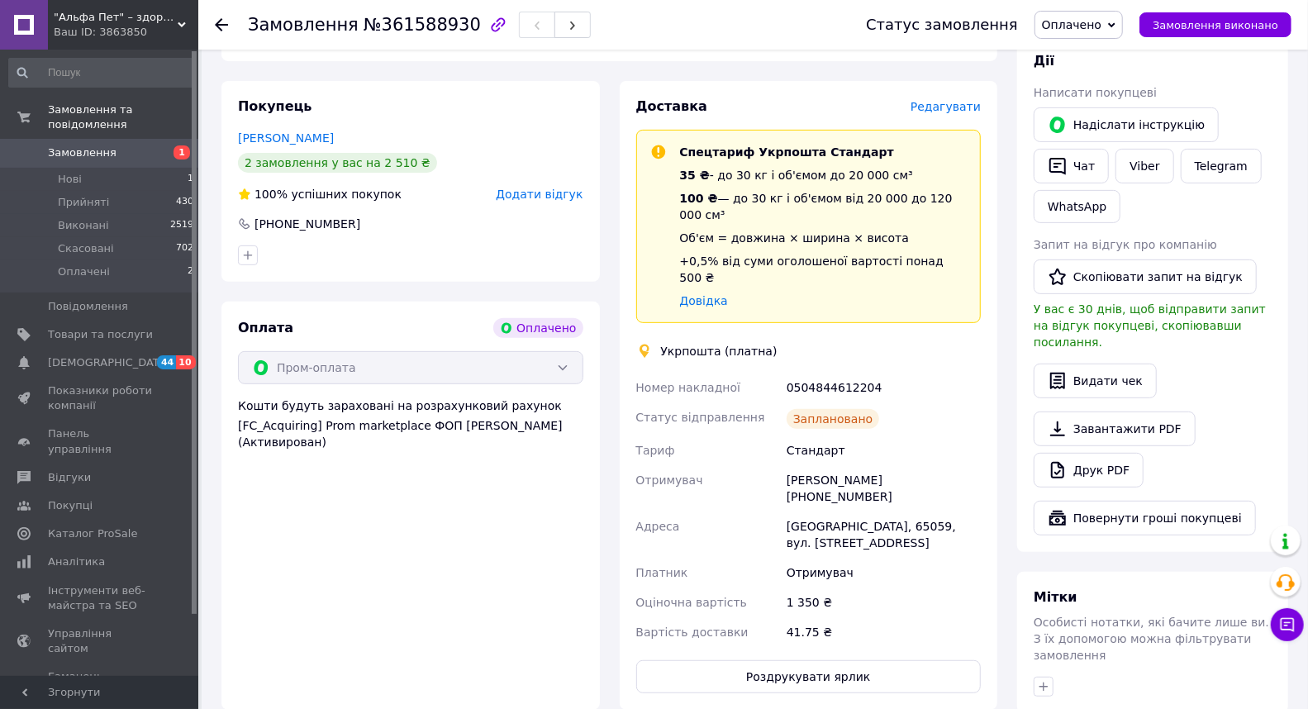
scroll to position [88, 0]
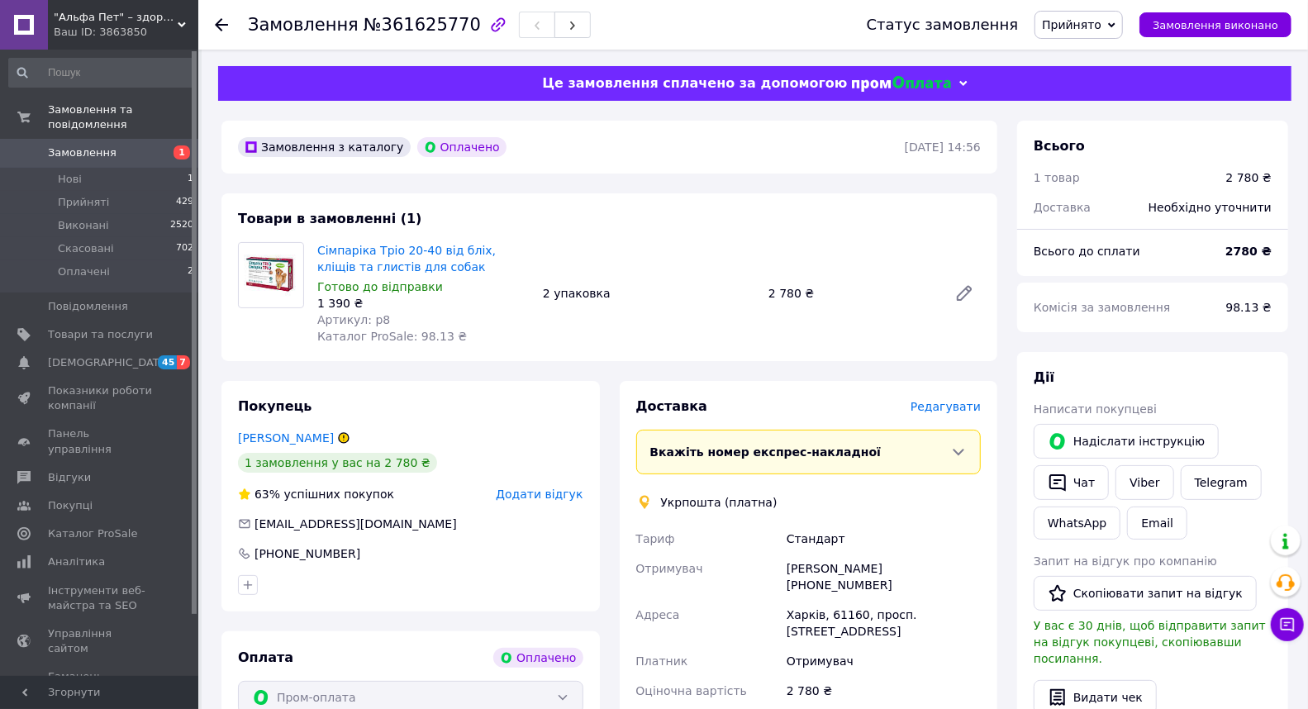
click at [959, 415] on div "Редагувати" at bounding box center [945, 406] width 70 height 17
click at [963, 409] on span "Редагувати" at bounding box center [945, 406] width 70 height 13
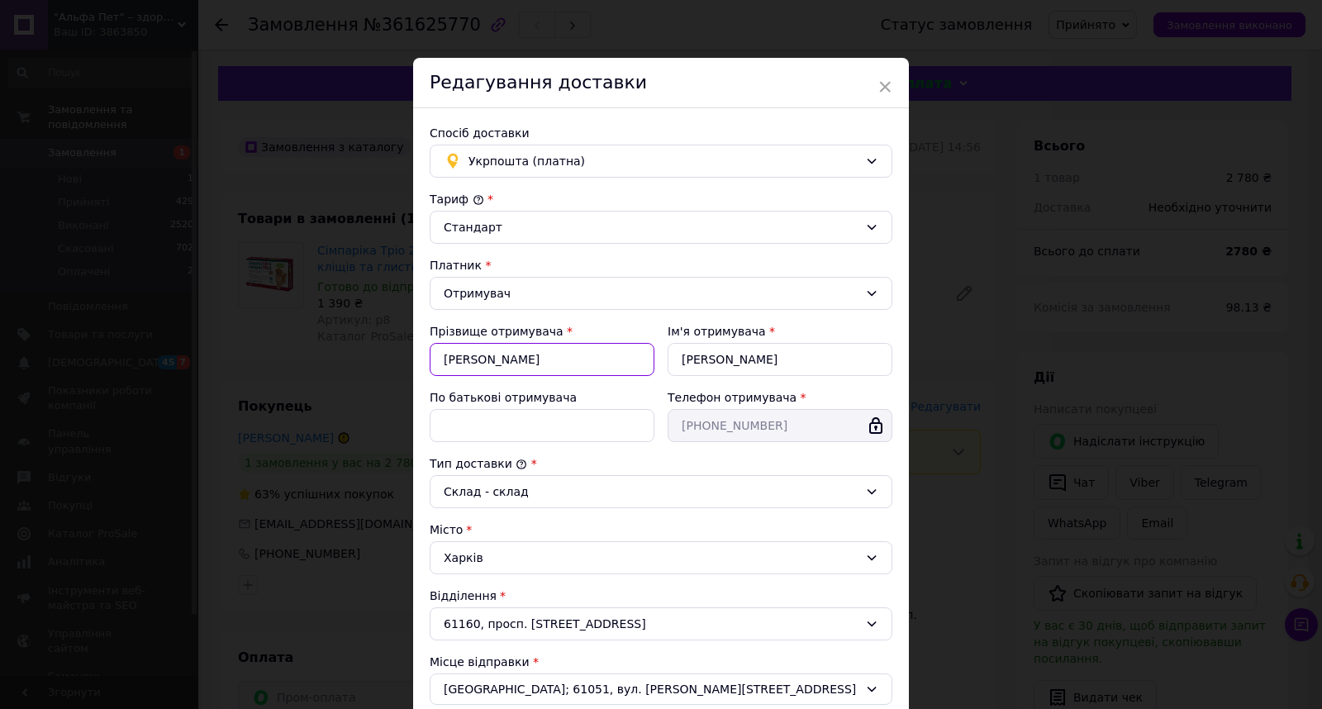
click at [504, 347] on input "[PERSON_NAME]" at bounding box center [542, 359] width 225 height 33
type input "матвієнко"
click at [684, 349] on input "[PERSON_NAME]" at bounding box center [779, 359] width 225 height 33
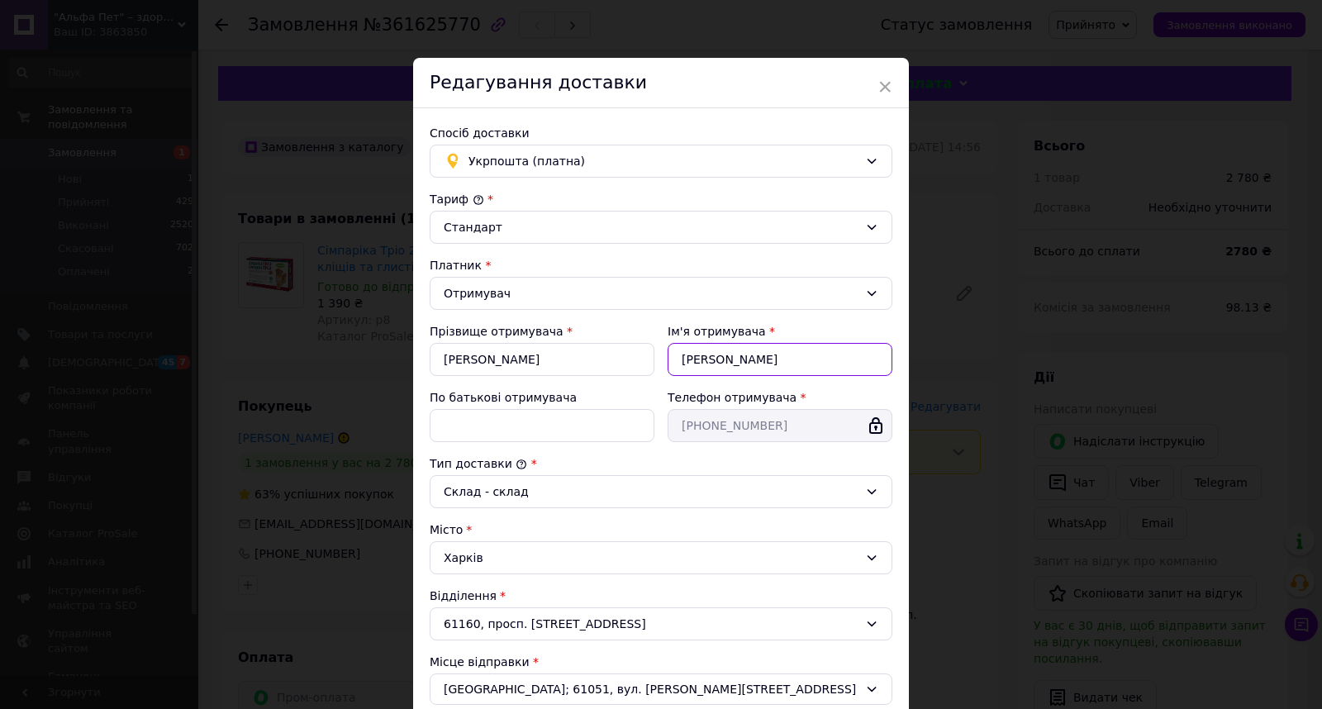
type input "Ольга"
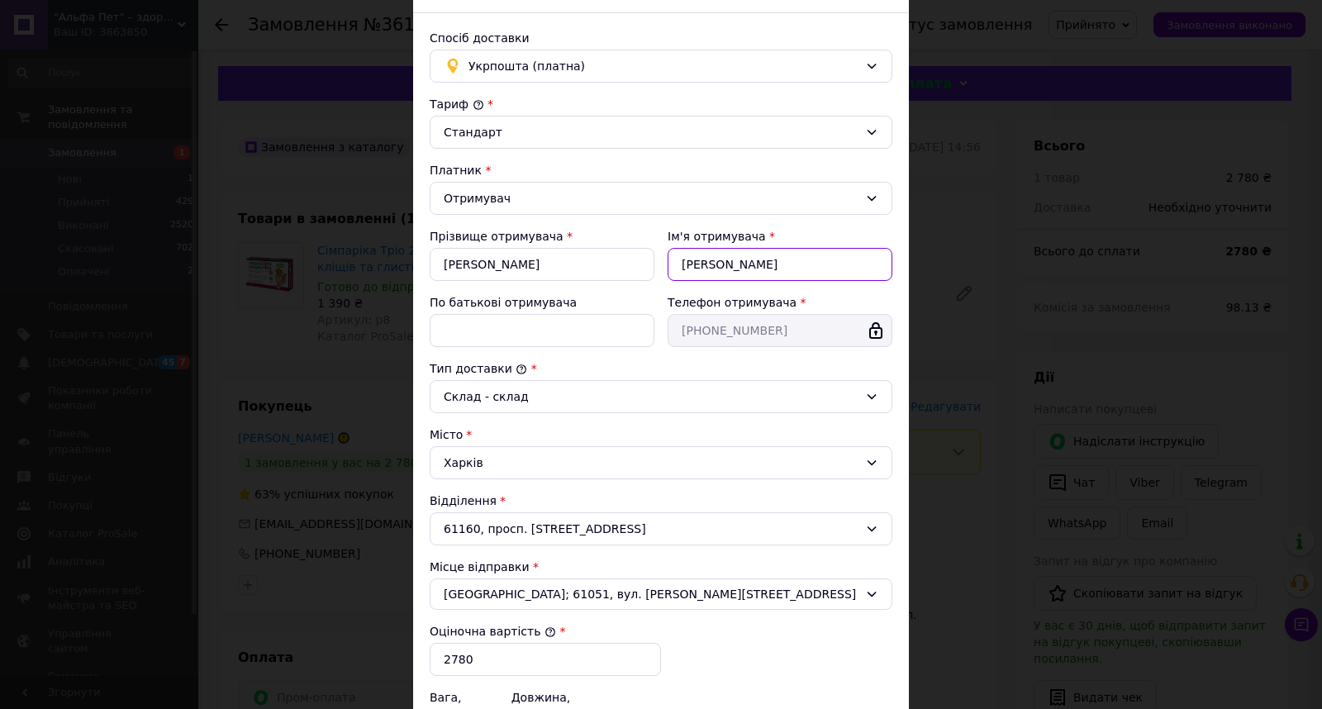
scroll to position [275, 0]
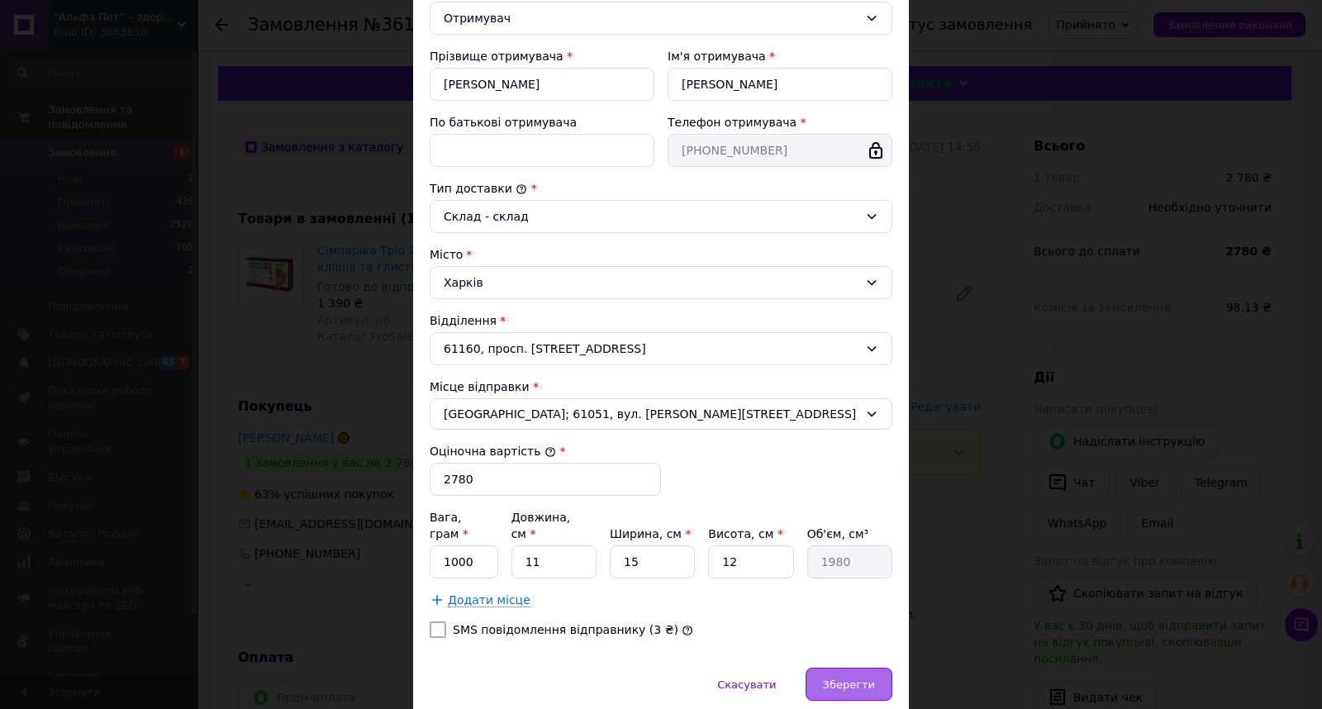
click at [833, 677] on div "Зберегти" at bounding box center [848, 683] width 87 height 33
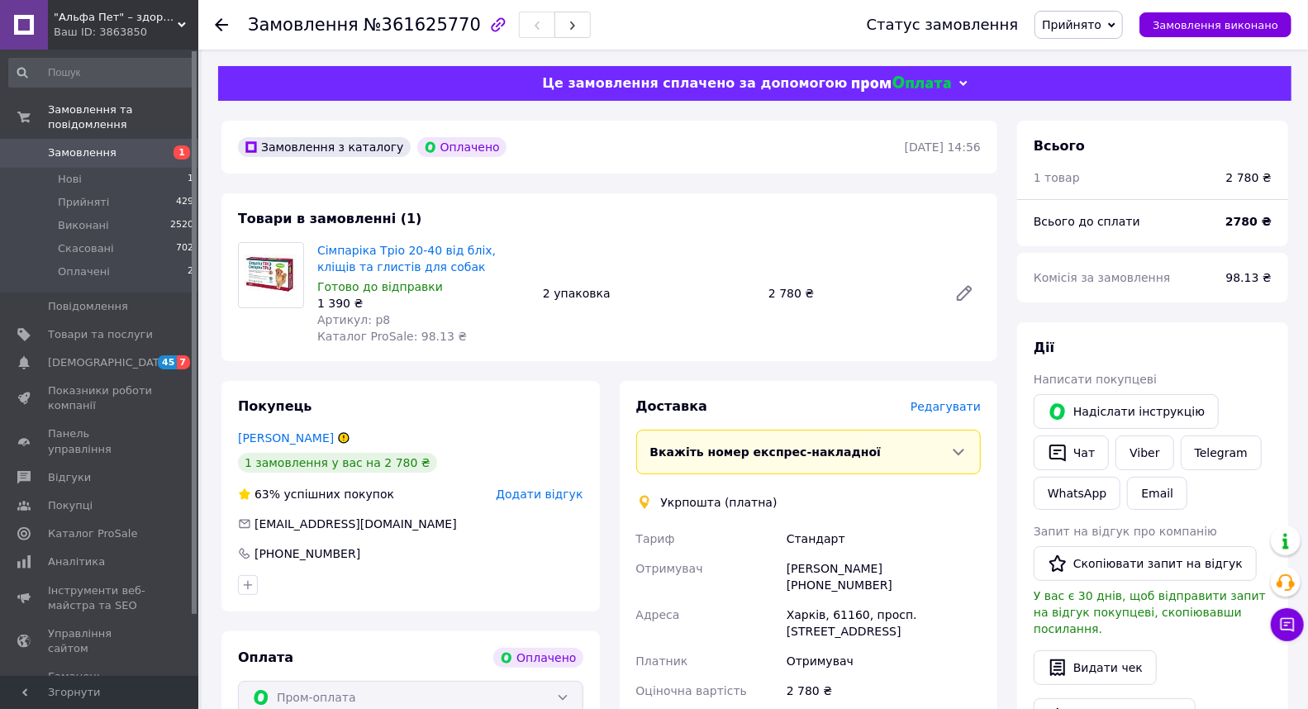
click at [947, 401] on span "Редагувати" at bounding box center [945, 406] width 70 height 13
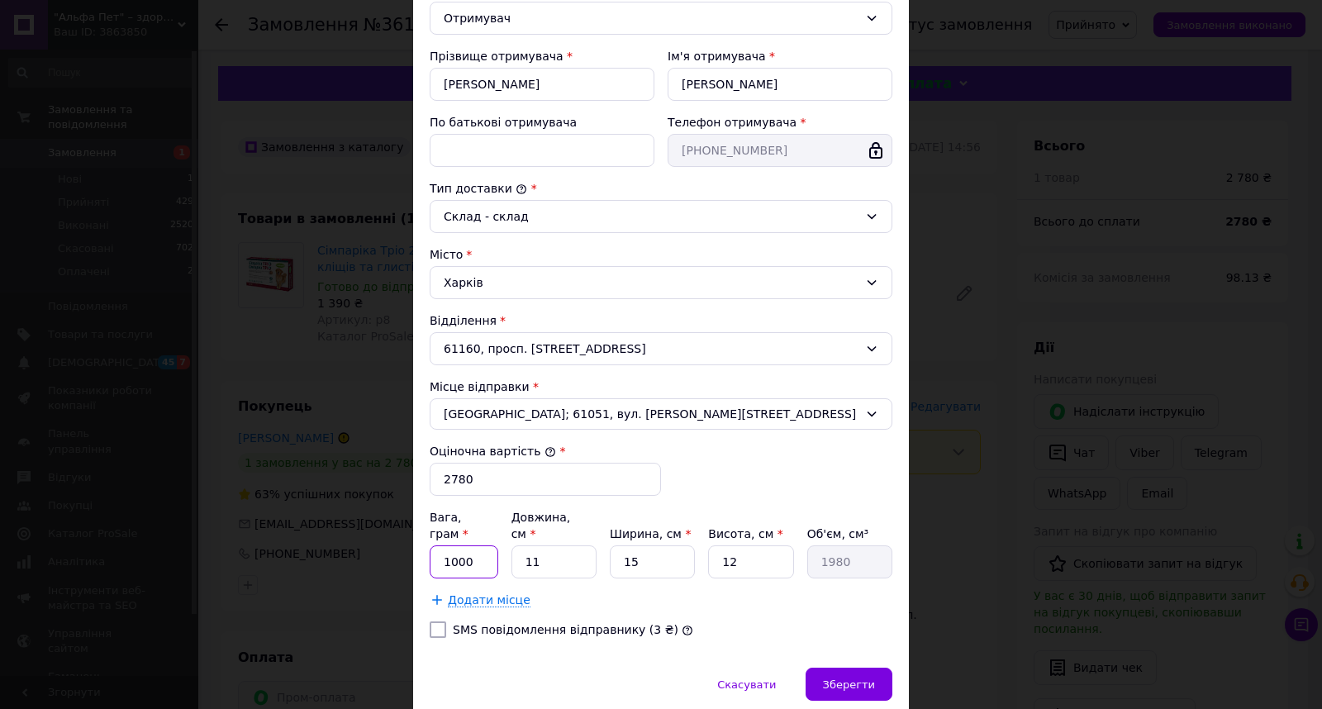
click at [471, 545] on input "1000" at bounding box center [464, 561] width 69 height 33
type input "100"
click at [692, 539] on div "Вага, грам * 100 Довжина, см * 11 Ширина, см * 15 Висота, см * 12 Об'єм, см³ 19…" at bounding box center [661, 543] width 463 height 69
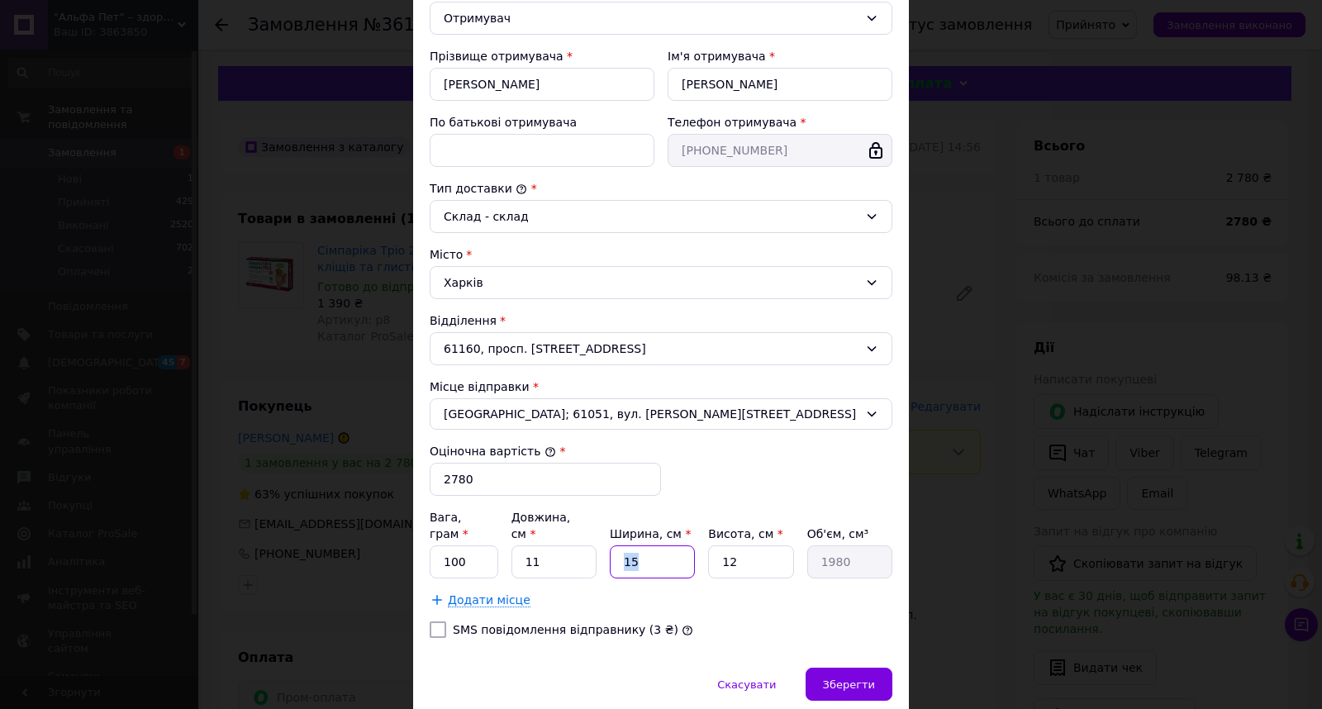
click at [661, 545] on input "15" at bounding box center [652, 561] width 85 height 33
click at [670, 552] on input "15" at bounding box center [652, 561] width 85 height 33
type input "4"
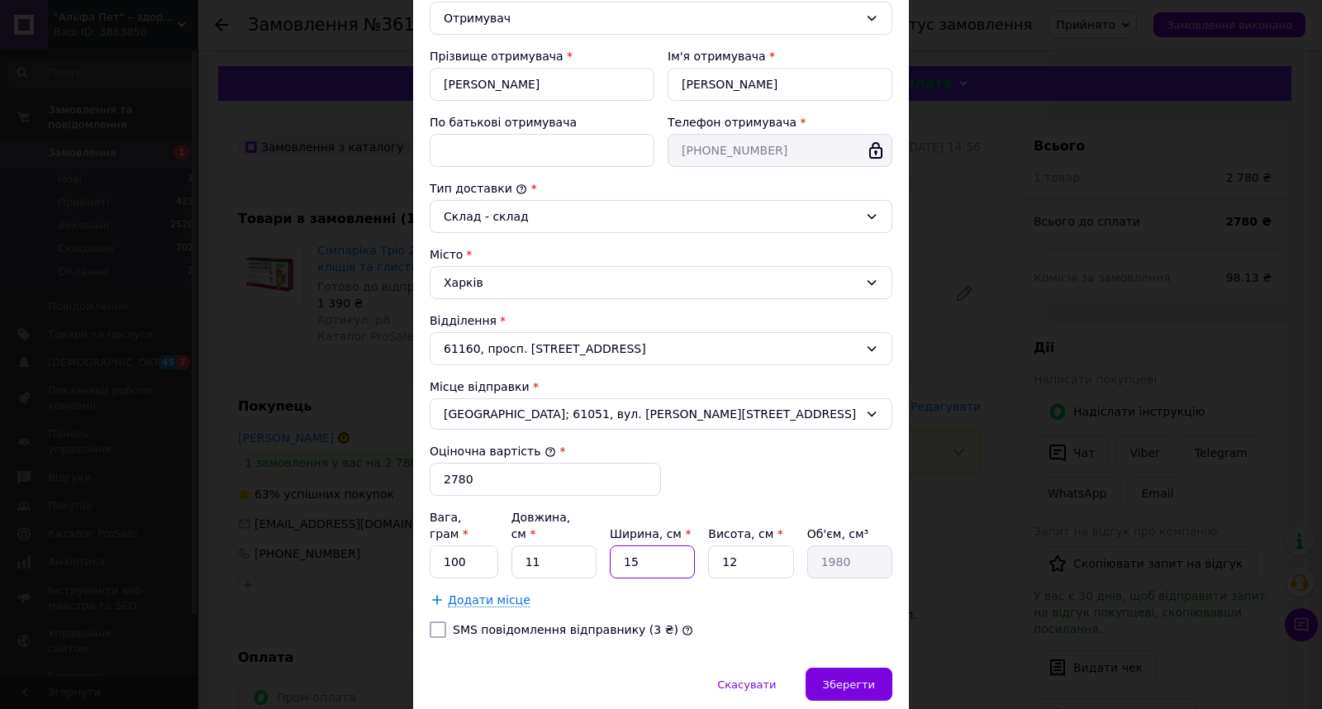
type input "528"
type input "4"
click at [861, 650] on div "Спосіб доставки Укрпошта (платна) Тариф * Стандарт Платник * Отримувач Прізвище…" at bounding box center [661, 250] width 496 height 834
click at [854, 678] on span "Зберегти" at bounding box center [849, 684] width 52 height 12
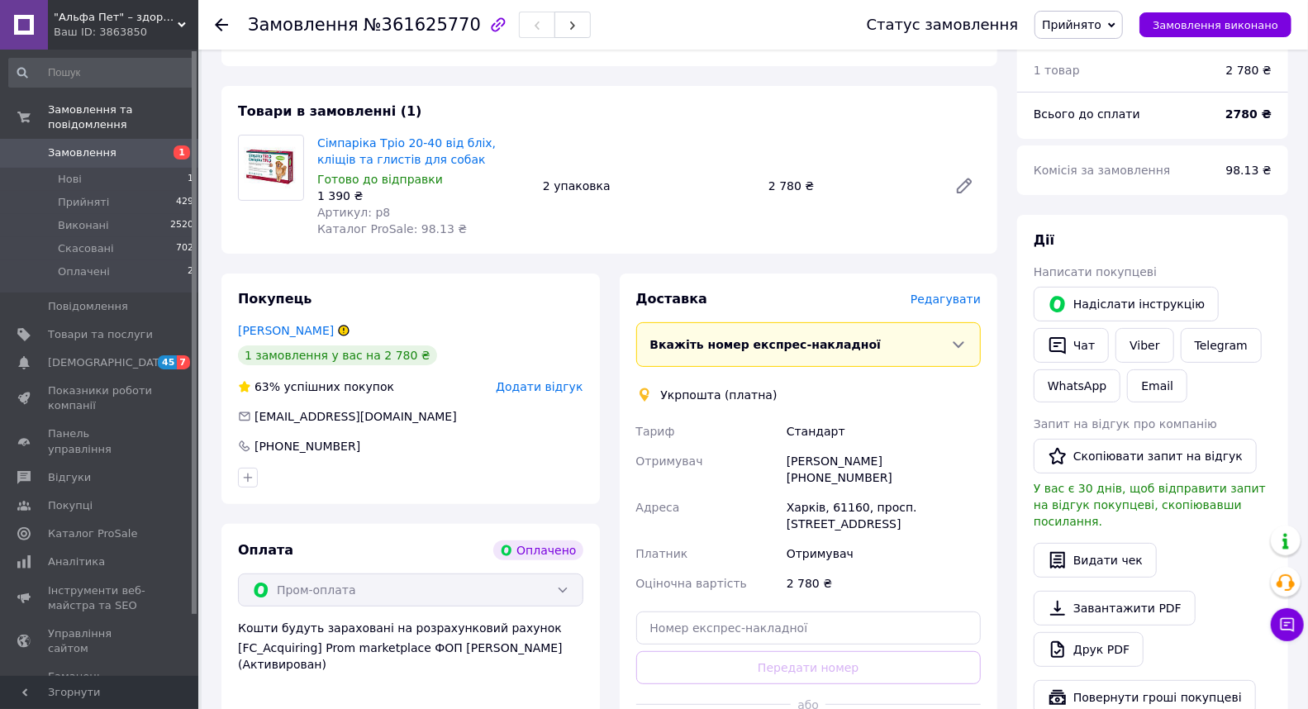
scroll to position [183, 0]
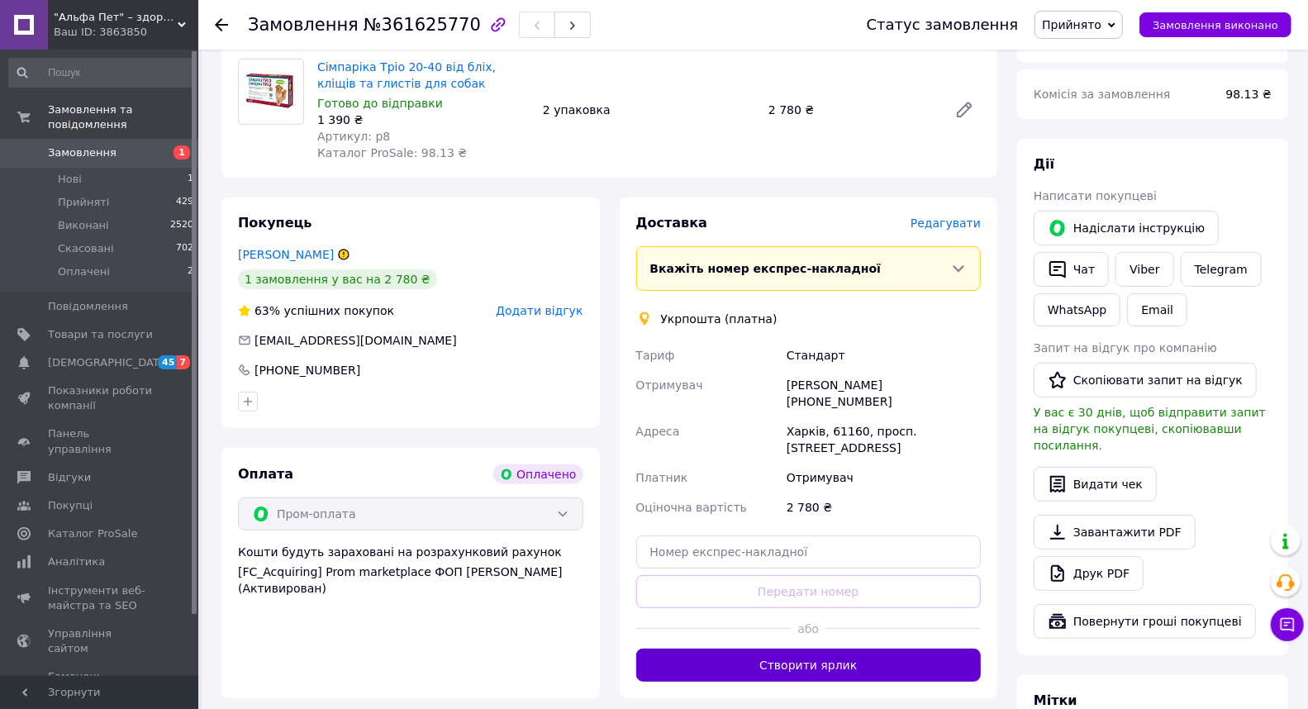
drag, startPoint x: 834, startPoint y: 638, endPoint x: 791, endPoint y: 613, distance: 49.6
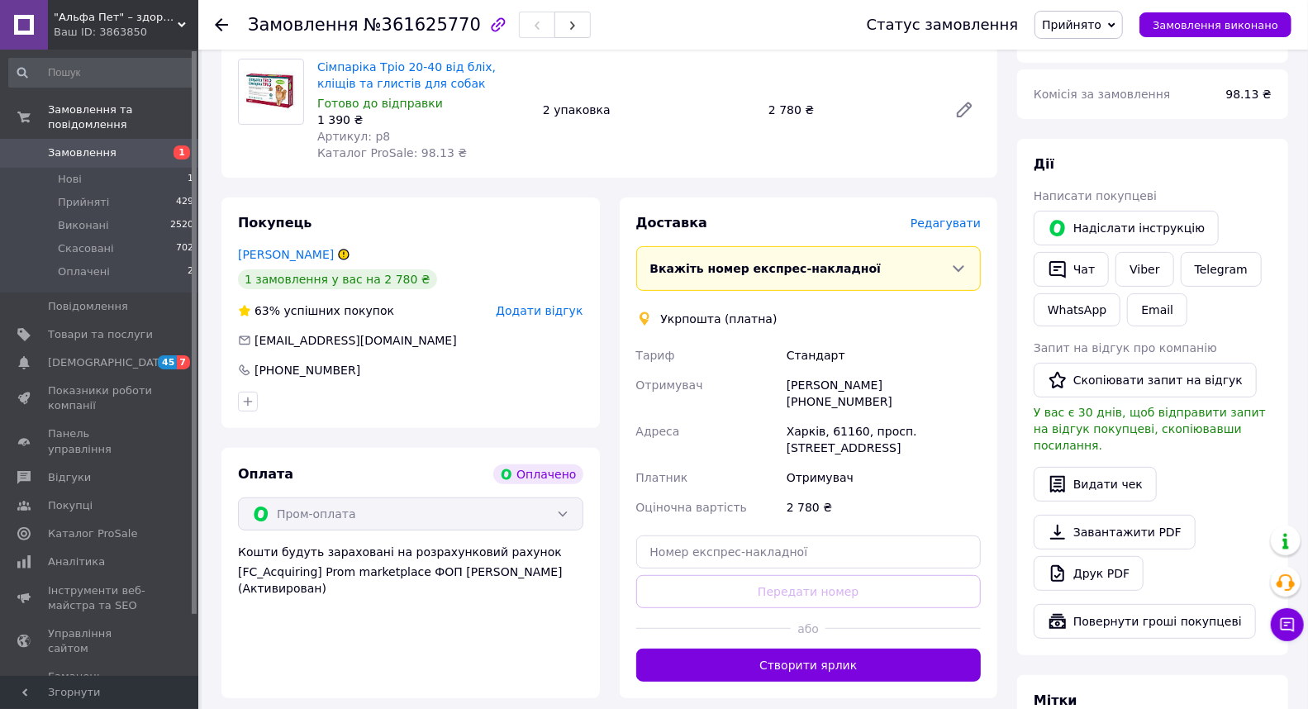
click at [833, 648] on button "Створити ярлик" at bounding box center [808, 664] width 345 height 33
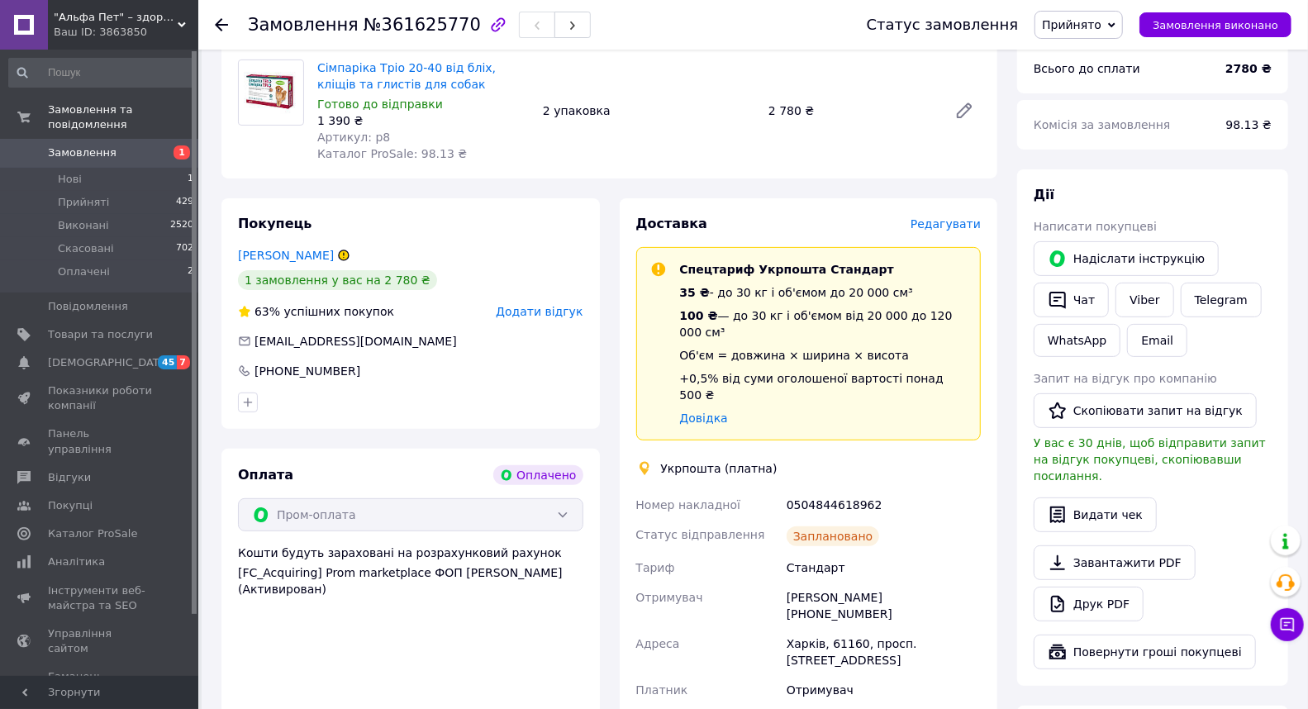
scroll to position [367, 0]
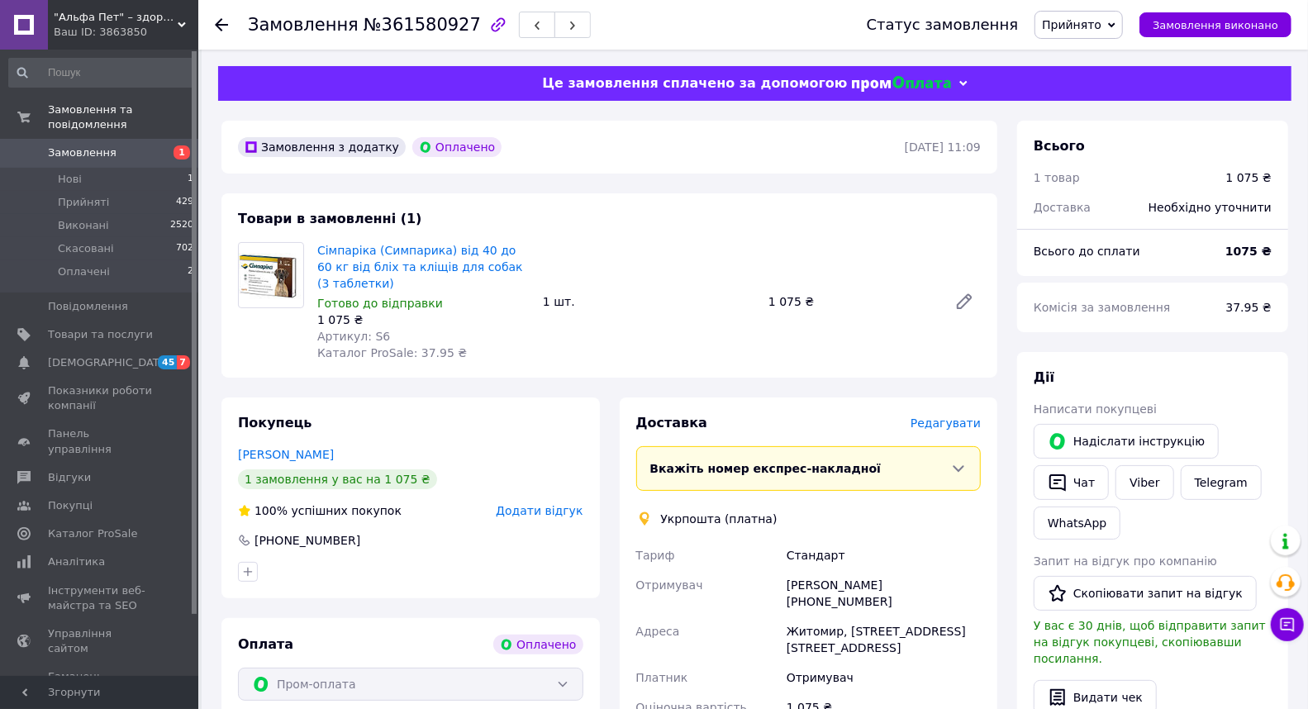
click at [976, 416] on span "Редагувати" at bounding box center [945, 422] width 70 height 13
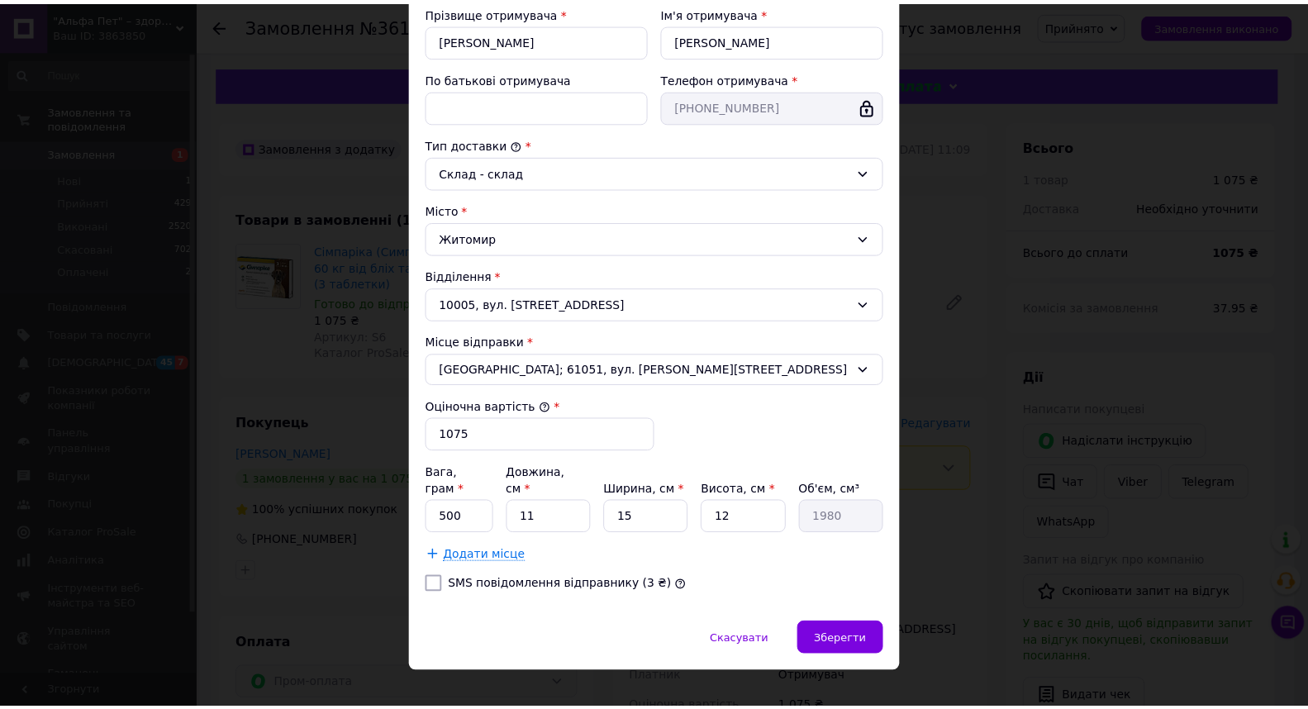
scroll to position [325, 0]
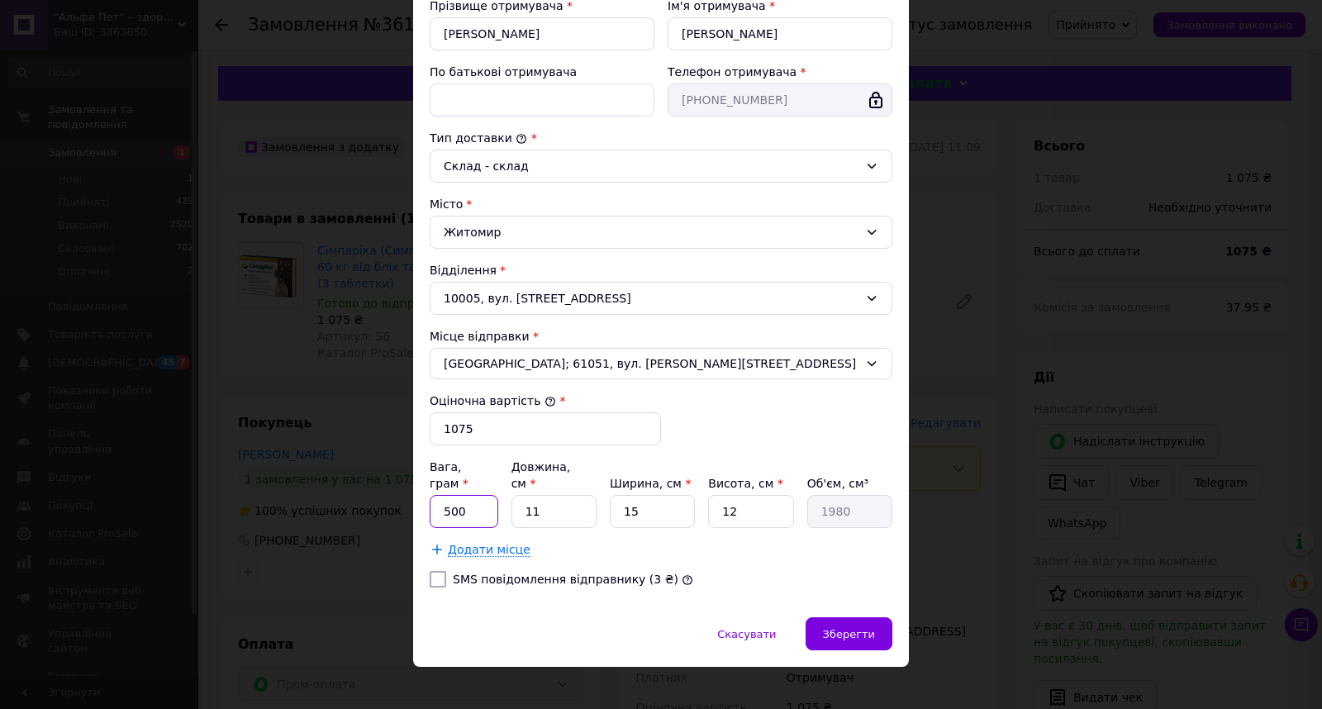
click at [480, 506] on input "500" at bounding box center [464, 511] width 69 height 33
type input "100"
click at [638, 495] on input "15" at bounding box center [652, 511] width 85 height 33
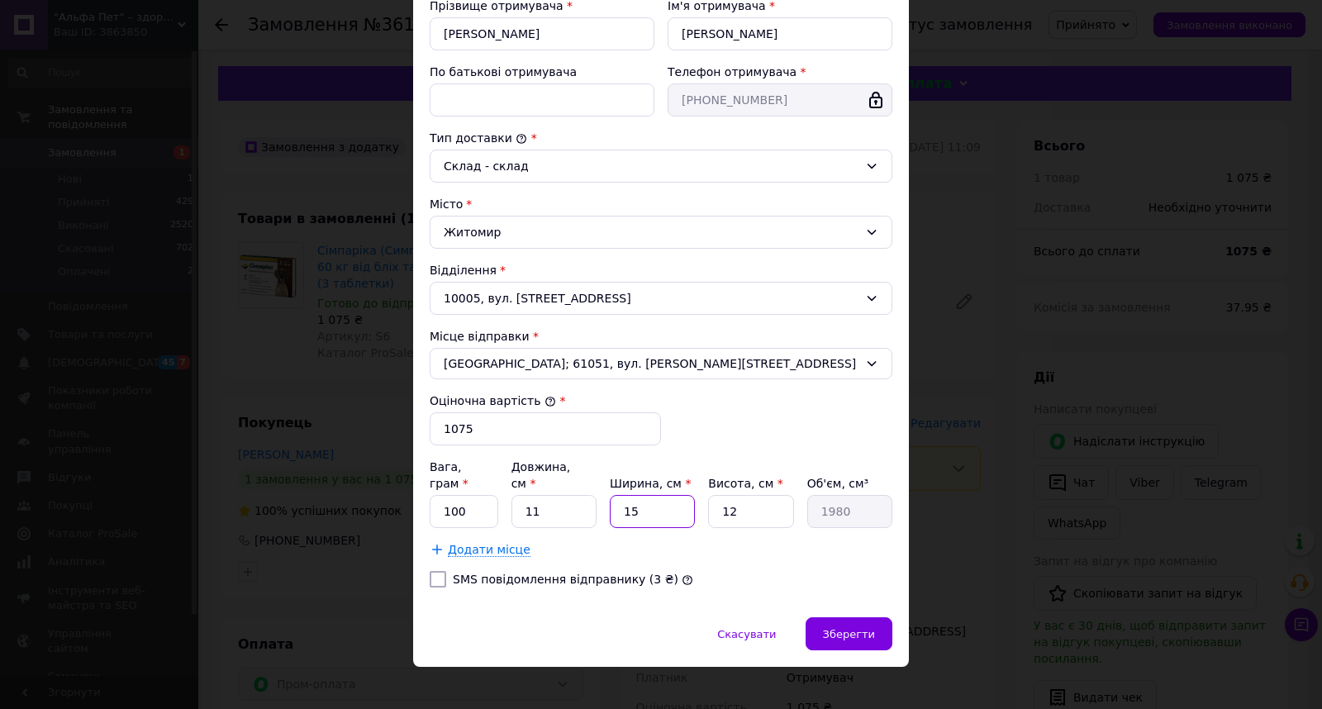
type input "3"
type input "396"
type input "3"
click at [862, 628] on span "Зберегти" at bounding box center [849, 634] width 52 height 12
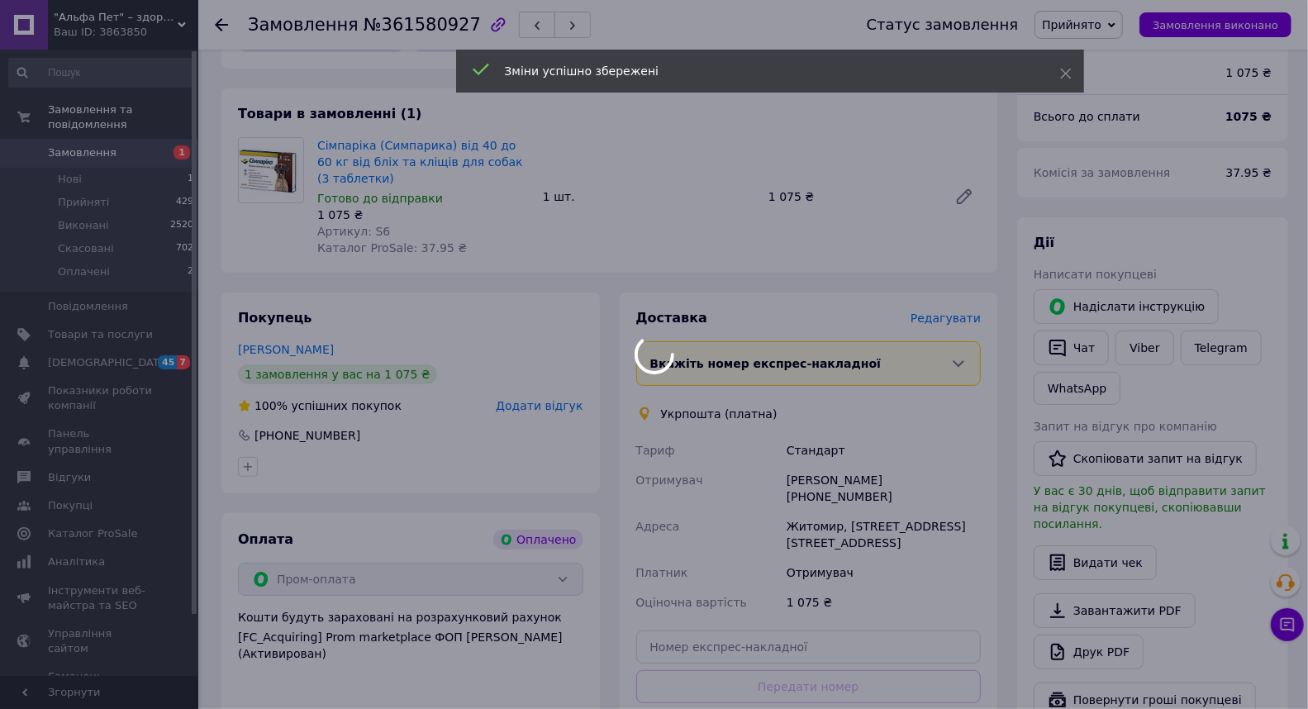
scroll to position [183, 0]
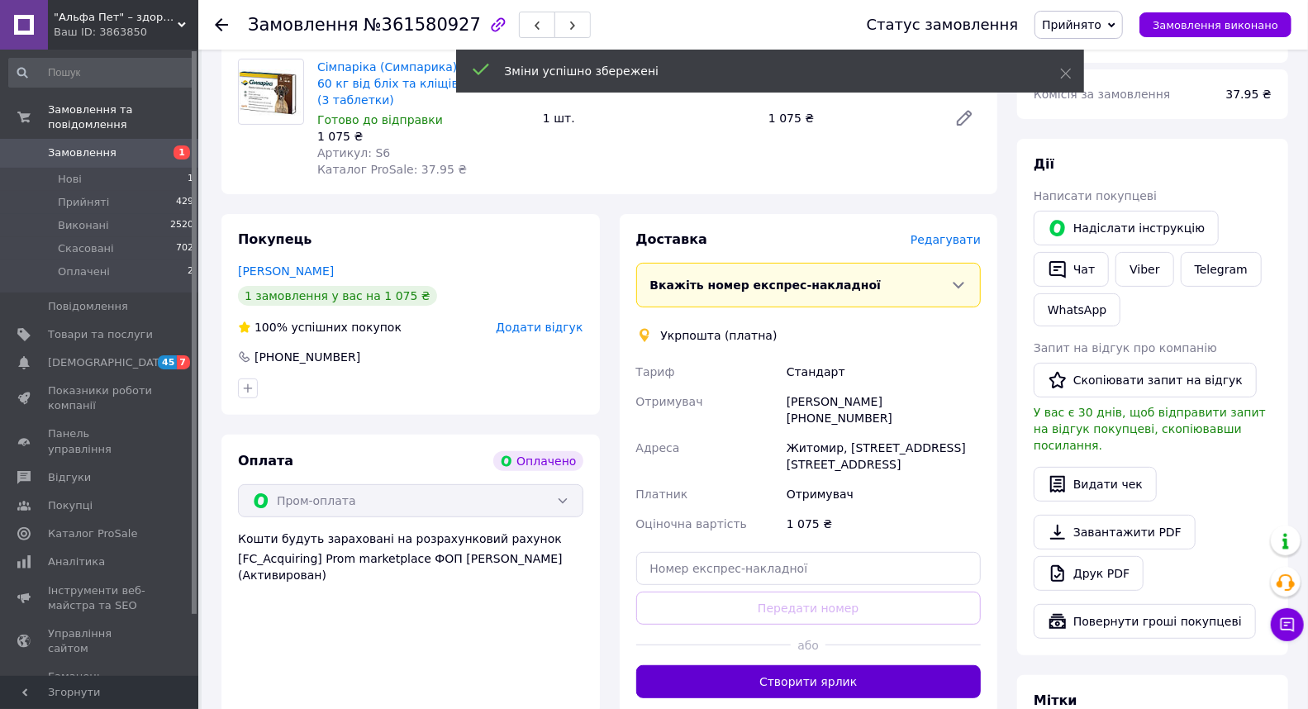
click at [844, 665] on button "Створити ярлик" at bounding box center [808, 681] width 345 height 33
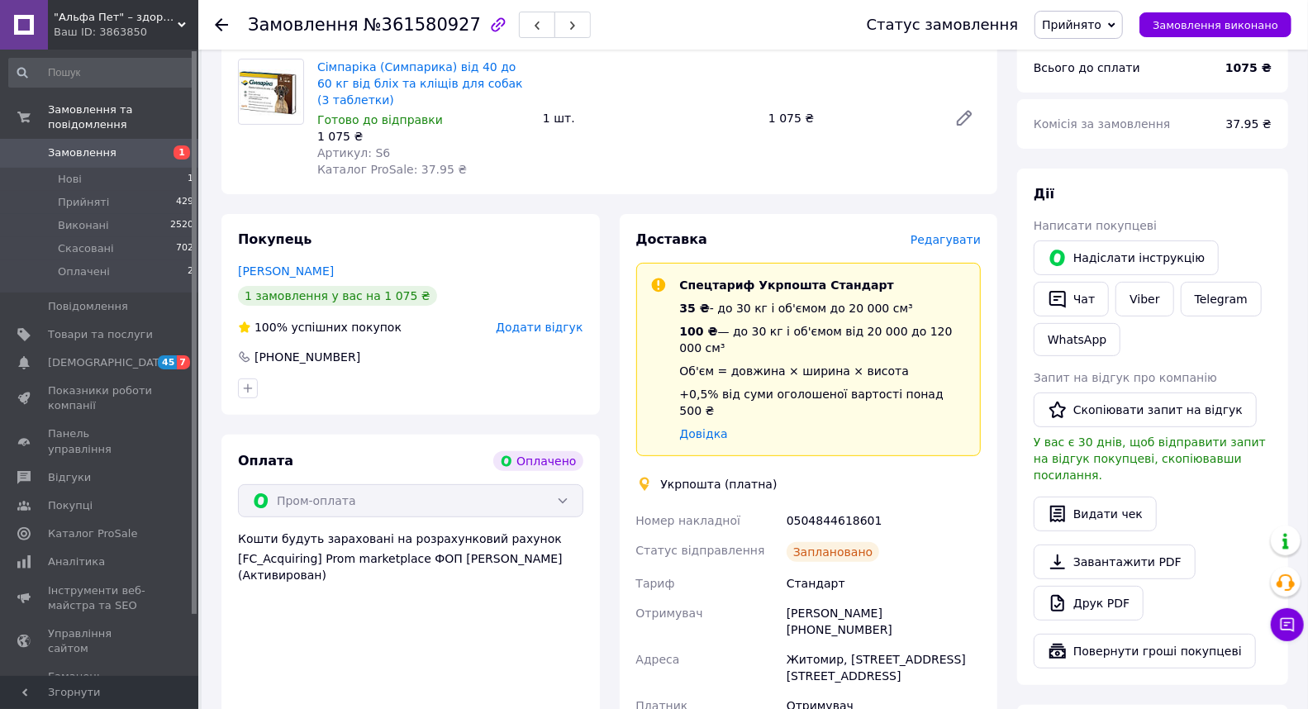
scroll to position [0, 0]
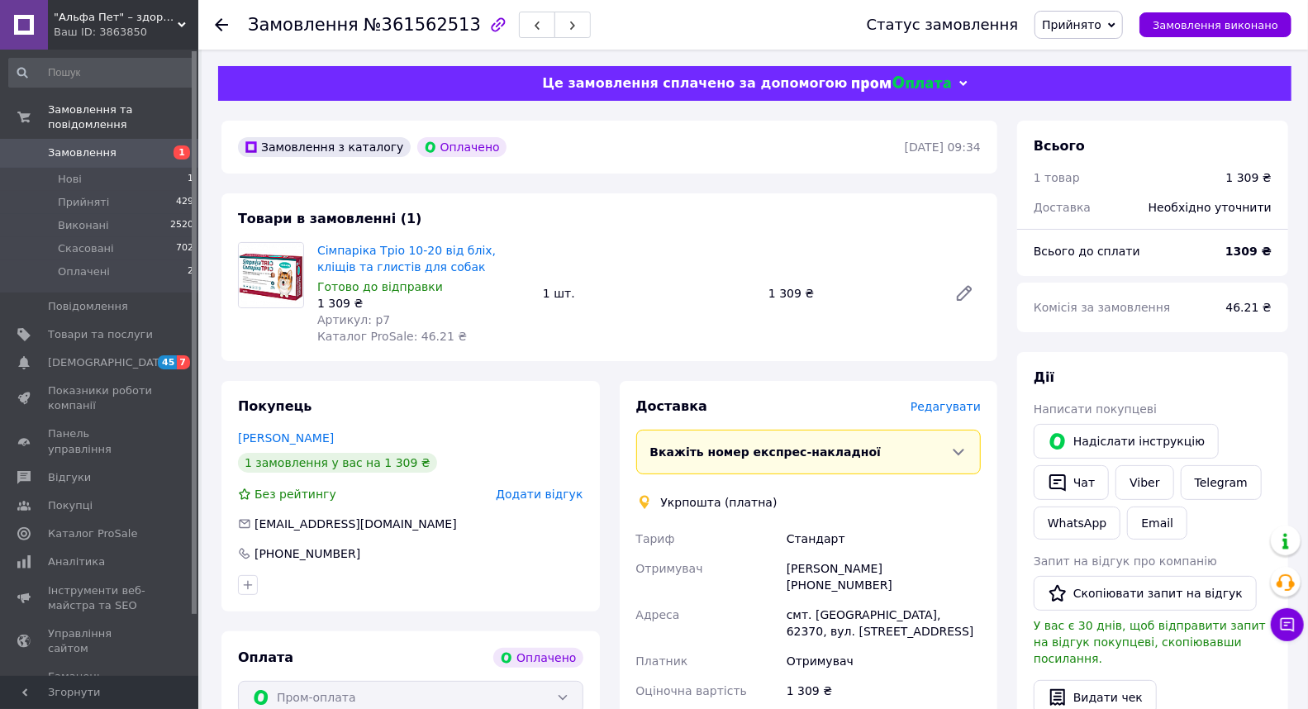
click at [947, 407] on span "Редагувати" at bounding box center [945, 406] width 70 height 13
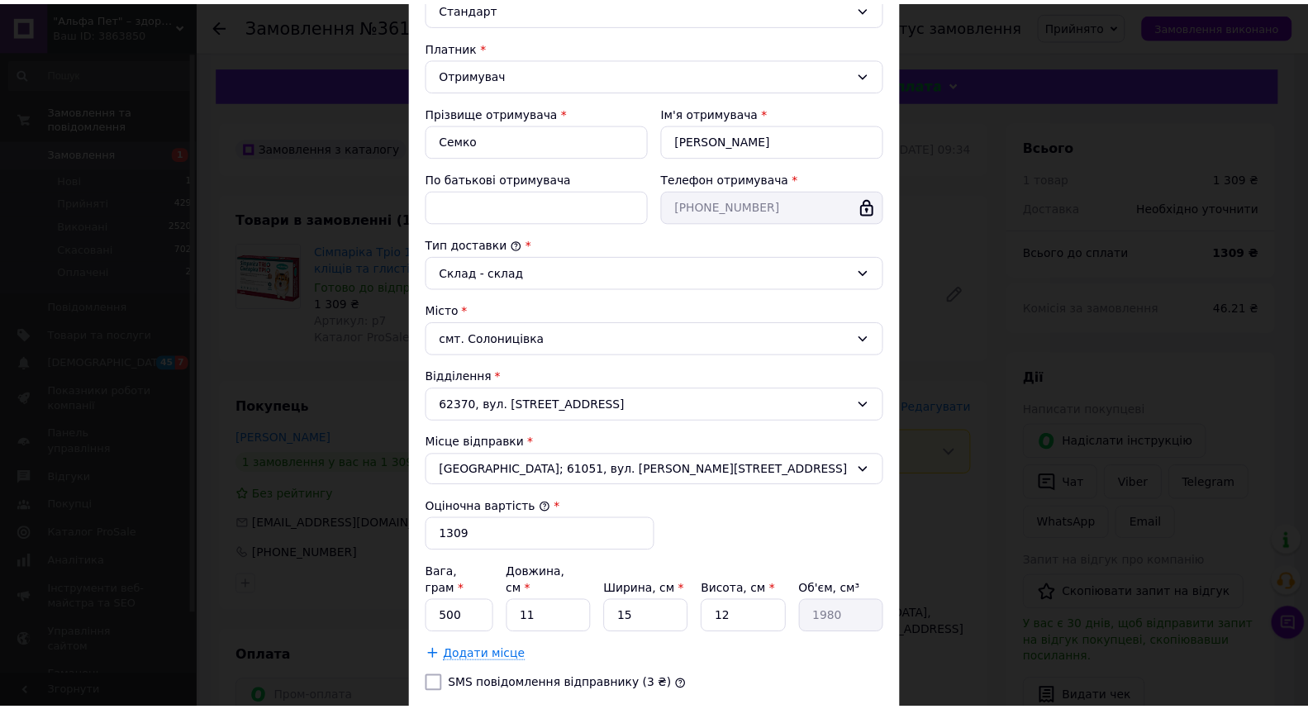
scroll to position [325, 0]
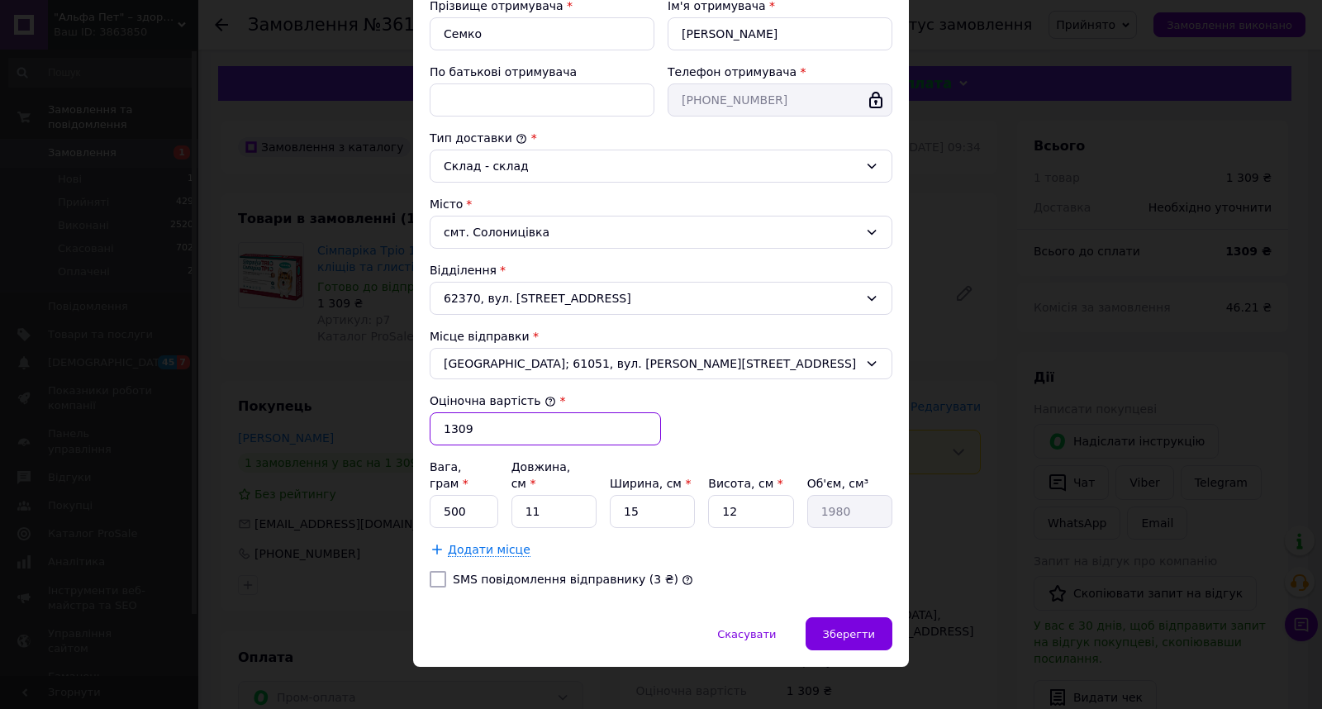
click at [521, 415] on input "1309" at bounding box center [545, 428] width 231 height 33
click at [481, 495] on input "500" at bounding box center [464, 511] width 69 height 33
type input "100"
click at [640, 495] on input "15" at bounding box center [652, 511] width 85 height 33
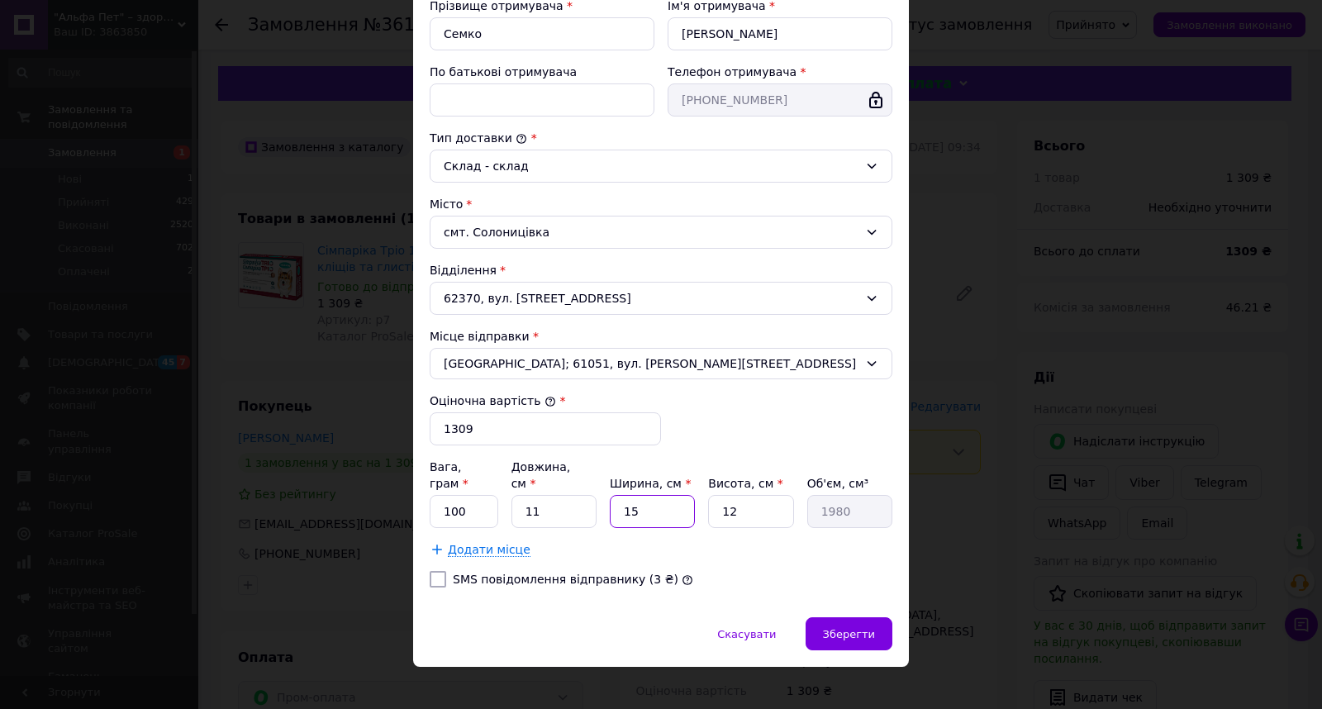
click at [640, 495] on input "15" at bounding box center [652, 511] width 85 height 33
type input "3"
type input "396"
type input "3"
click at [723, 502] on input "12" at bounding box center [750, 511] width 85 height 33
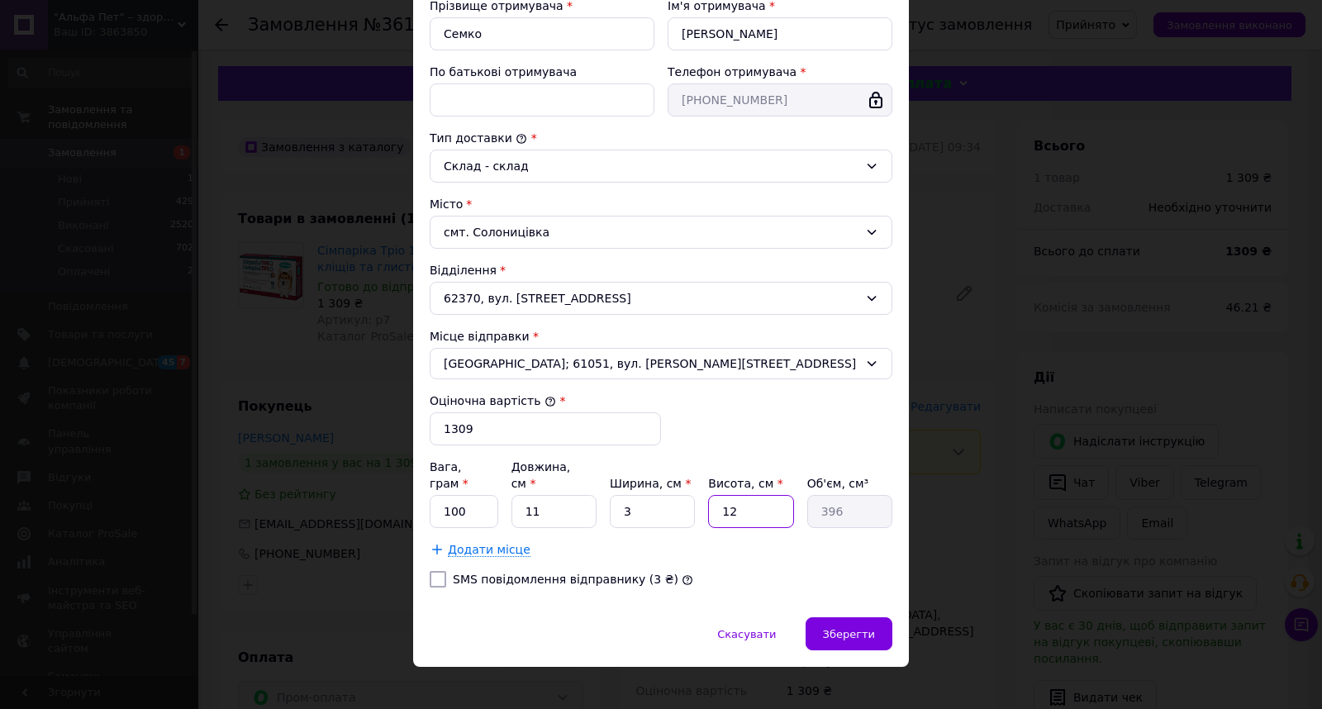
click at [723, 502] on input "12" at bounding box center [750, 511] width 85 height 33
type input "9"
type input "297"
type input "9"
drag, startPoint x: 829, startPoint y: 610, endPoint x: 839, endPoint y: 616, distance: 11.9
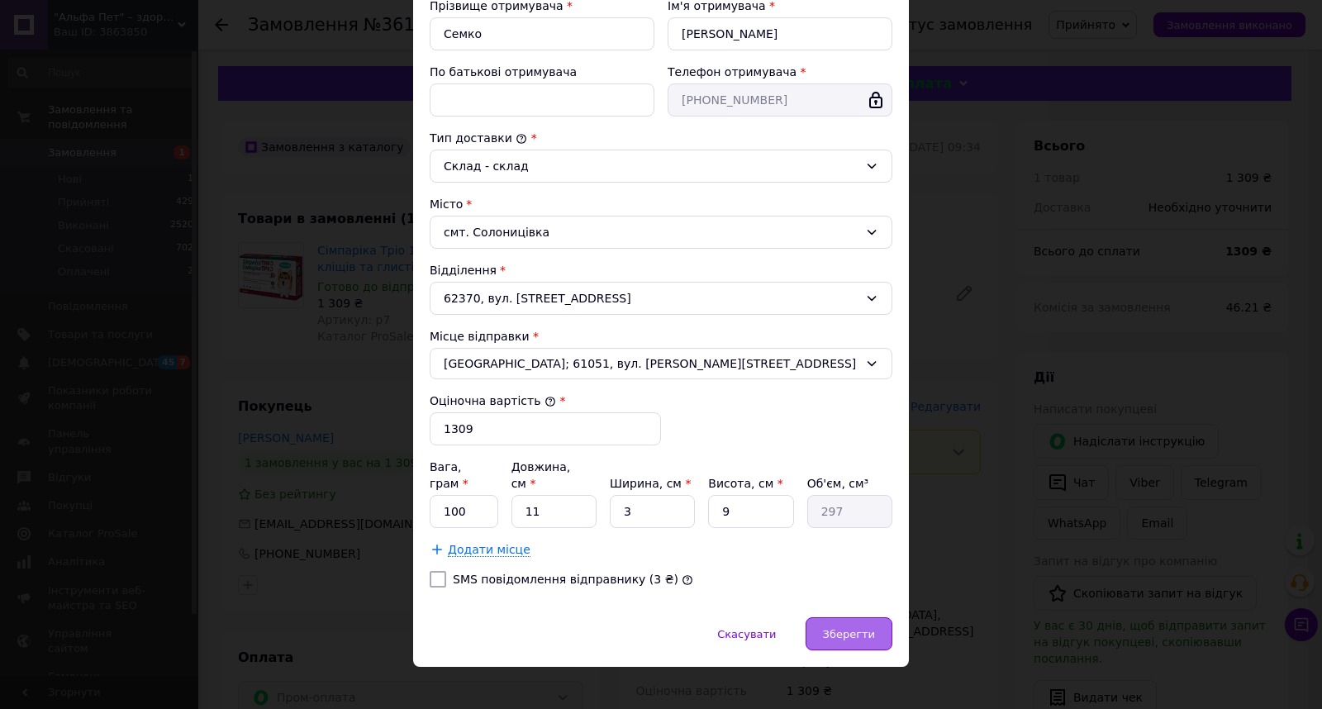
click at [839, 628] on span "Зберегти" at bounding box center [849, 634] width 52 height 12
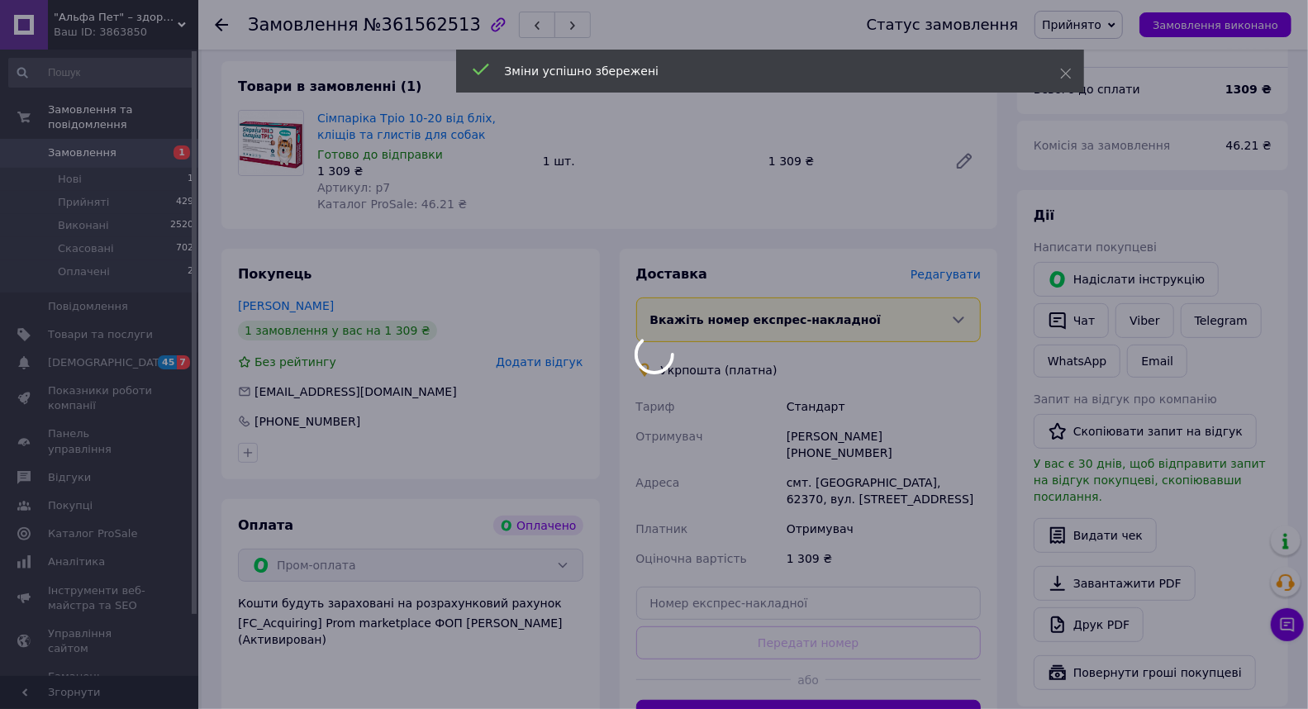
scroll to position [275, 0]
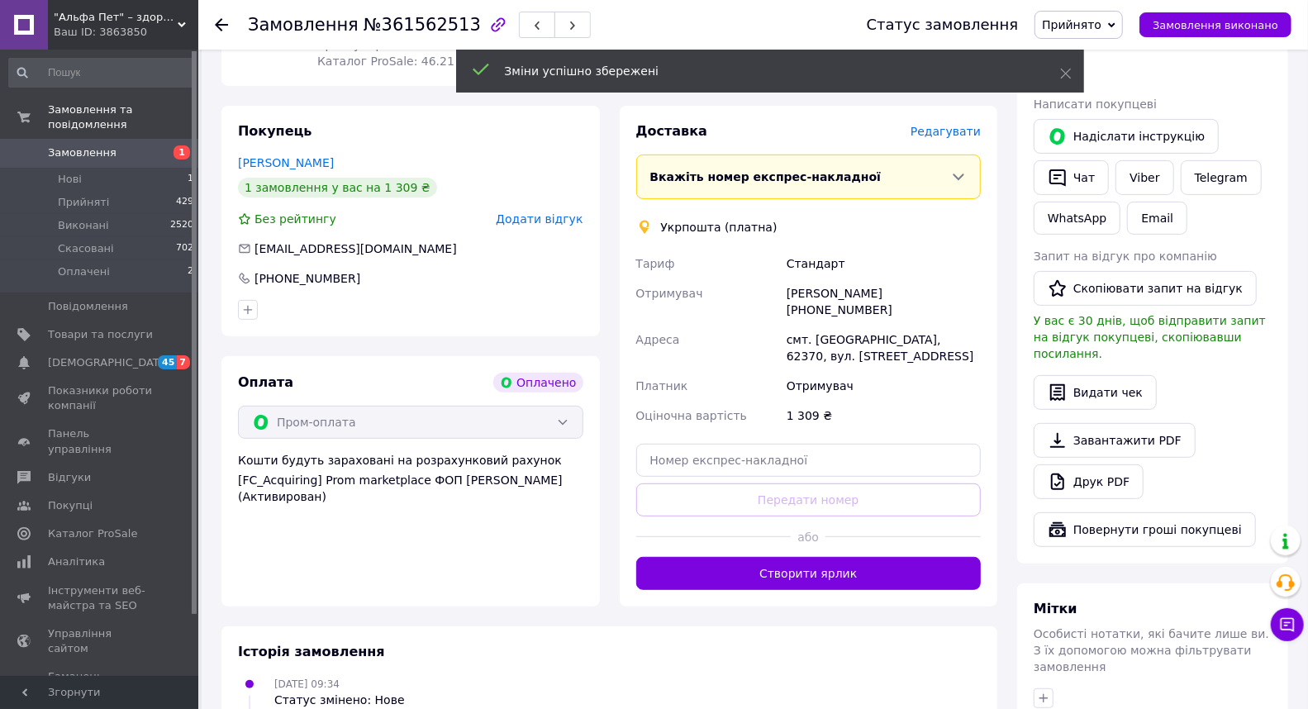
click at [849, 558] on button "Створити ярлик" at bounding box center [808, 573] width 345 height 33
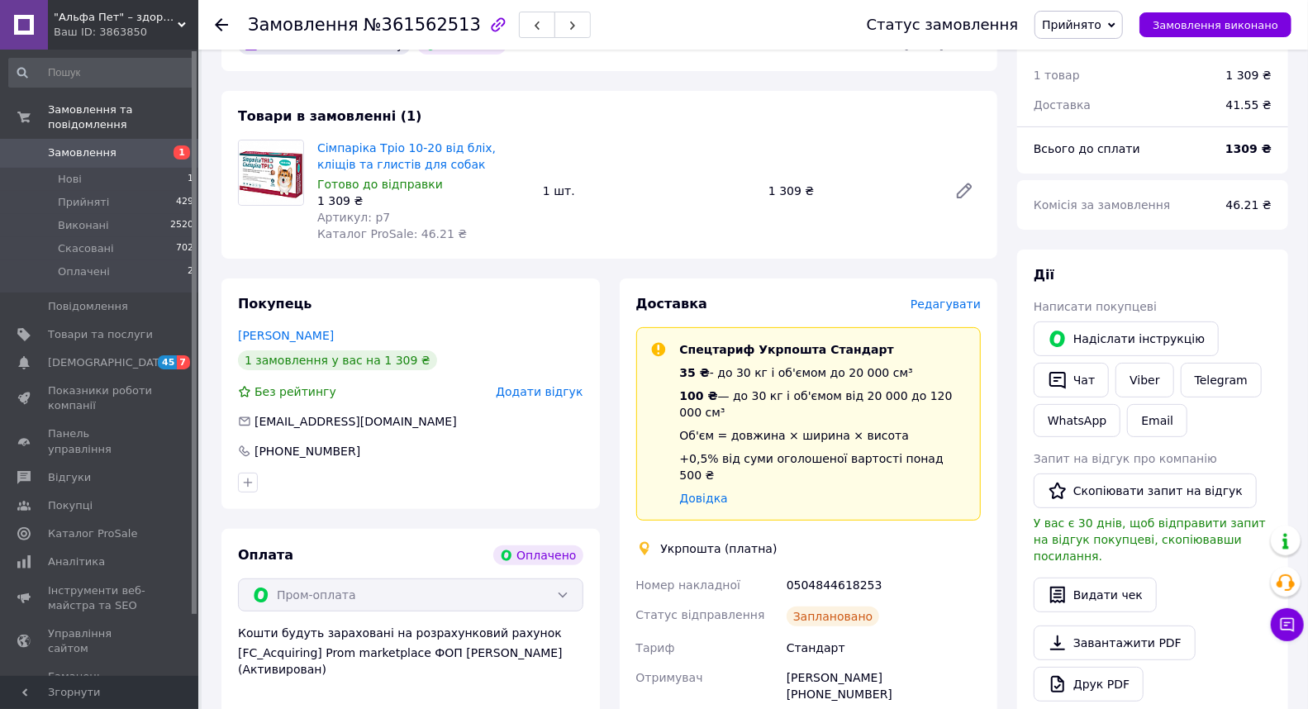
scroll to position [0, 0]
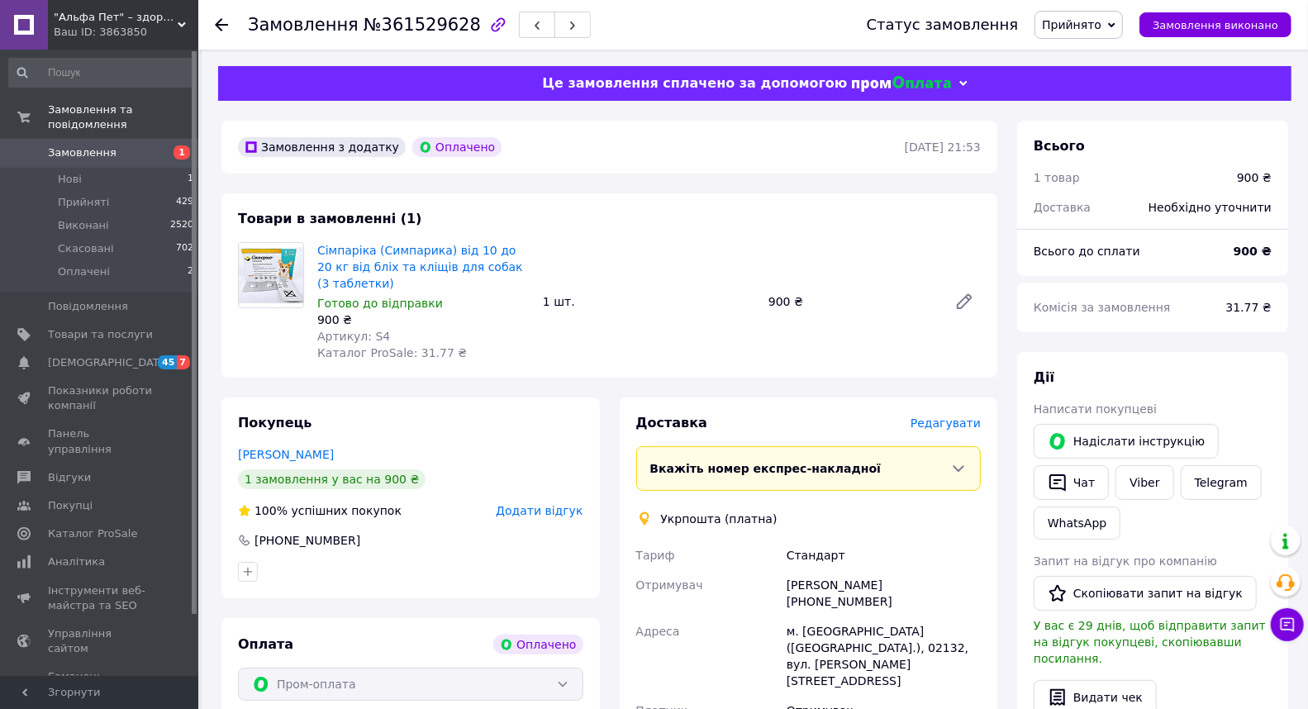
click at [955, 416] on span "Редагувати" at bounding box center [945, 422] width 70 height 13
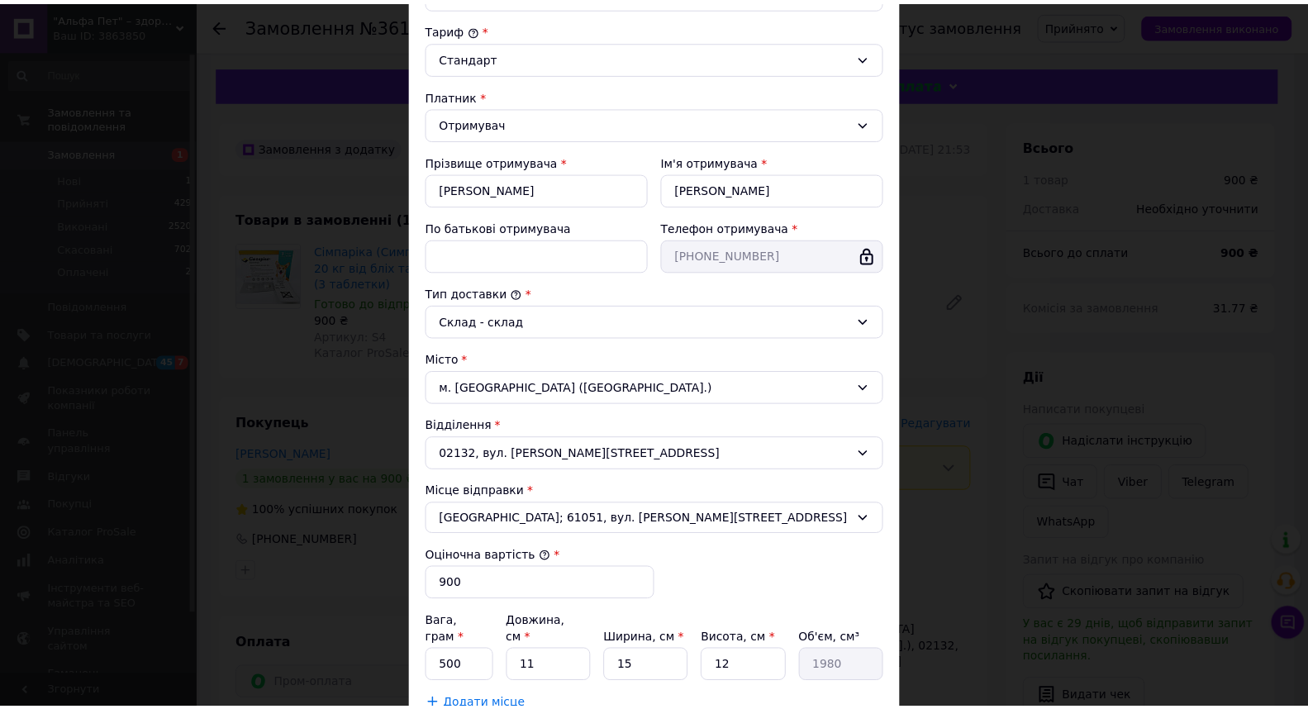
scroll to position [325, 0]
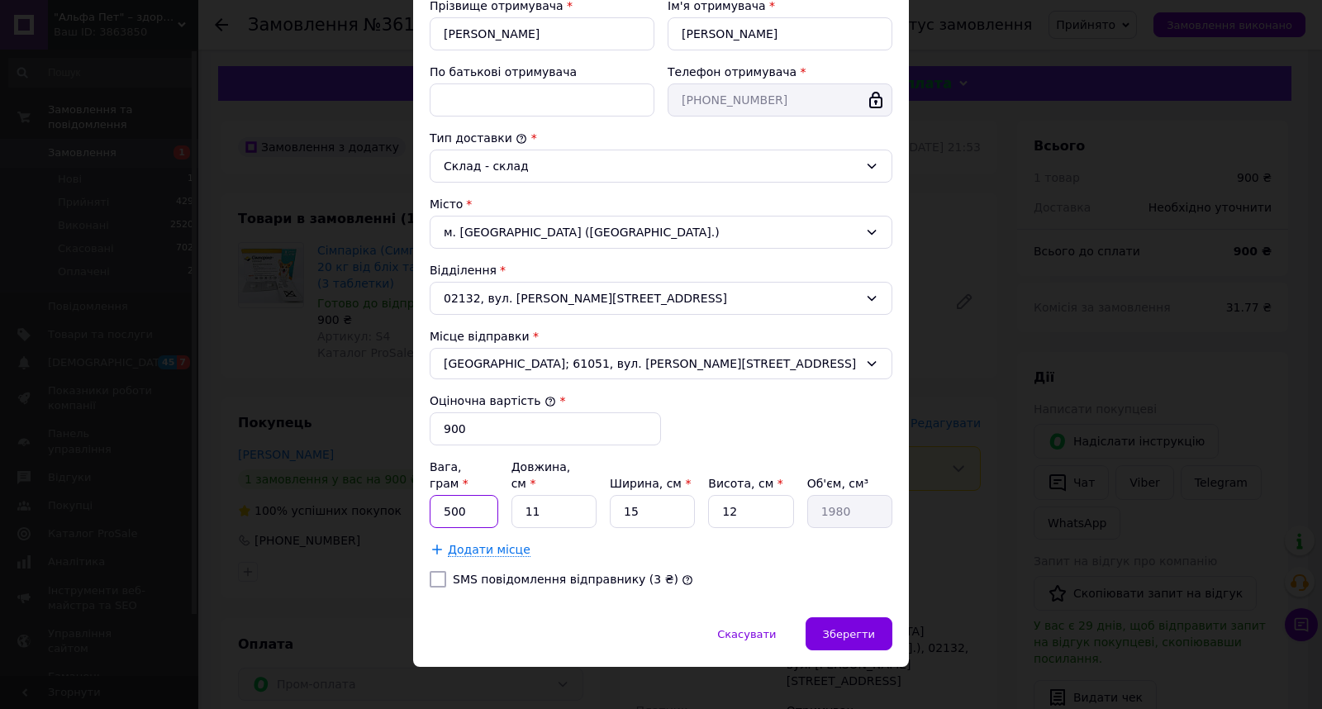
click at [480, 495] on input "500" at bounding box center [464, 511] width 69 height 33
type input "100"
click at [611, 496] on input "15" at bounding box center [652, 511] width 85 height 33
click at [613, 496] on input "15" at bounding box center [652, 511] width 85 height 33
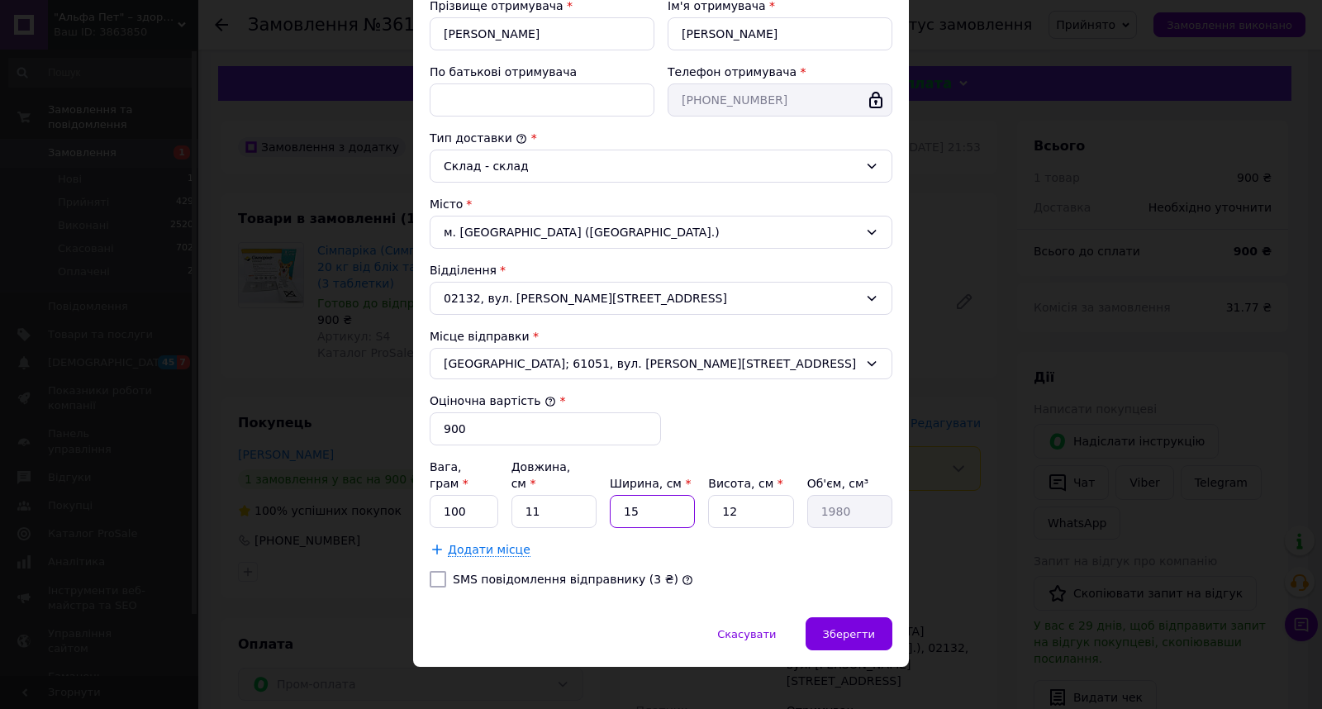
type input "3"
type input "396"
type input "3"
click at [735, 509] on input "12" at bounding box center [750, 511] width 85 height 33
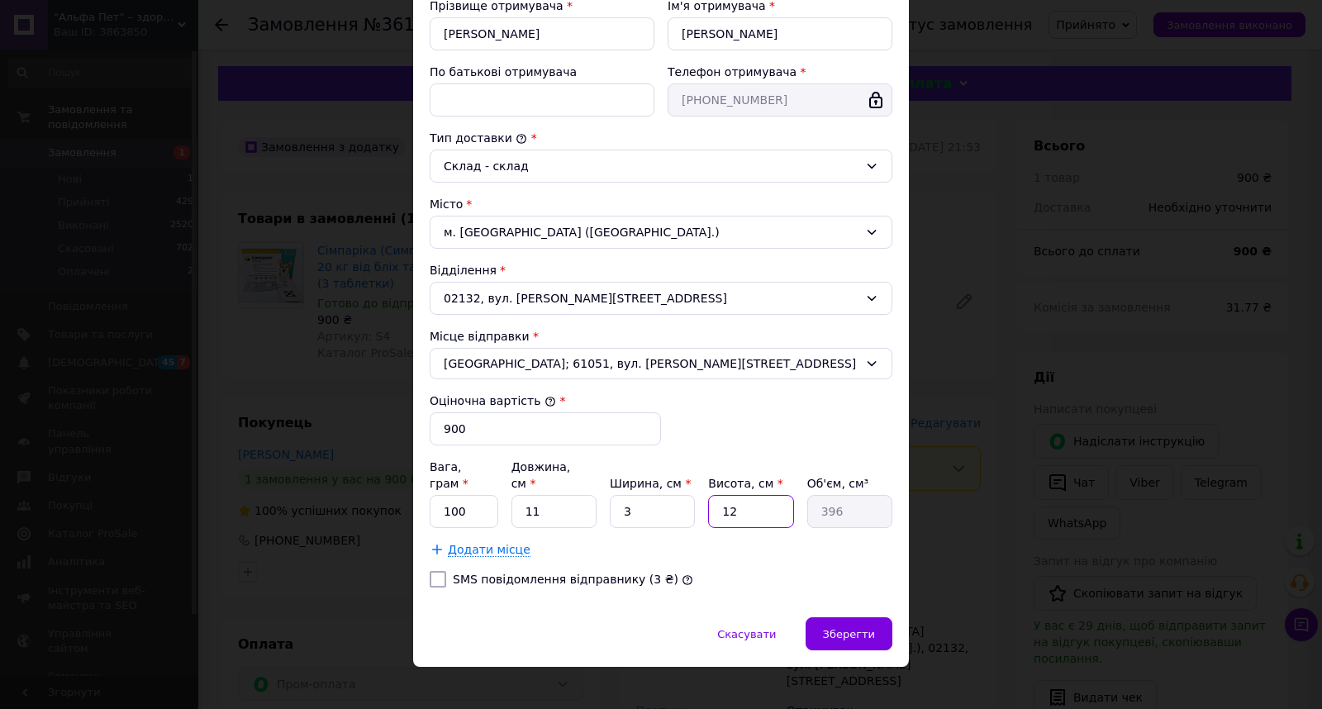
type input "9"
type input "297"
type input "9"
drag, startPoint x: 839, startPoint y: 611, endPoint x: 839, endPoint y: 621, distance: 9.9
click at [839, 628] on span "Зберегти" at bounding box center [849, 634] width 52 height 12
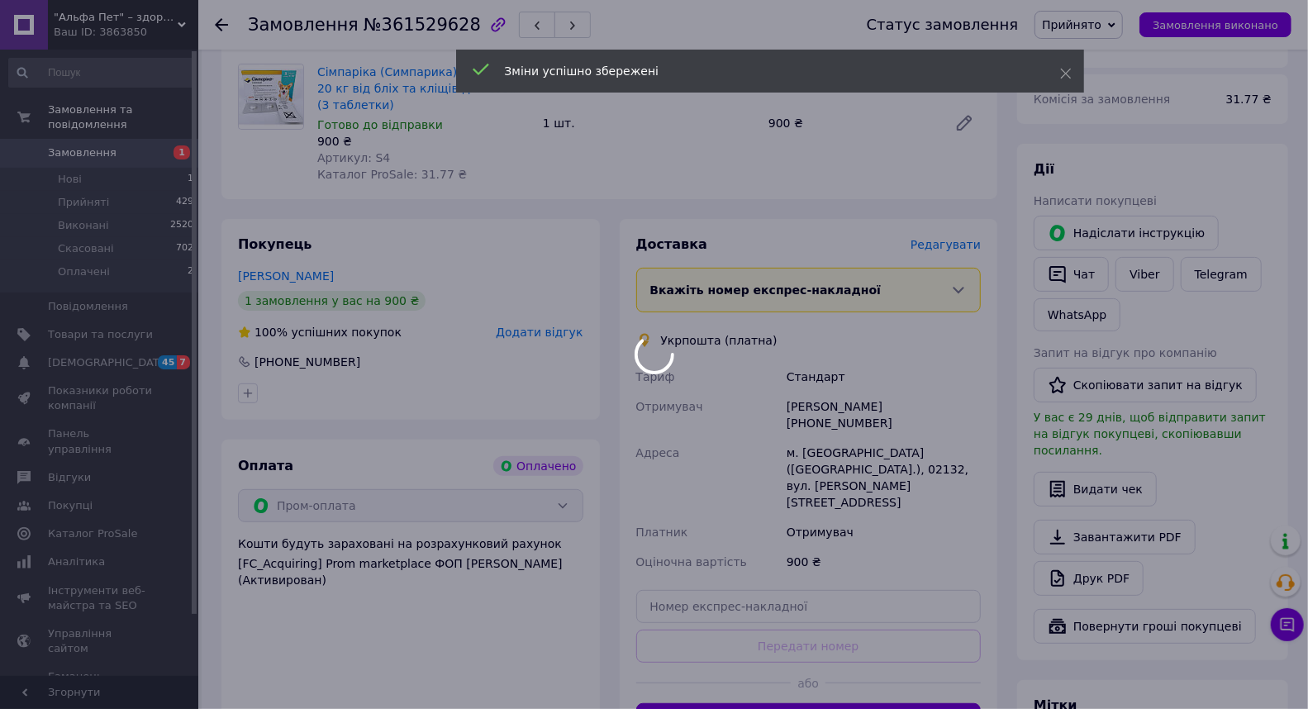
scroll to position [367, 0]
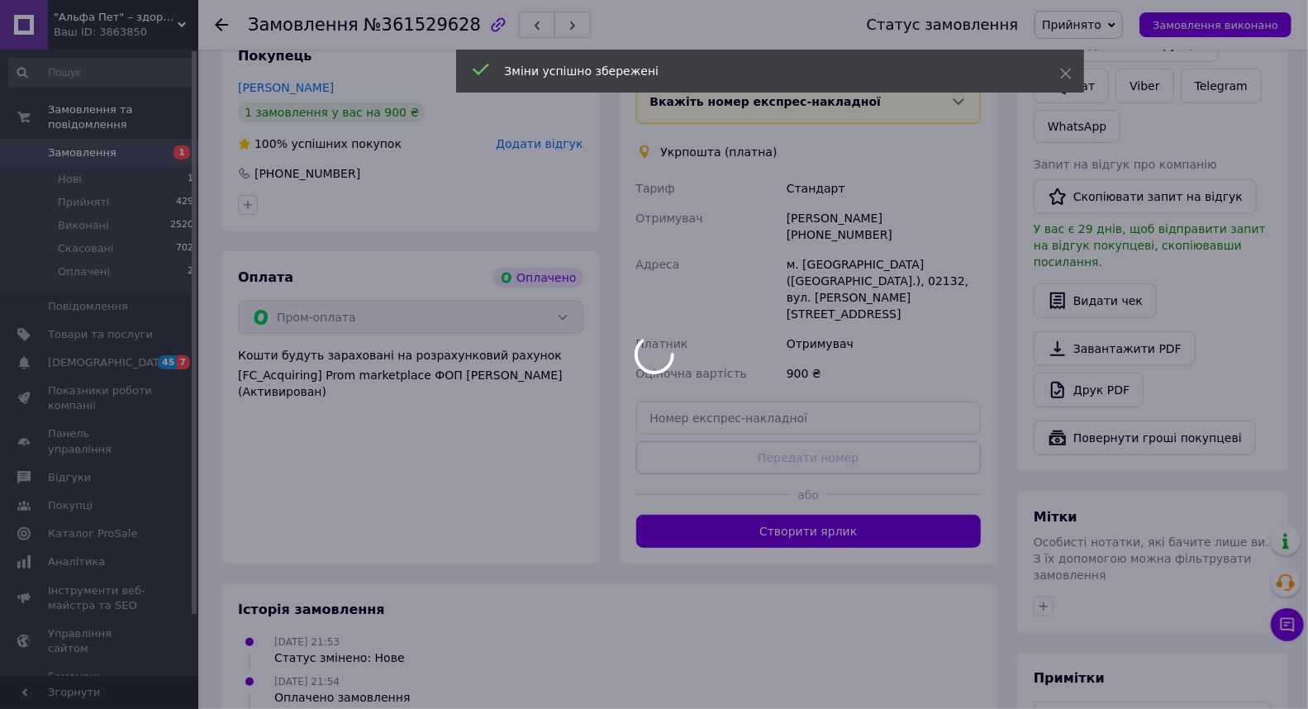
click at [807, 474] on div at bounding box center [654, 354] width 1308 height 709
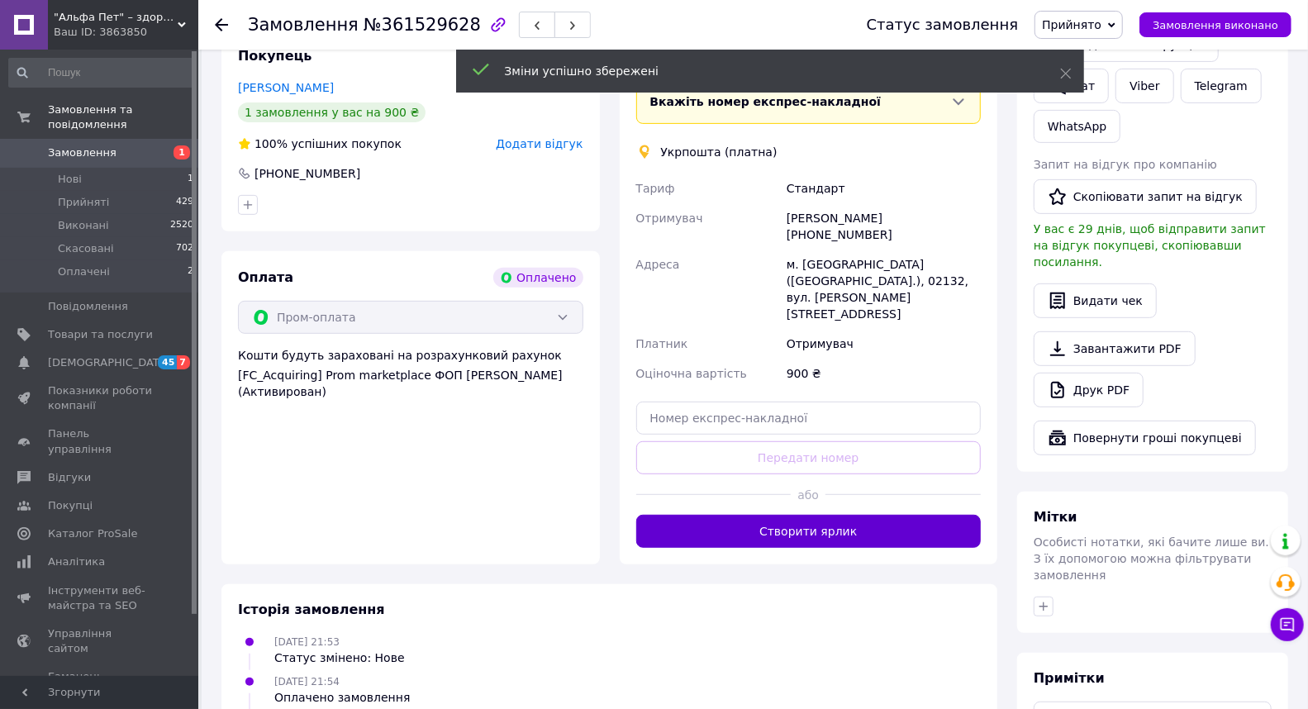
click at [810, 515] on button "Створити ярлик" at bounding box center [808, 531] width 345 height 33
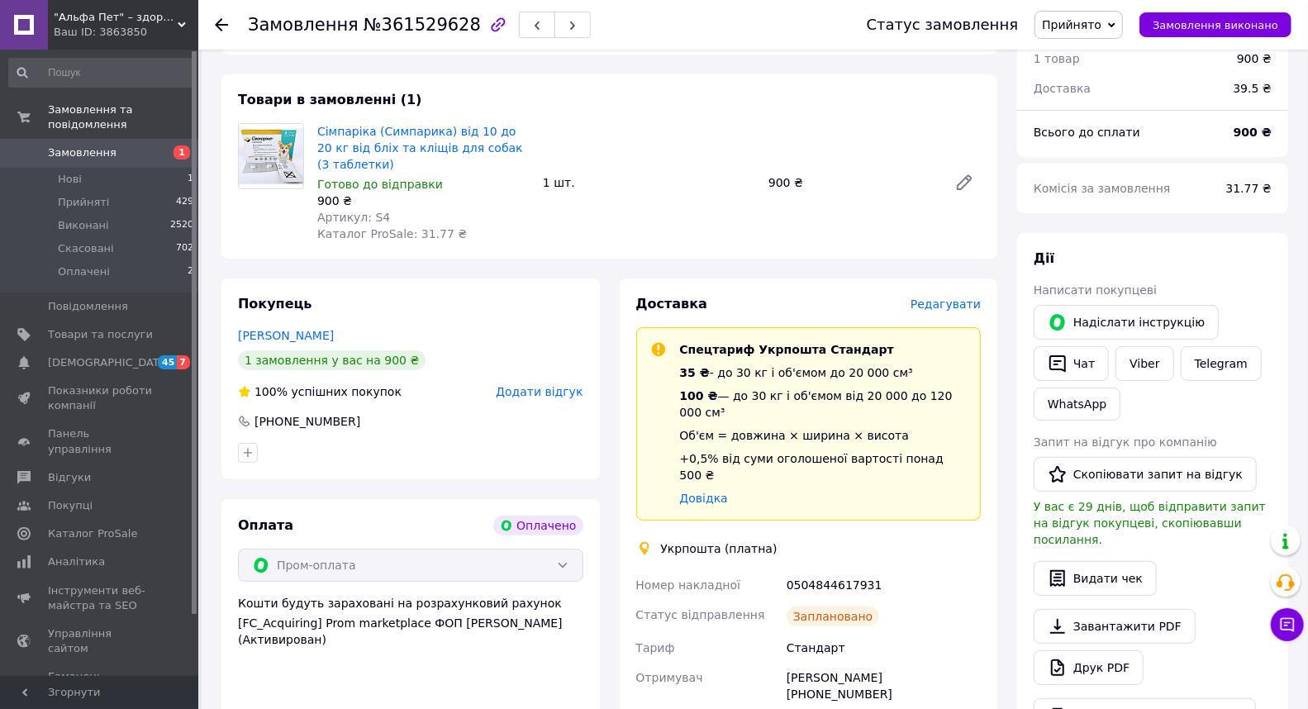
scroll to position [0, 0]
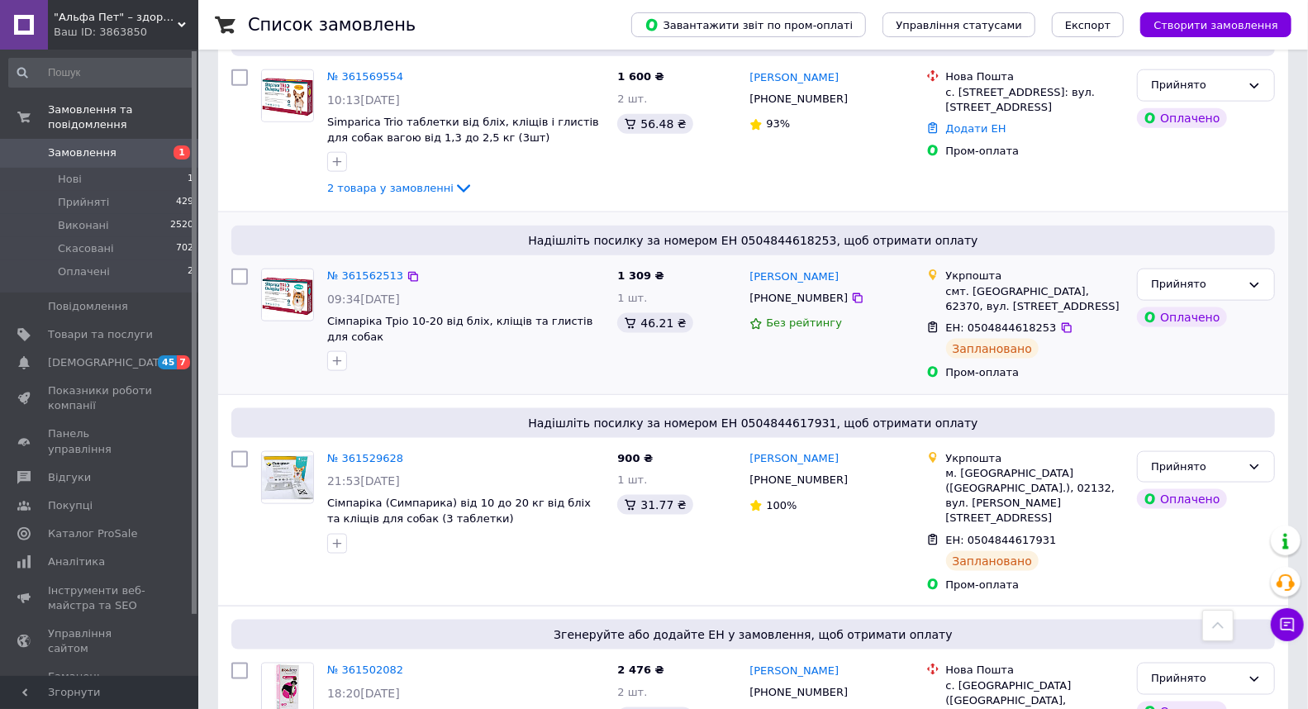
scroll to position [1376, 0]
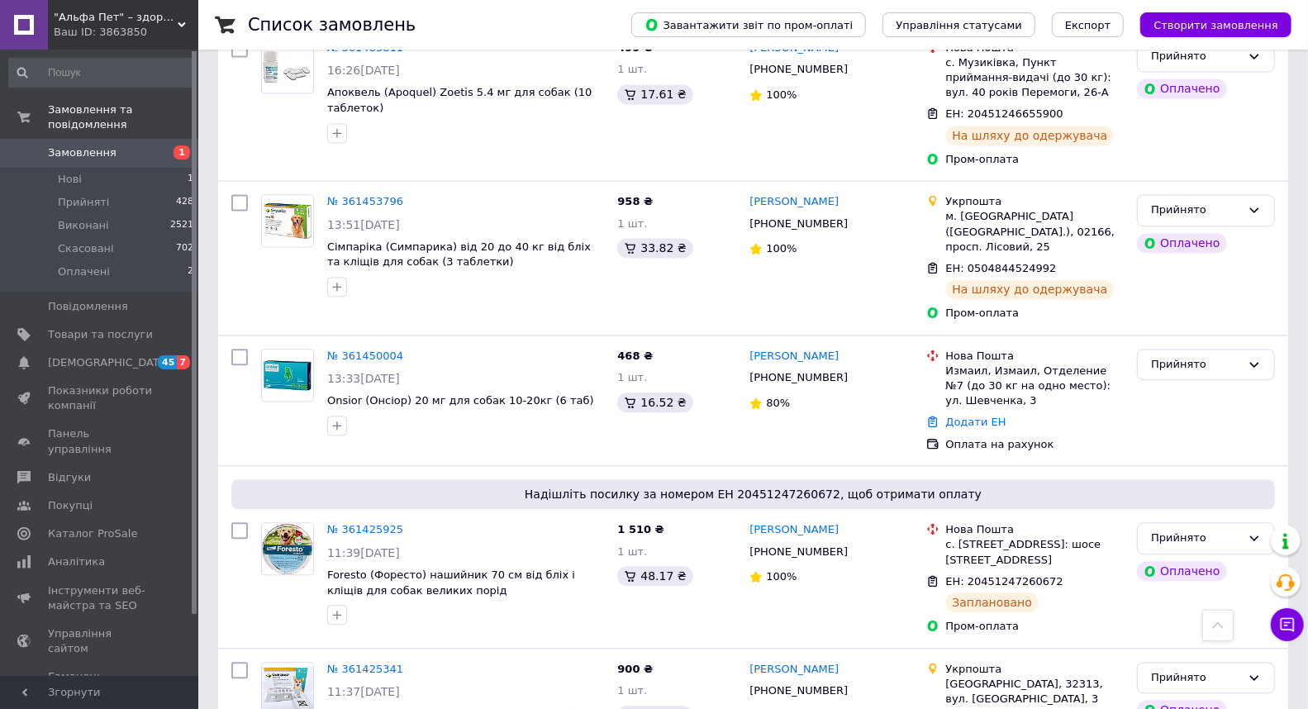
scroll to position [2202, 0]
